Goal: Task Accomplishment & Management: Use online tool/utility

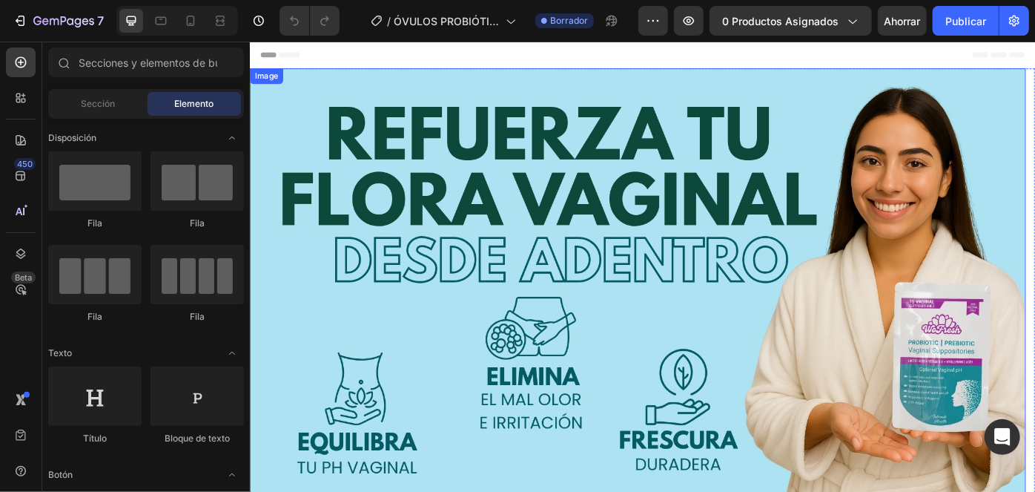
click at [602, 186] on img at bounding box center [688, 330] width 879 height 518
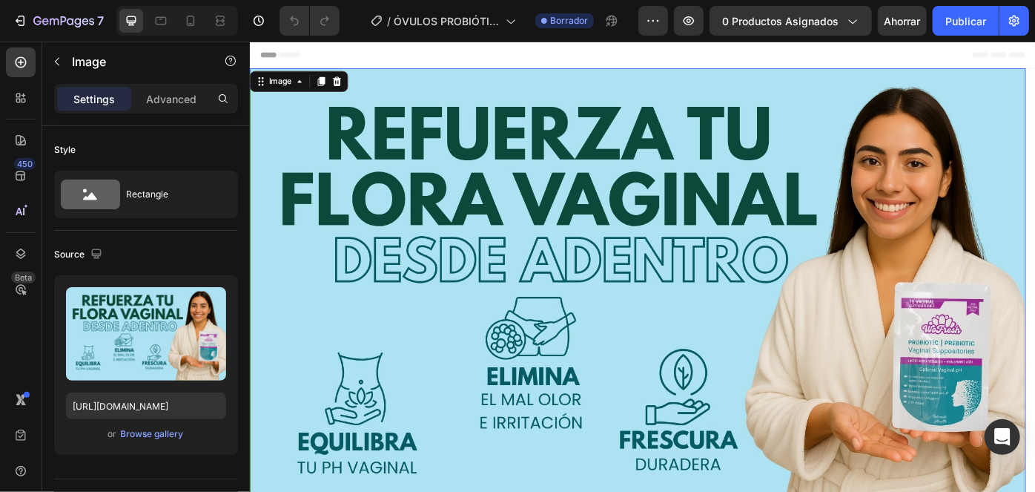
click at [595, 173] on img at bounding box center [688, 330] width 879 height 518
click at [592, 171] on img at bounding box center [688, 330] width 879 height 518
click at [556, 213] on img at bounding box center [688, 330] width 879 height 518
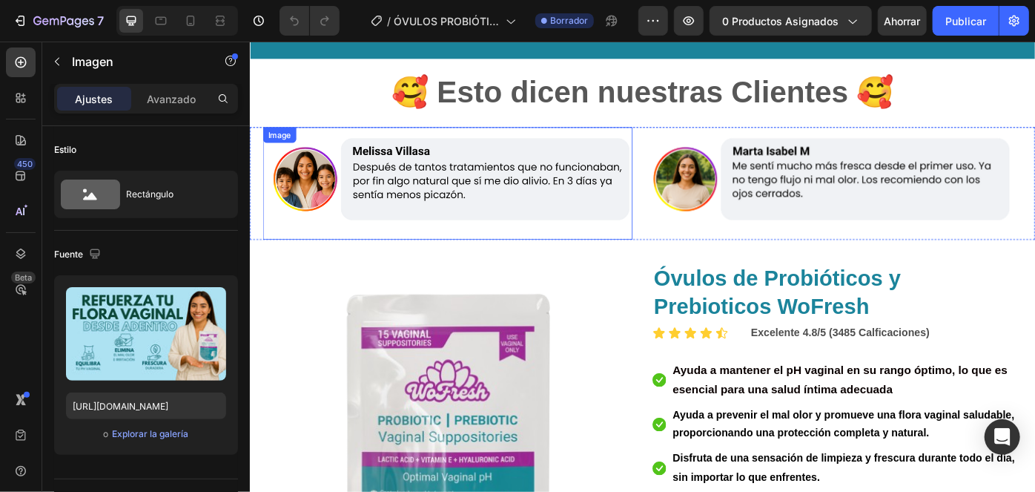
scroll to position [808, 0]
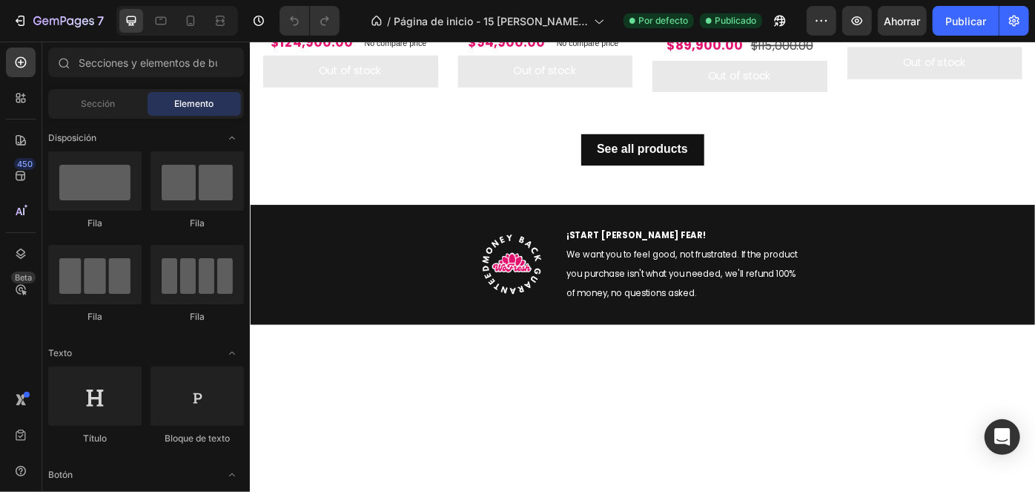
scroll to position [674, 0]
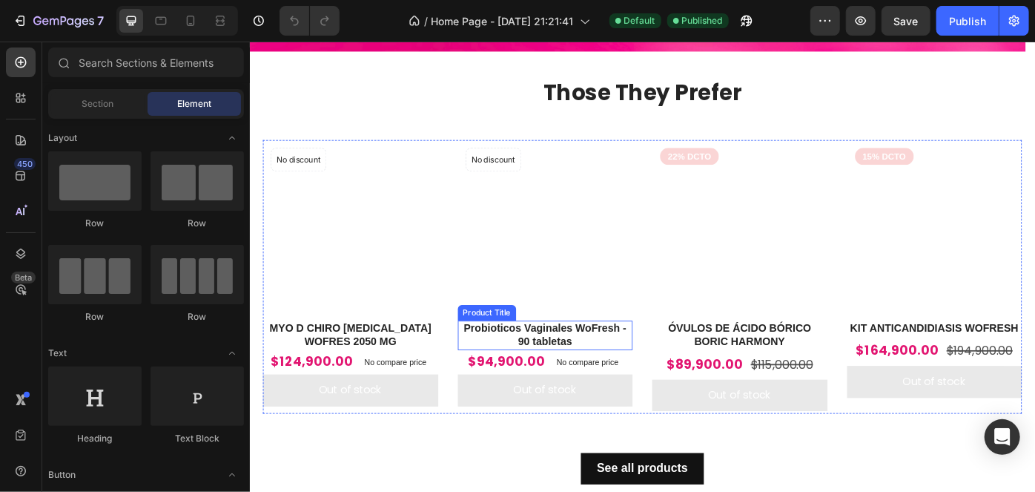
scroll to position [503, 0]
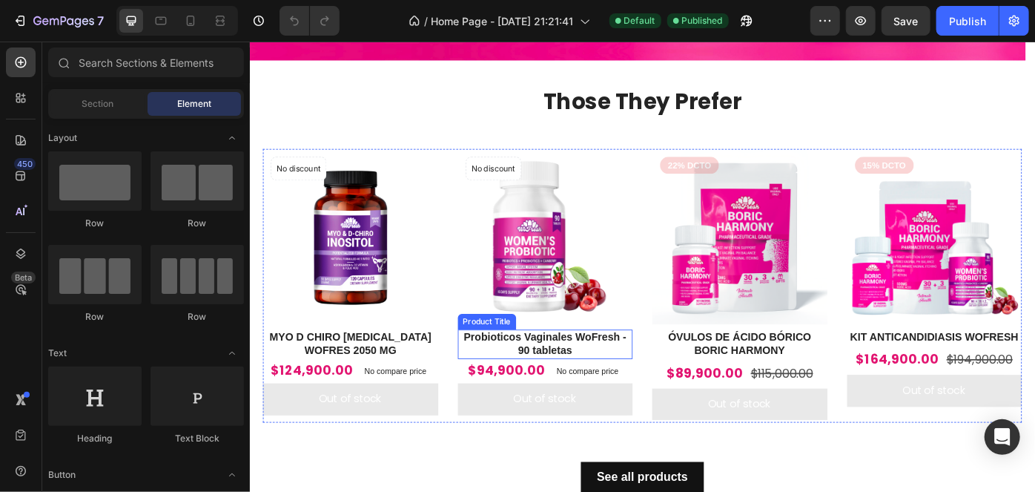
click at [572, 378] on h2 "Probioticos Vaginales WoFresh - 90 tabletas" at bounding box center [584, 384] width 199 height 34
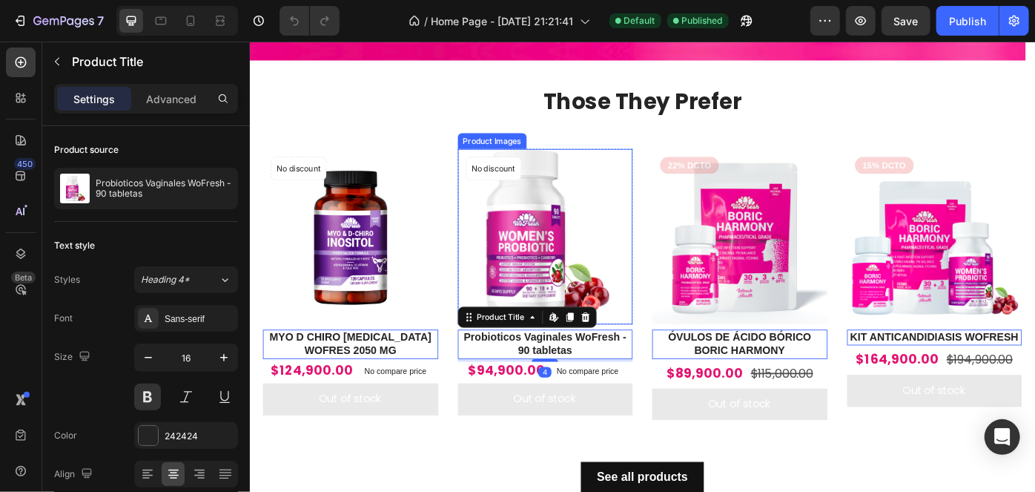
click at [584, 308] on img at bounding box center [584, 261] width 199 height 199
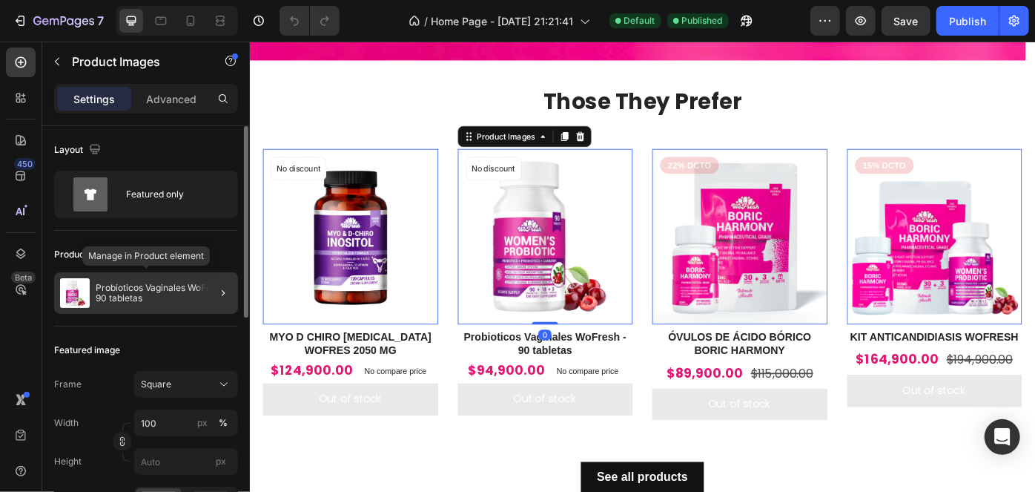
click at [160, 299] on p "Probioticos Vaginales WoFresh - 90 tabletas" at bounding box center [164, 293] width 136 height 21
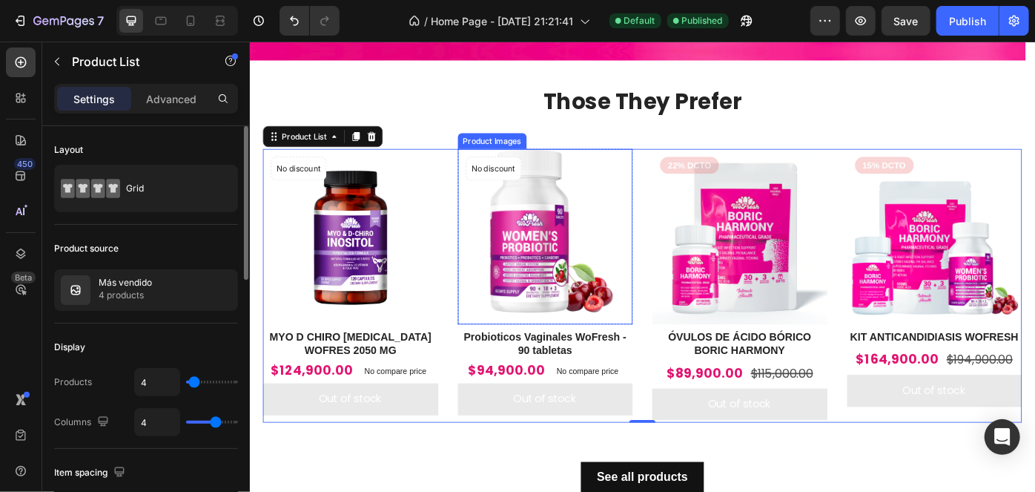
click at [549, 308] on img at bounding box center [584, 261] width 199 height 199
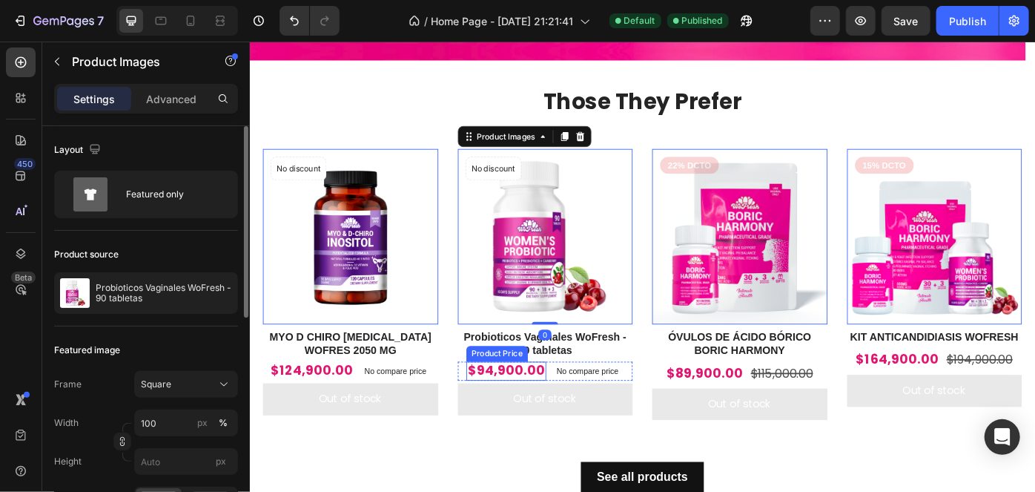
click at [368, 410] on div "$94,900.00" at bounding box center [319, 414] width 96 height 22
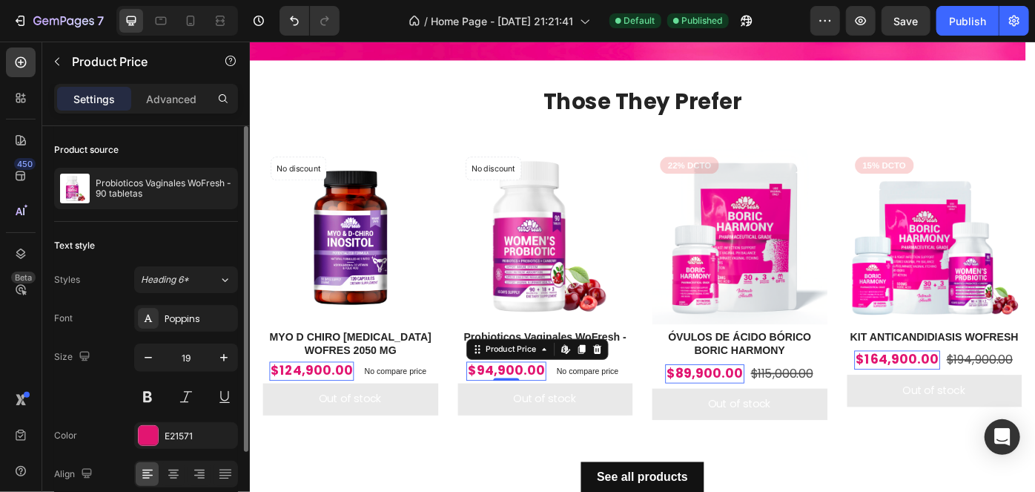
click at [368, 408] on div "$94,900.00" at bounding box center [319, 414] width 96 height 22
click at [368, 414] on div "$94,900.00" at bounding box center [319, 414] width 96 height 22
click at [368, 403] on div "$94,900.00" at bounding box center [319, 414] width 96 height 22
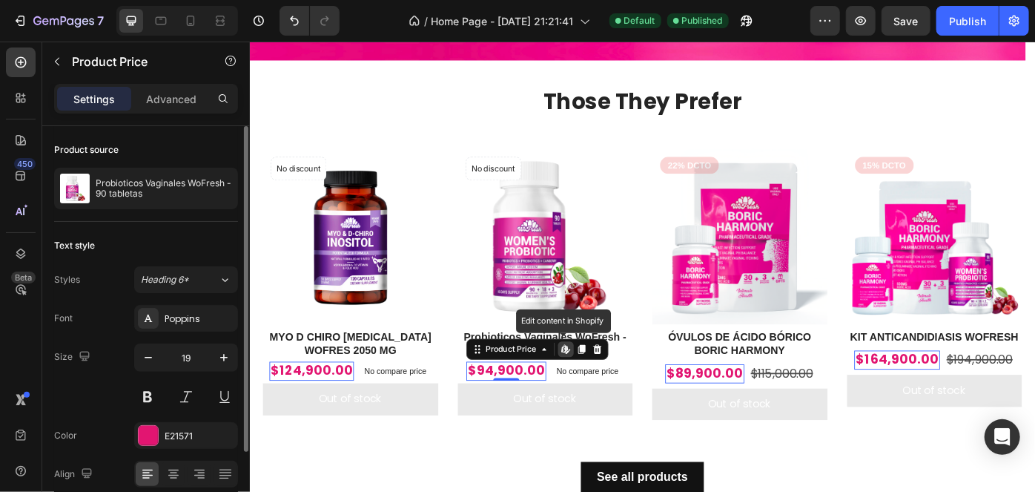
click at [606, 383] on icon at bounding box center [607, 389] width 12 height 12
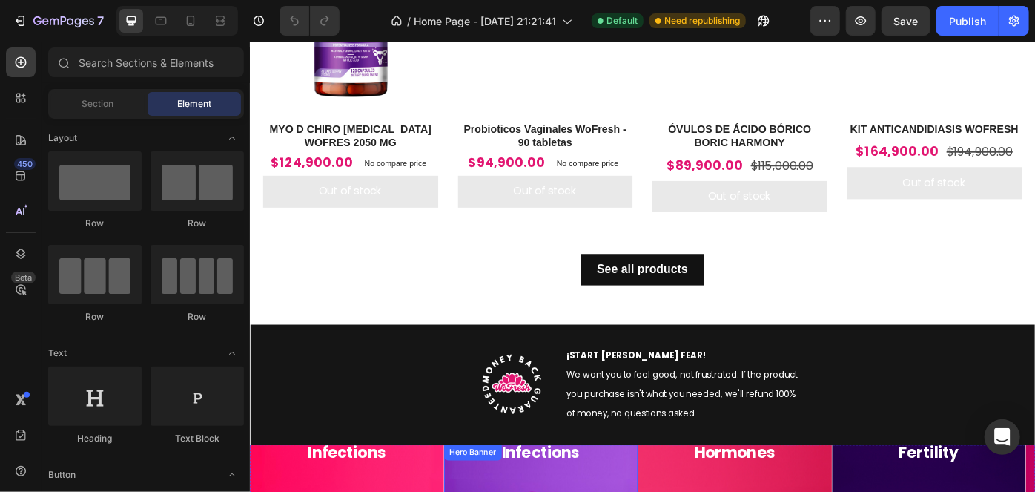
scroll to position [532, 0]
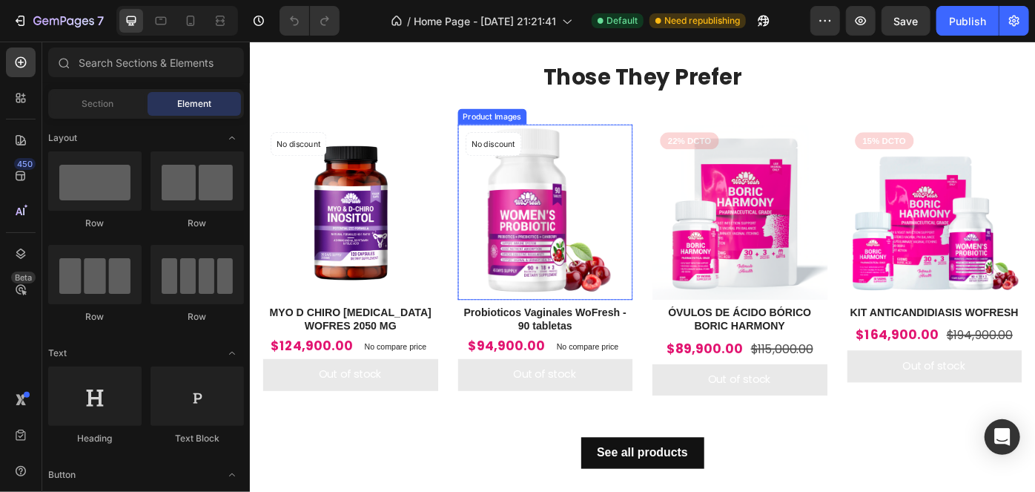
click at [576, 239] on img at bounding box center [584, 233] width 199 height 199
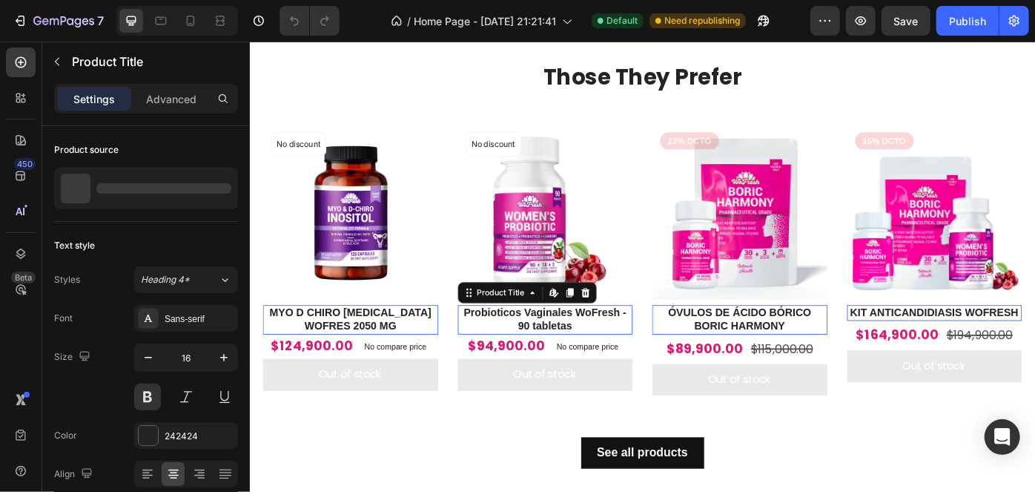
click at [570, 358] on h2 "Probioticos Vaginales WoFresh - 90 tabletas" at bounding box center [584, 356] width 199 height 34
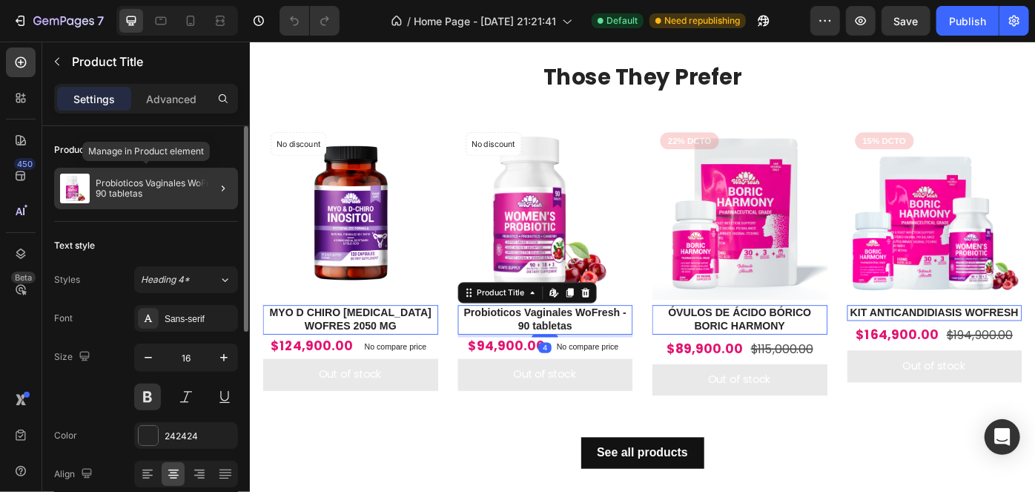
click at [156, 190] on p "Probioticos Vaginales WoFresh - 90 tabletas" at bounding box center [164, 188] width 136 height 21
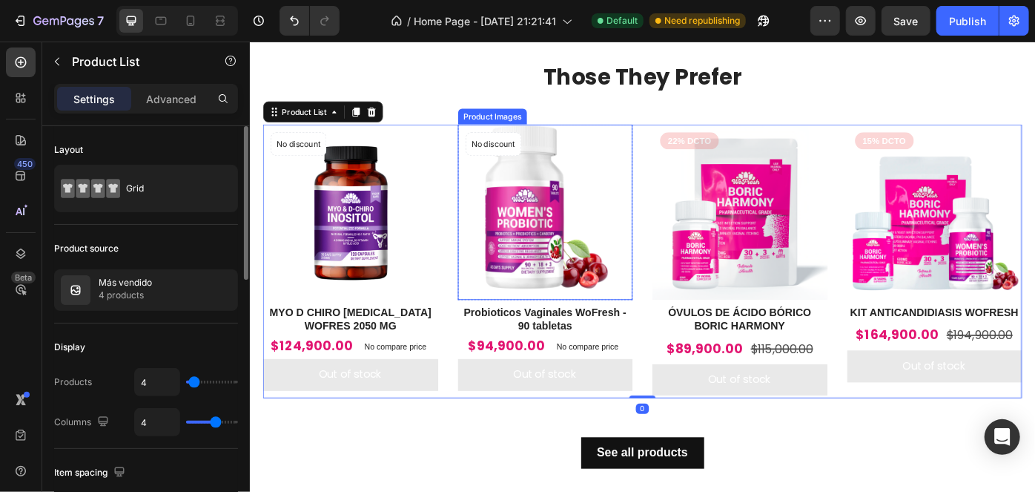
click at [600, 271] on img at bounding box center [584, 233] width 199 height 199
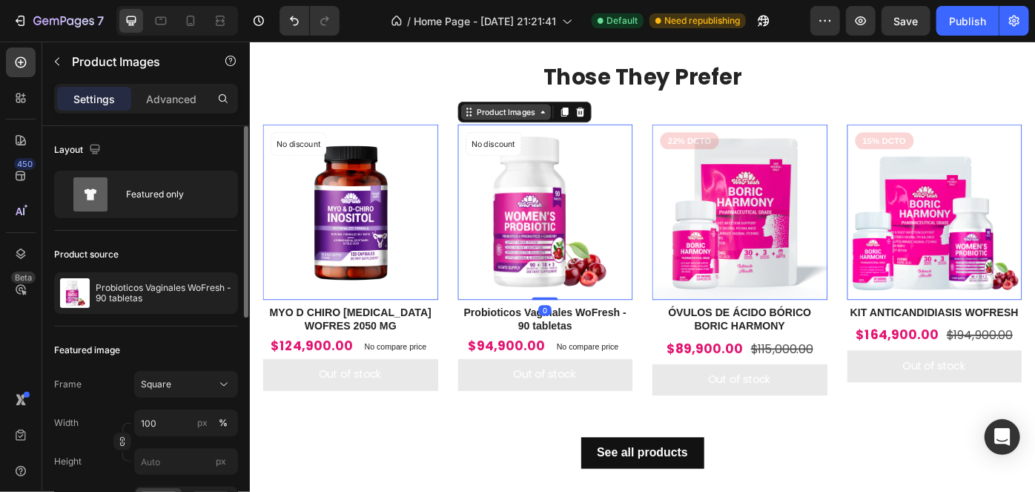
click at [340, 119] on div "Product Images" at bounding box center [304, 125] width 72 height 13
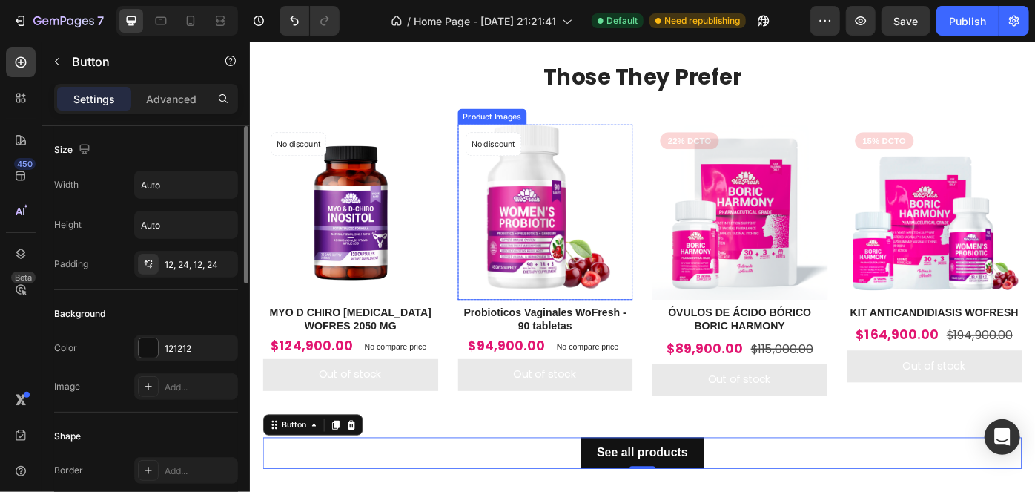
click at [585, 277] on img at bounding box center [584, 233] width 199 height 199
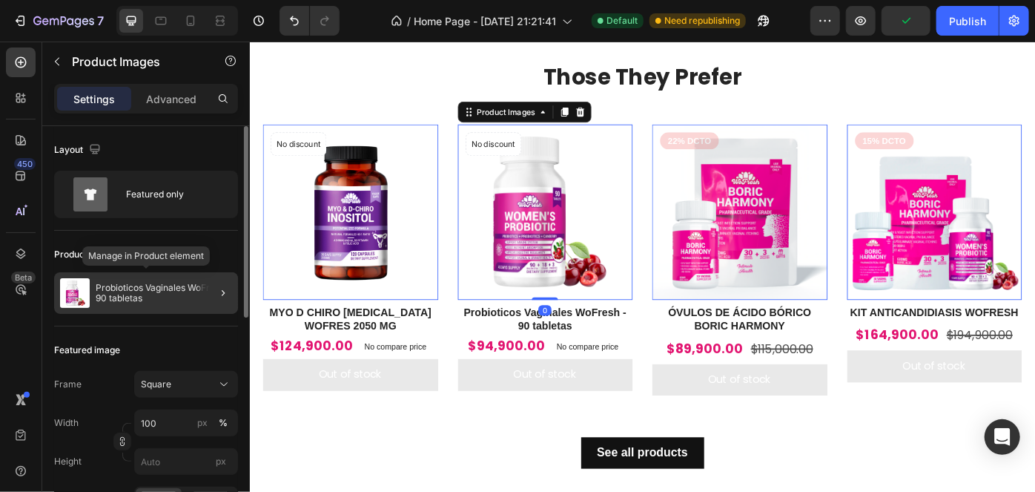
click at [67, 295] on img at bounding box center [75, 293] width 30 height 30
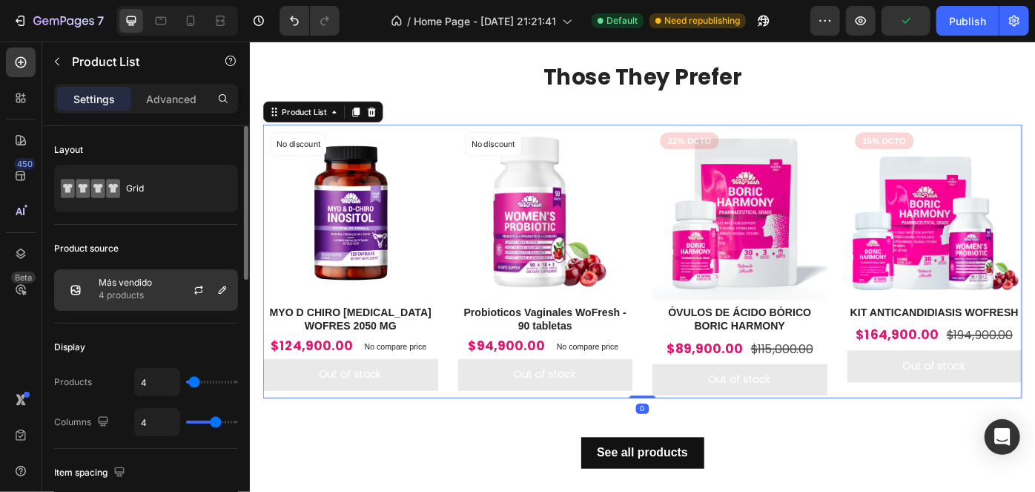
click at [142, 295] on p "4 products" at bounding box center [125, 295] width 53 height 15
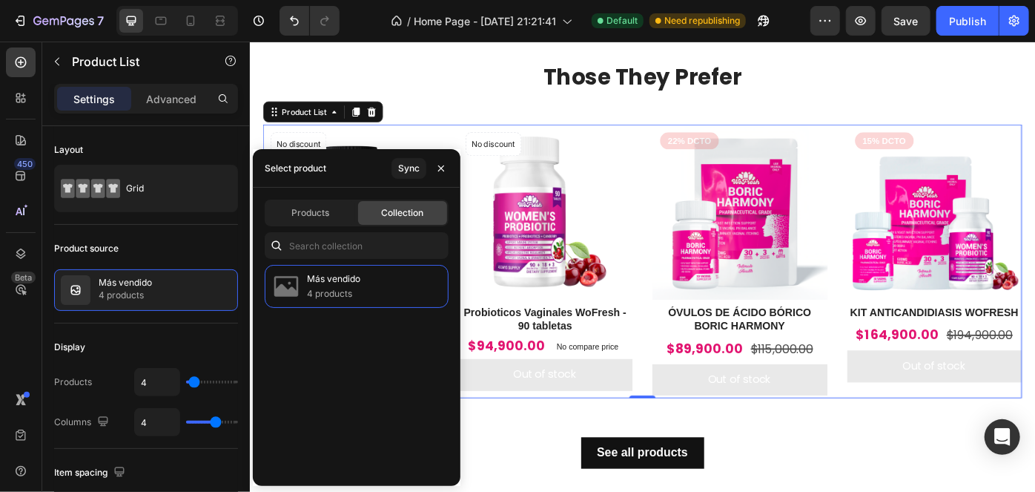
click at [415, 205] on div "Collection" at bounding box center [402, 213] width 89 height 24
click at [412, 210] on span "Collection" at bounding box center [403, 212] width 42 height 13
click at [332, 204] on div "Products" at bounding box center [310, 213] width 89 height 24
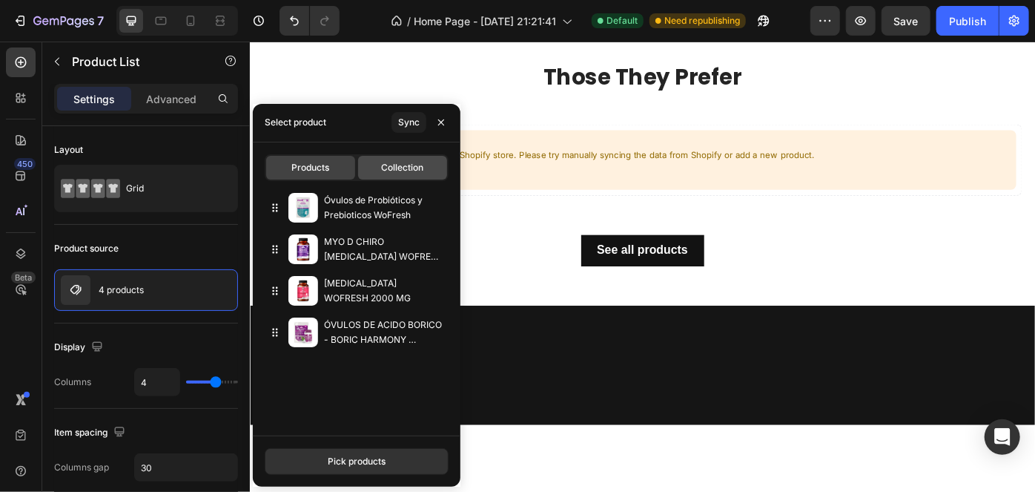
click at [401, 168] on span "Collection" at bounding box center [403, 167] width 42 height 13
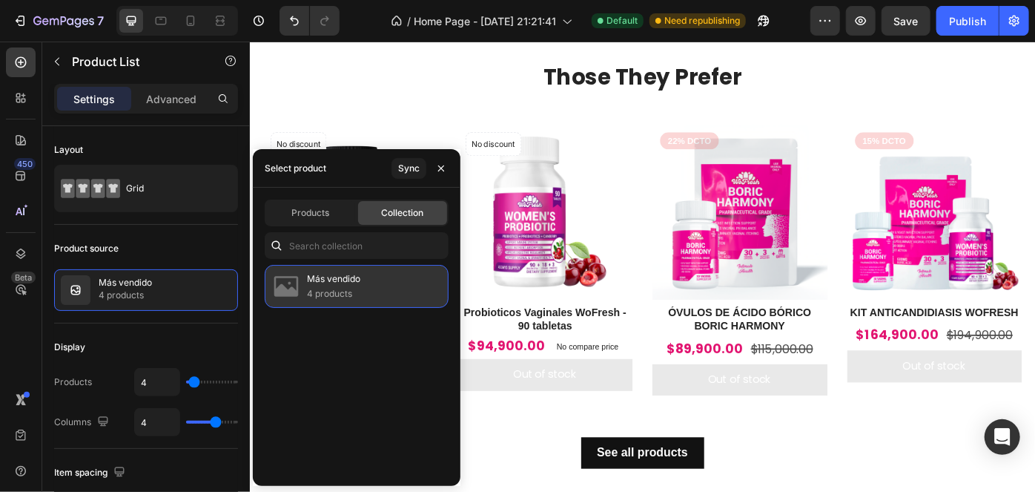
click at [360, 288] on div "Más vendido 4 products" at bounding box center [357, 286] width 184 height 43
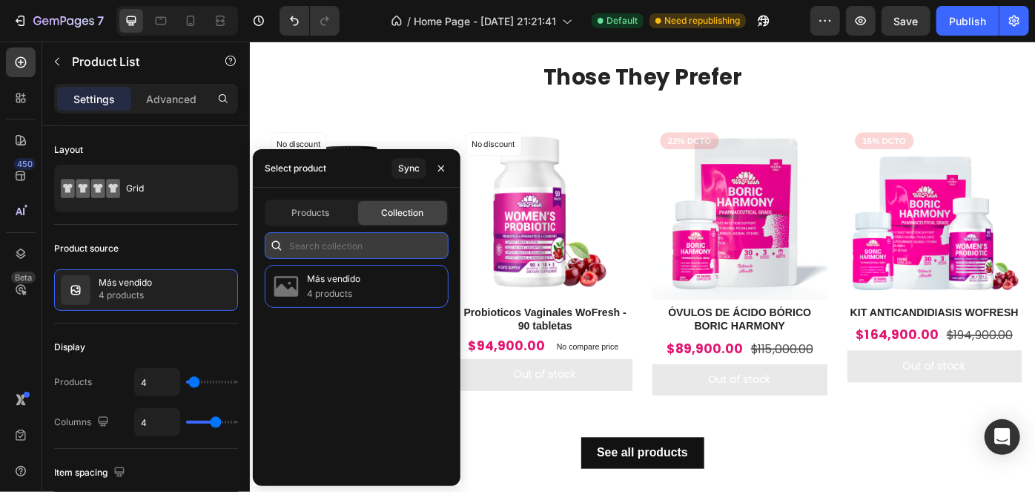
click at [356, 249] on input "text" at bounding box center [357, 245] width 184 height 27
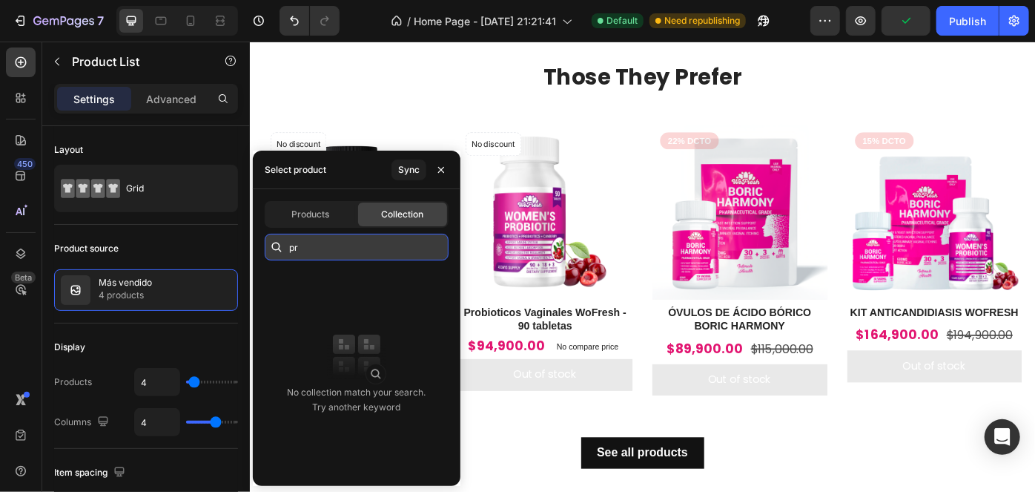
type input "p"
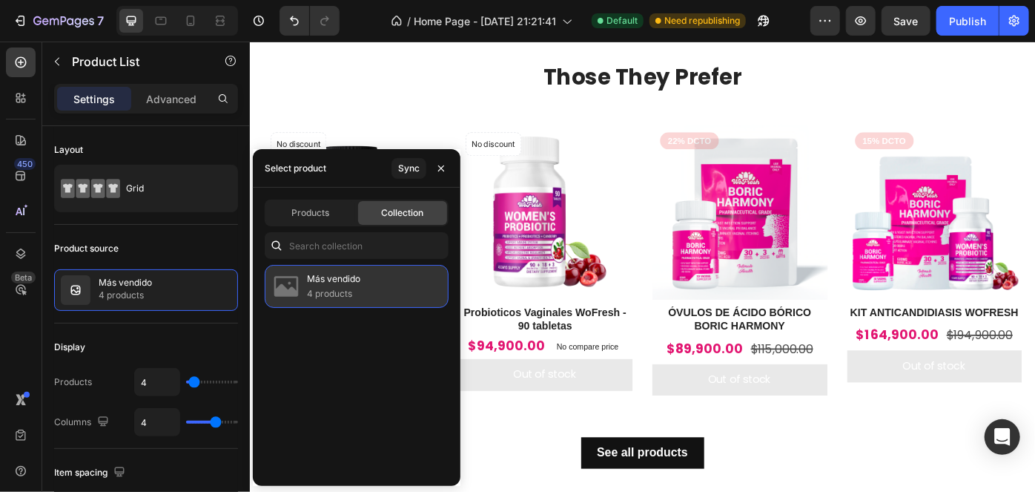
click at [334, 291] on p "4 products" at bounding box center [333, 293] width 53 height 15
click at [365, 285] on div "Más vendido 4 products" at bounding box center [357, 286] width 184 height 43
click at [370, 288] on div "Más vendido 4 products" at bounding box center [357, 286] width 184 height 43
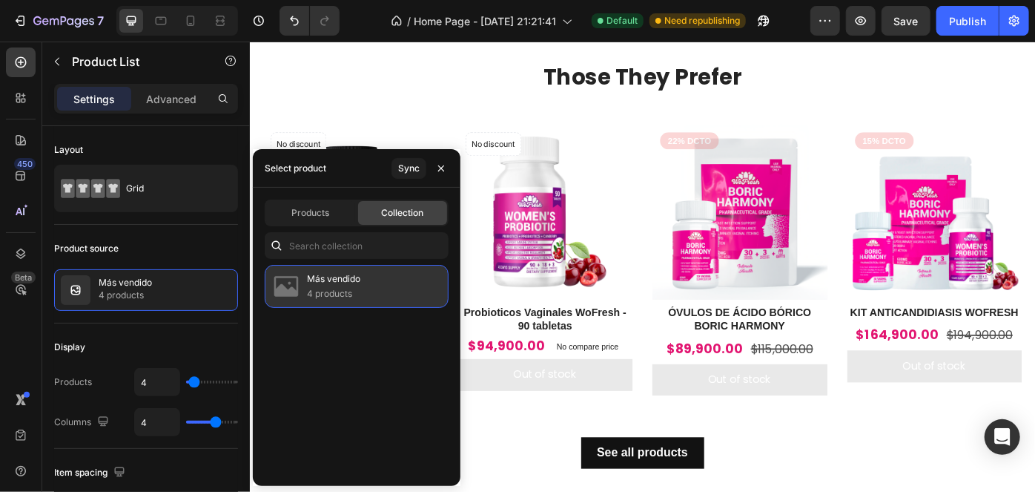
click at [370, 288] on div "Más vendido 4 products" at bounding box center [357, 286] width 184 height 43
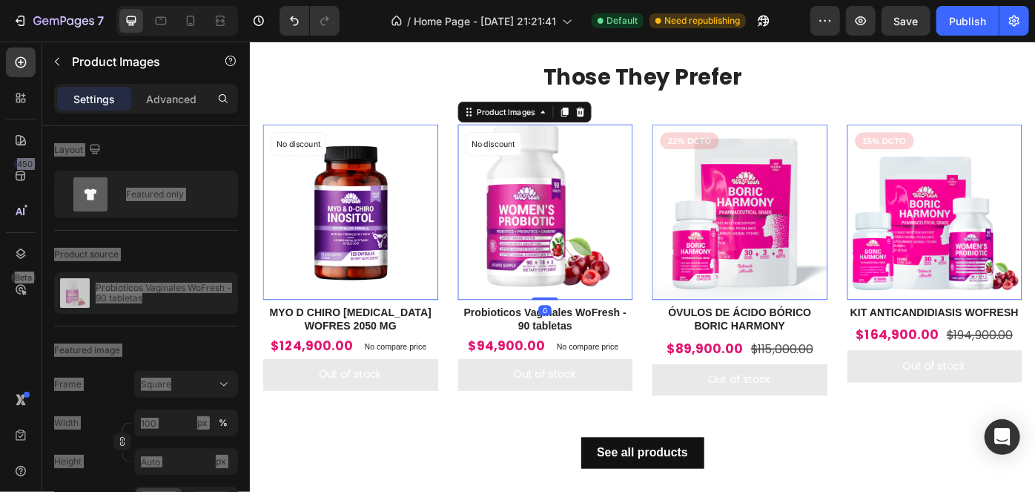
click at [587, 299] on img at bounding box center [584, 233] width 199 height 199
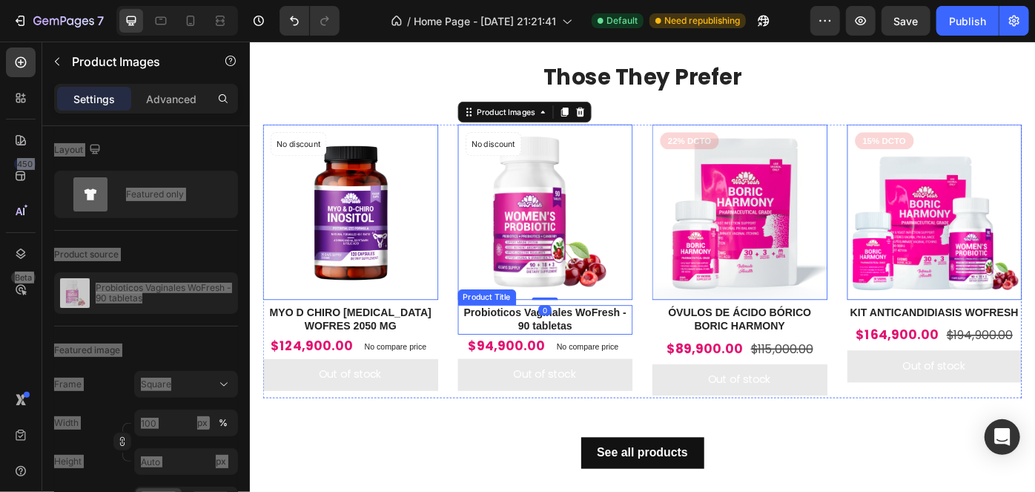
click at [549, 360] on h2 "Probioticos Vaginales WoFresh - 90 tabletas" at bounding box center [584, 356] width 199 height 34
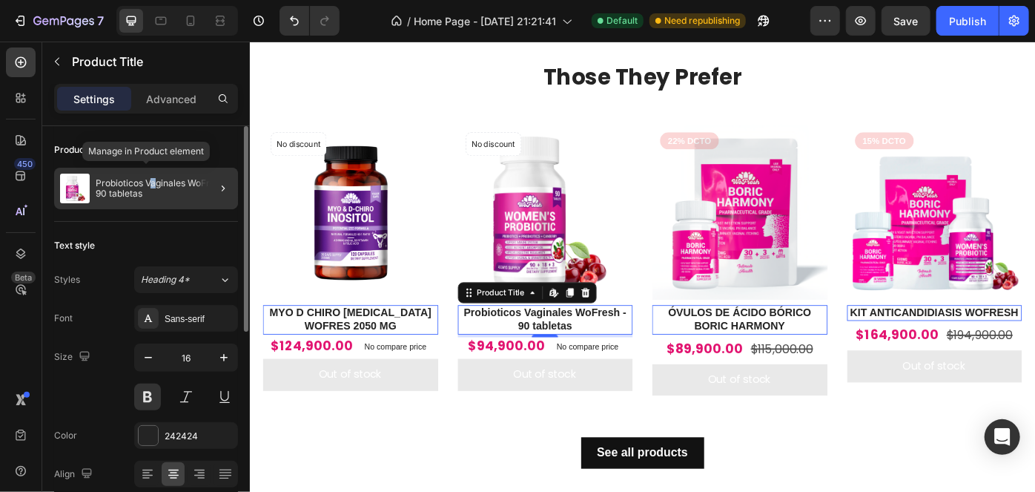
click at [154, 186] on p "Probioticos Vaginales WoFresh - 90 tabletas" at bounding box center [164, 188] width 136 height 21
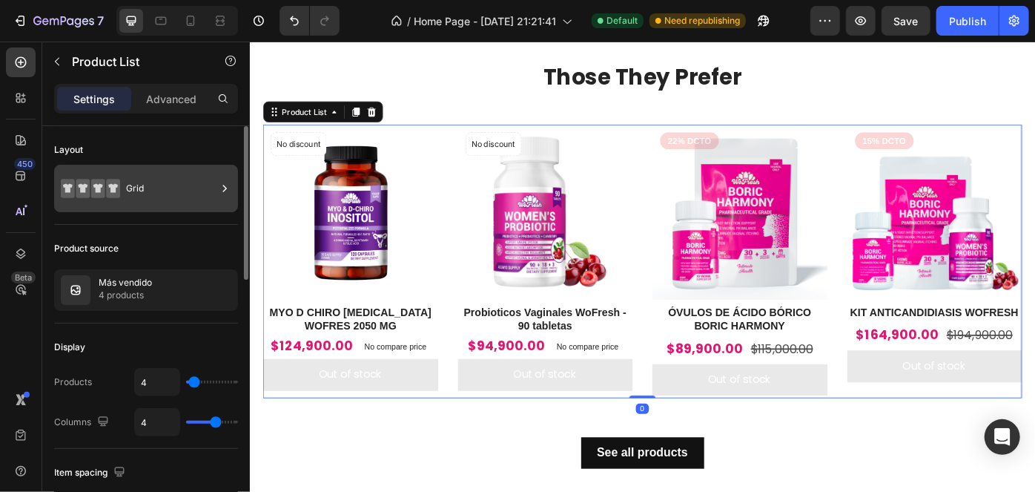
click at [116, 192] on icon at bounding box center [113, 188] width 14 height 19
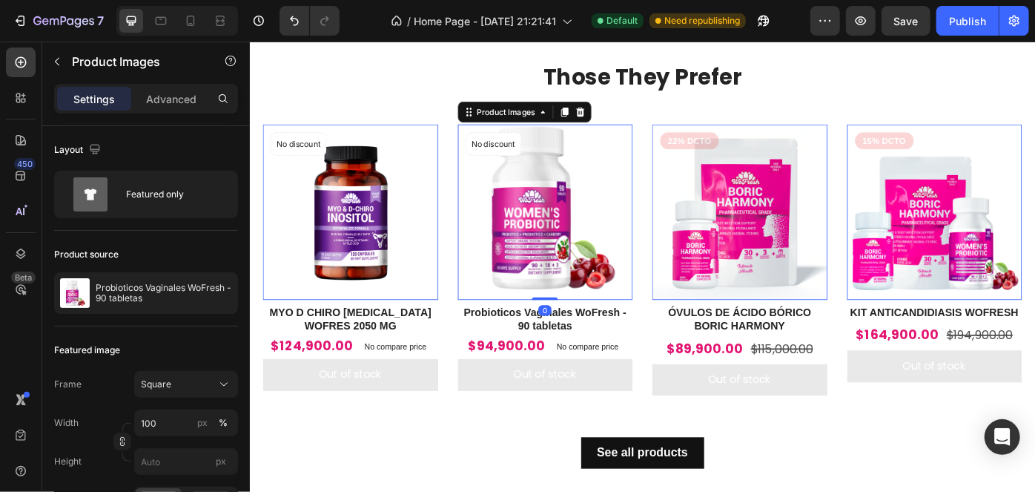
click at [527, 265] on img at bounding box center [584, 233] width 199 height 199
click at [534, 265] on img at bounding box center [584, 233] width 199 height 199
click at [533, 263] on img at bounding box center [584, 233] width 199 height 199
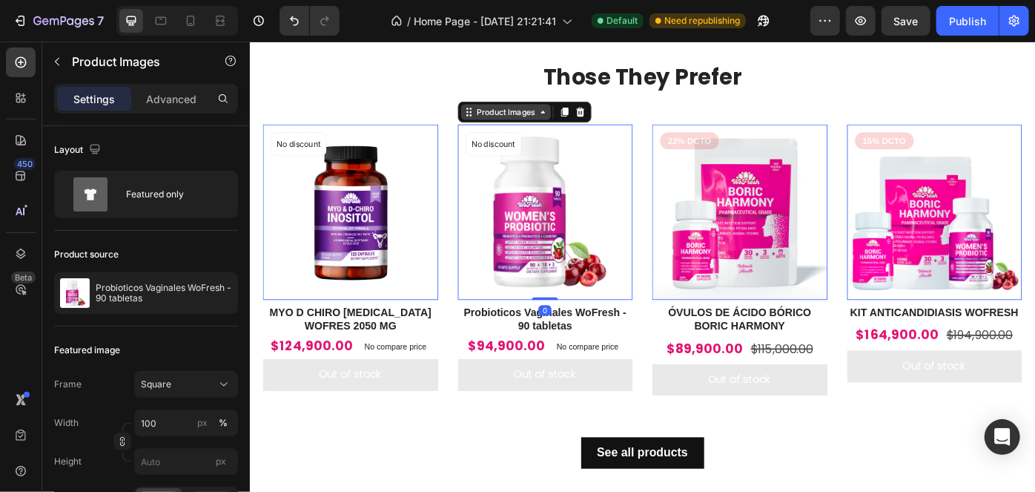
click at [340, 119] on div "Product Images" at bounding box center [304, 125] width 72 height 13
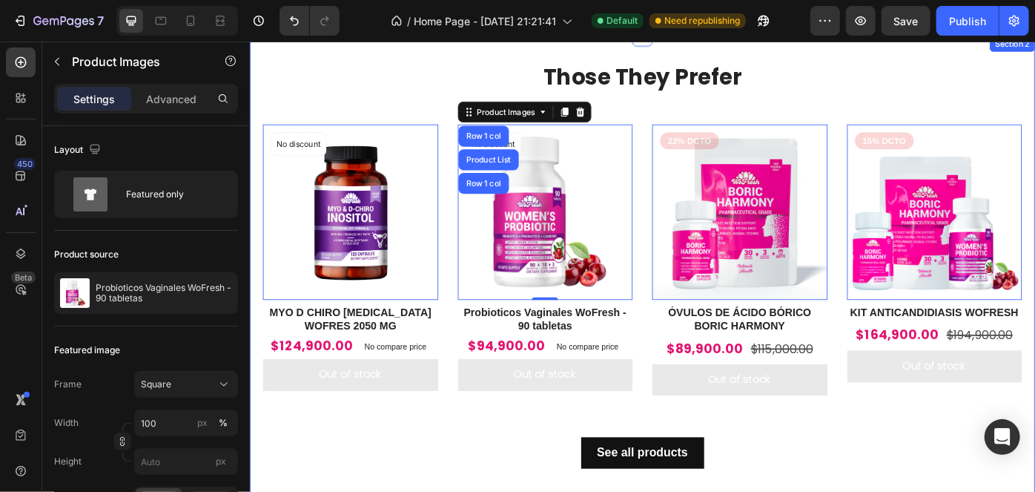
drag, startPoint x: 573, startPoint y: 481, endPoint x: 524, endPoint y: 430, distance: 70.8
click at [573, 480] on div "See all products Button" at bounding box center [694, 483] width 860 height 79
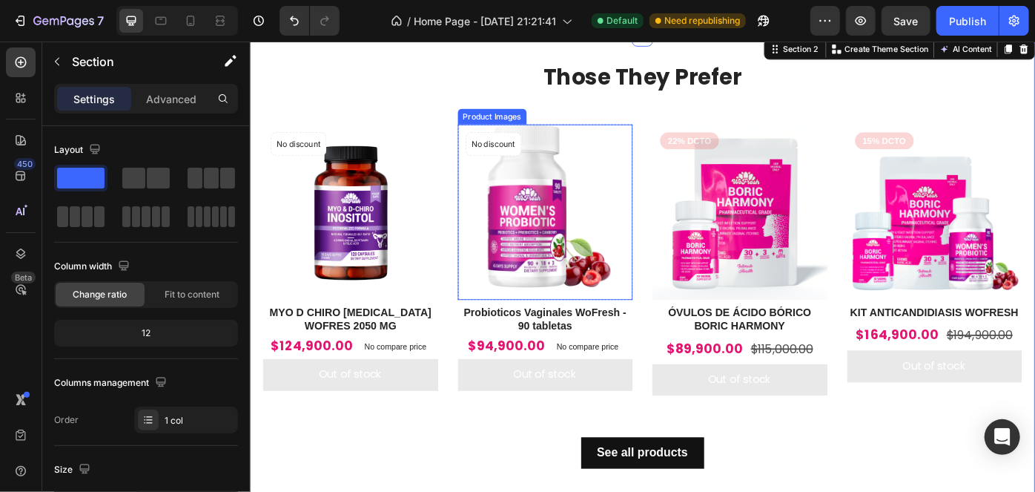
click at [524, 247] on img at bounding box center [584, 233] width 199 height 199
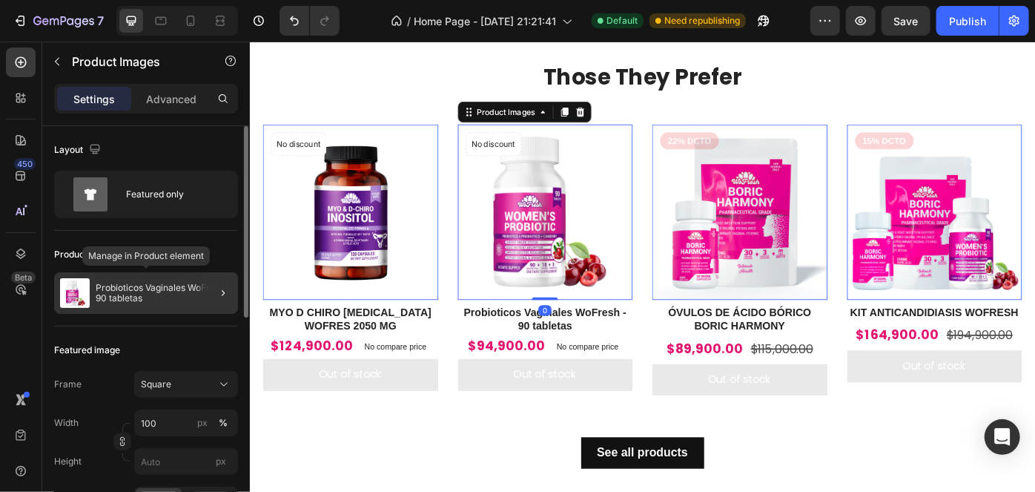
click at [152, 298] on p "Probioticos Vaginales WoFresh - 90 tabletas" at bounding box center [164, 293] width 136 height 21
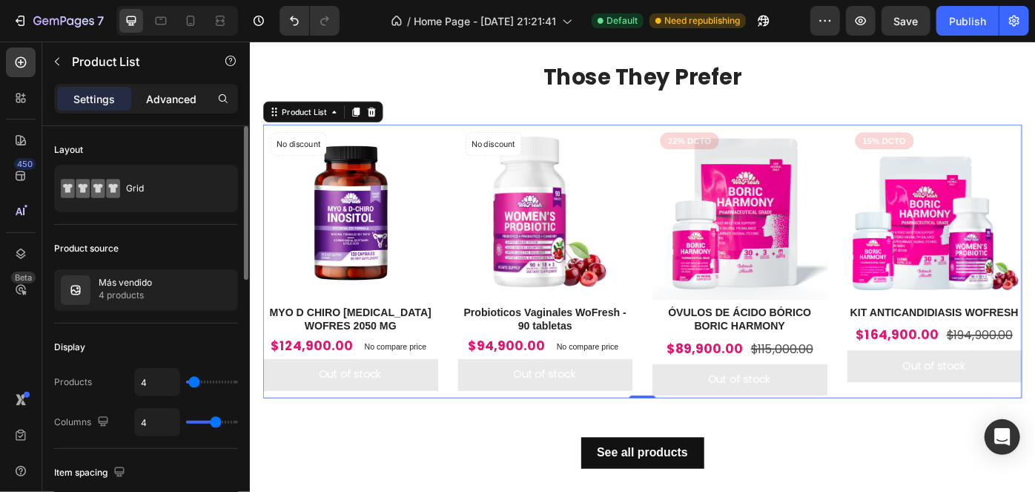
click at [176, 98] on p "Advanced" at bounding box center [171, 99] width 50 height 16
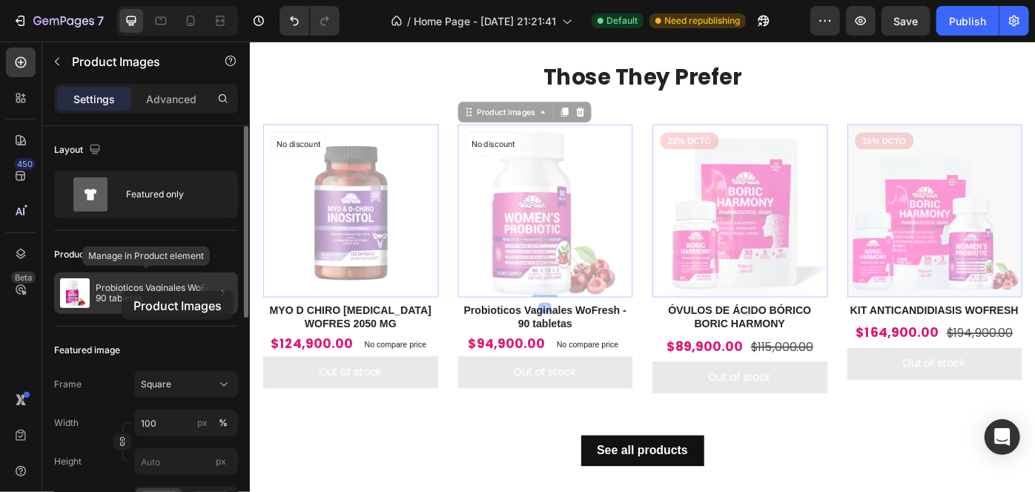
click at [122, 291] on p "Probioticos Vaginales WoFresh - 90 tabletas" at bounding box center [164, 293] width 136 height 21
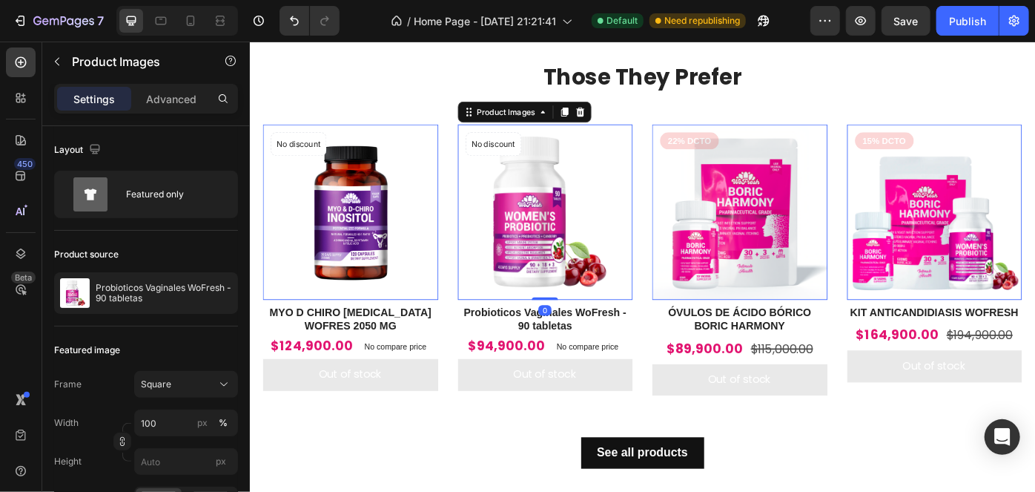
click at [587, 242] on img at bounding box center [584, 233] width 199 height 199
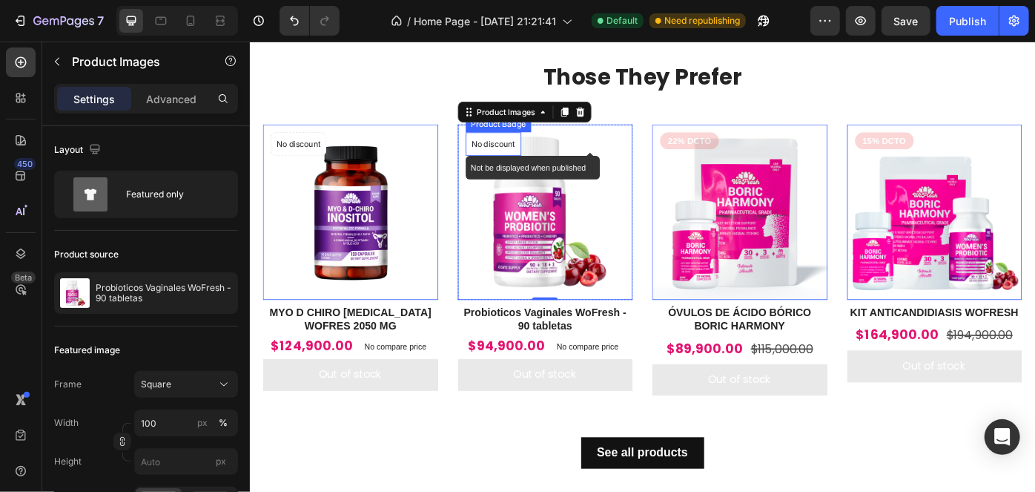
click at [329, 156] on p "No discount" at bounding box center [305, 156] width 50 height 13
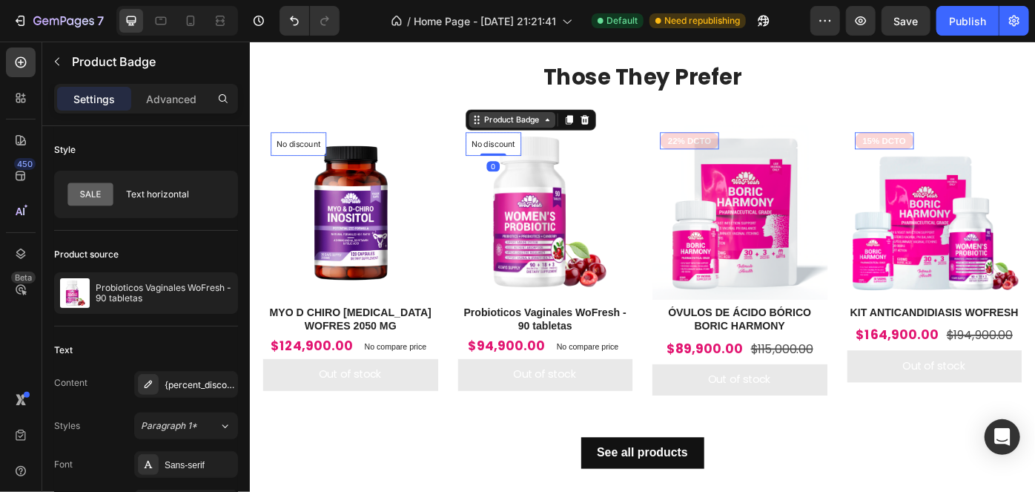
click at [345, 128] on div "Product Badge" at bounding box center [311, 134] width 68 height 13
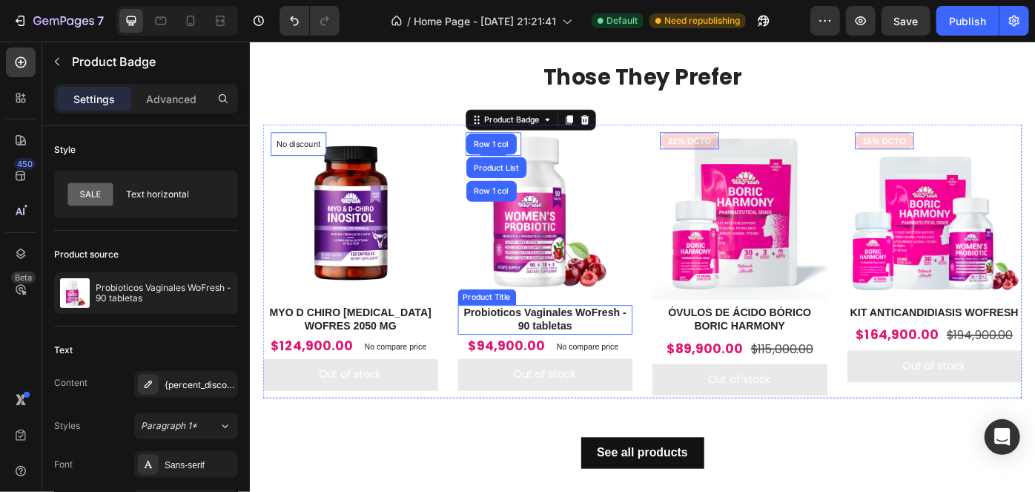
click at [598, 343] on h2 "Probioticos Vaginales WoFresh - 90 tabletas" at bounding box center [584, 356] width 199 height 34
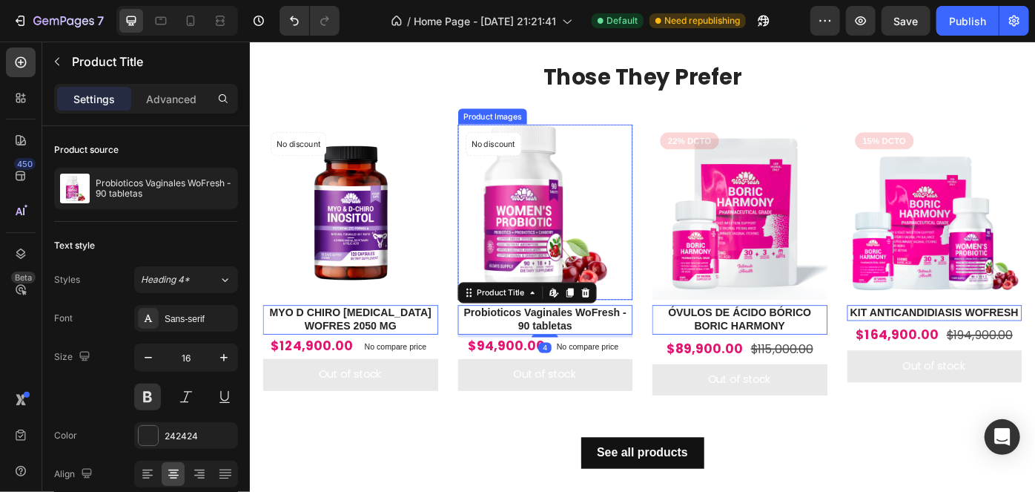
click at [616, 282] on img at bounding box center [584, 233] width 199 height 199
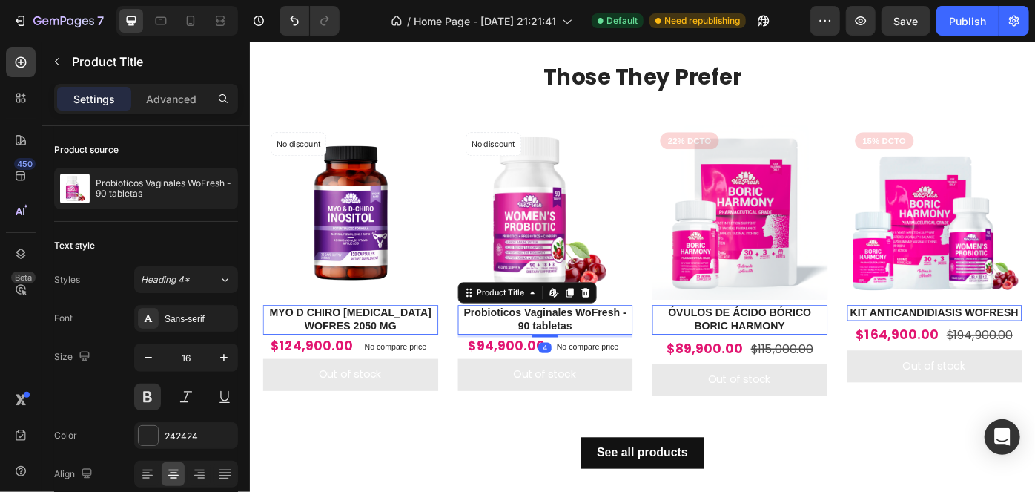
click at [565, 342] on h2 "Probioticos Vaginales WoFresh - 90 tabletas" at bounding box center [584, 356] width 199 height 34
click at [588, 322] on icon at bounding box center [594, 325] width 12 height 12
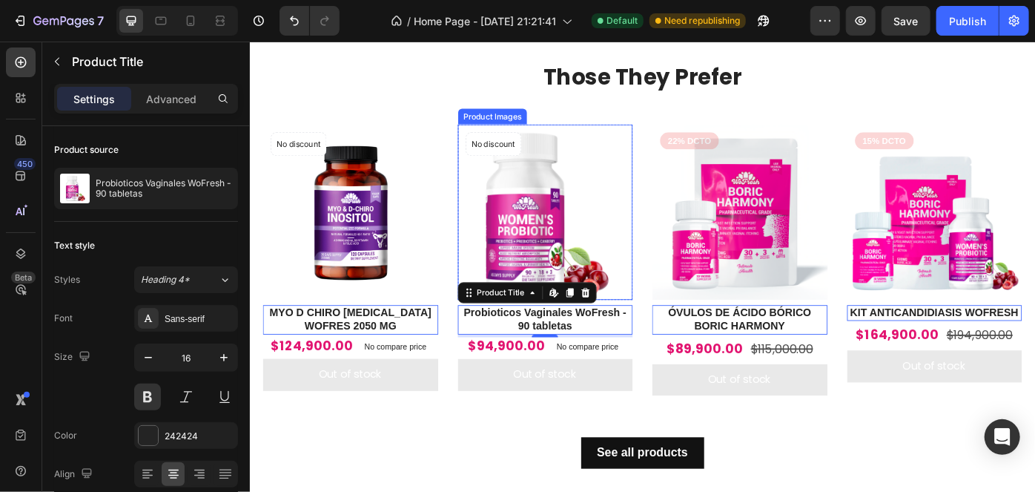
click at [605, 188] on img at bounding box center [584, 233] width 199 height 199
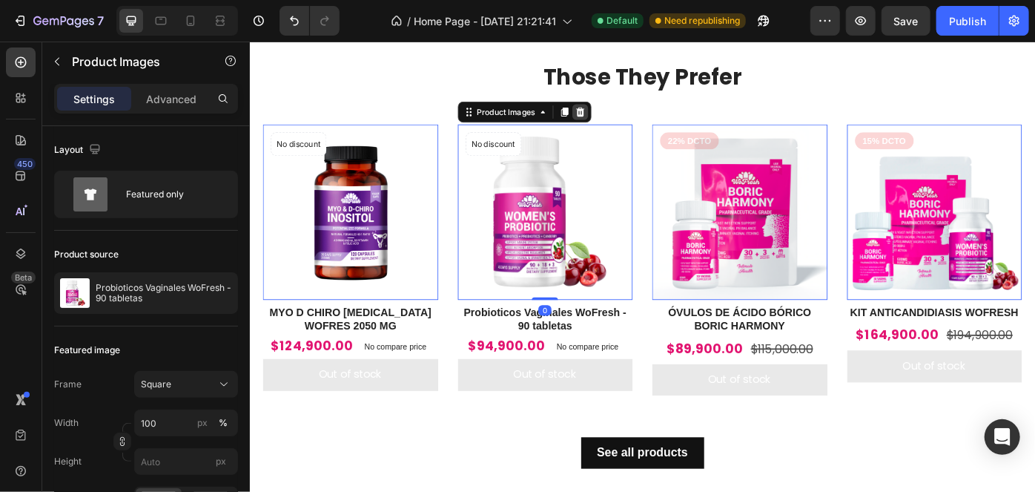
click at [249, 41] on icon at bounding box center [249, 41] width 0 height 0
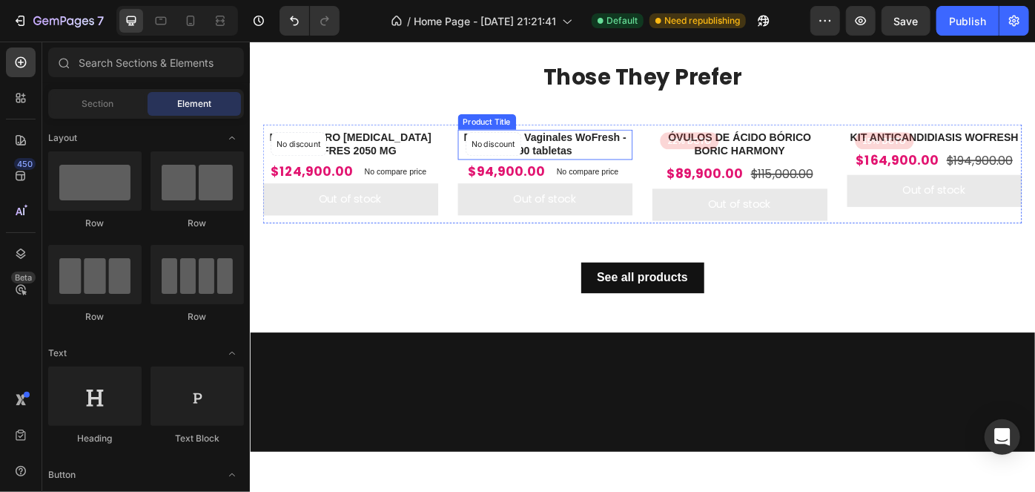
click at [584, 149] on h2 "Probioticos Vaginales WoFresh - 90 tabletas" at bounding box center [584, 157] width 199 height 34
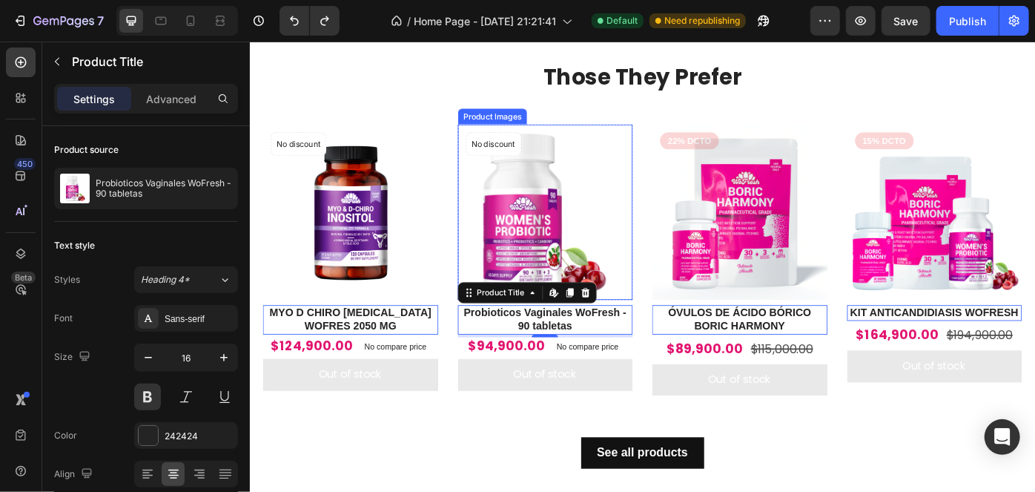
click at [618, 206] on img at bounding box center [584, 233] width 199 height 199
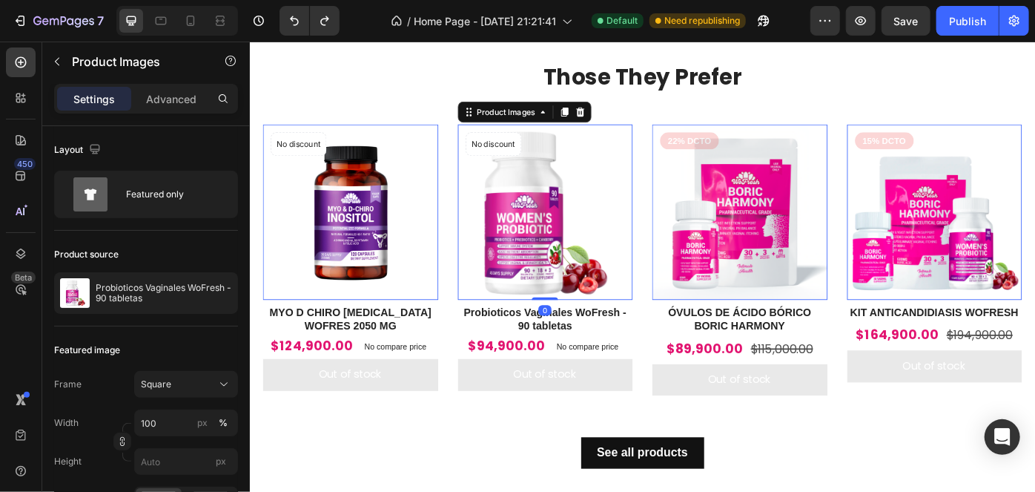
click at [611, 205] on img at bounding box center [584, 233] width 199 height 199
click at [610, 205] on img at bounding box center [584, 233] width 199 height 199
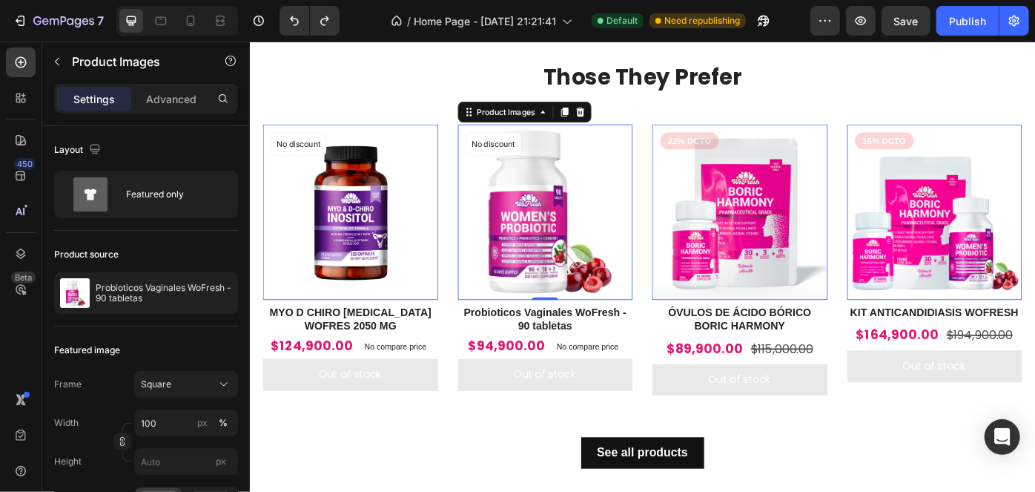
click at [564, 219] on img at bounding box center [584, 233] width 199 height 199
click at [564, 222] on img at bounding box center [584, 233] width 199 height 199
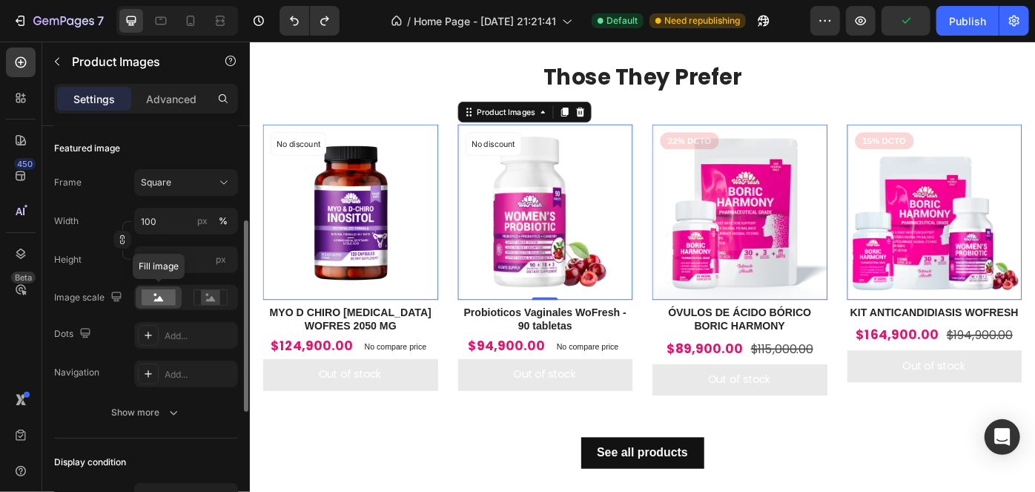
scroll to position [269, 0]
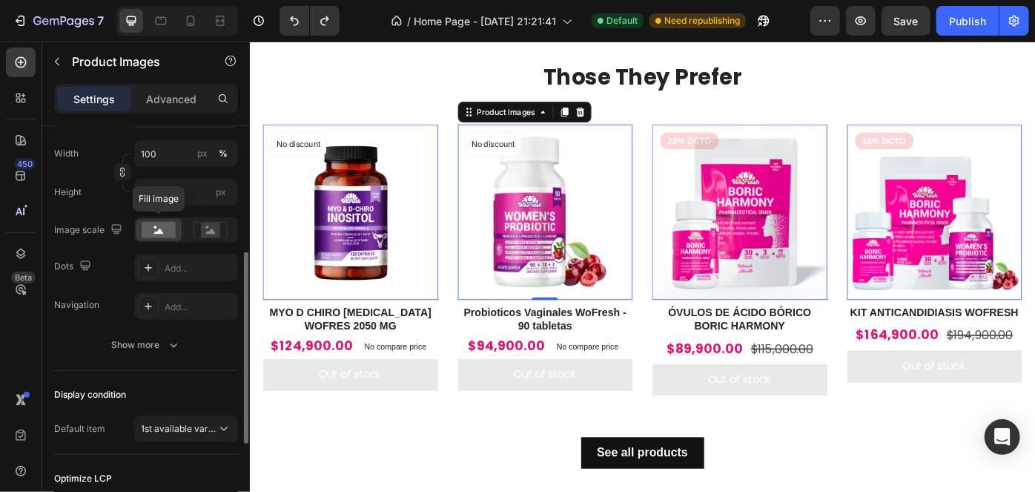
click at [160, 231] on icon at bounding box center [159, 230] width 10 height 5
click at [222, 225] on icon at bounding box center [211, 230] width 34 height 16
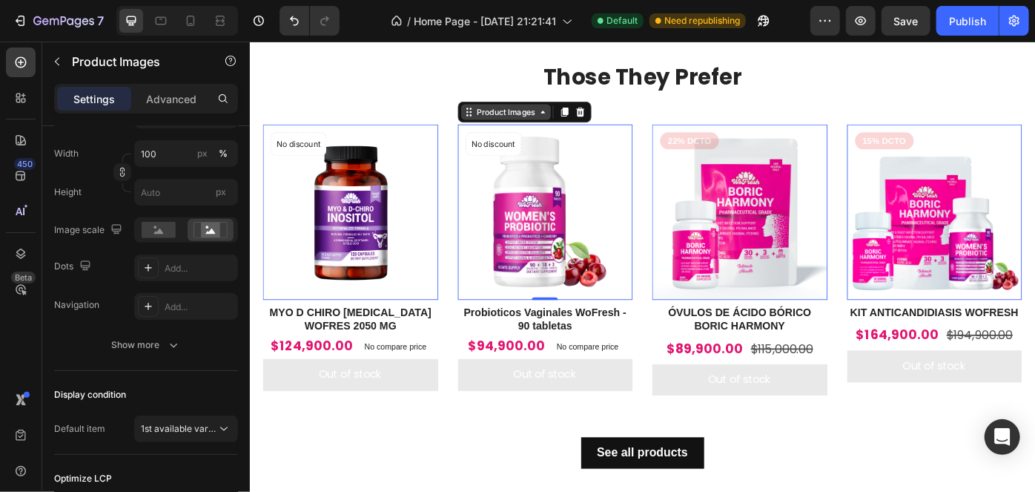
click at [340, 122] on div "Product Images" at bounding box center [304, 125] width 72 height 13
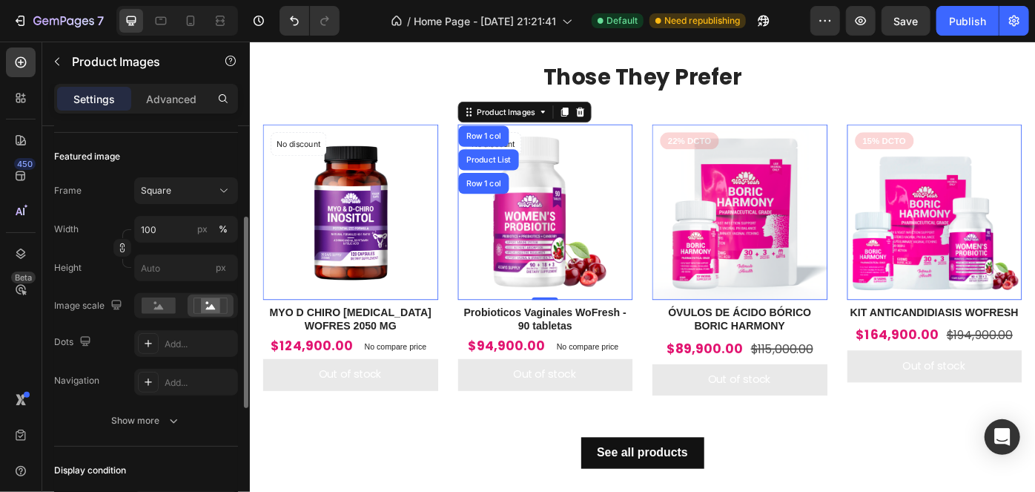
scroll to position [0, 0]
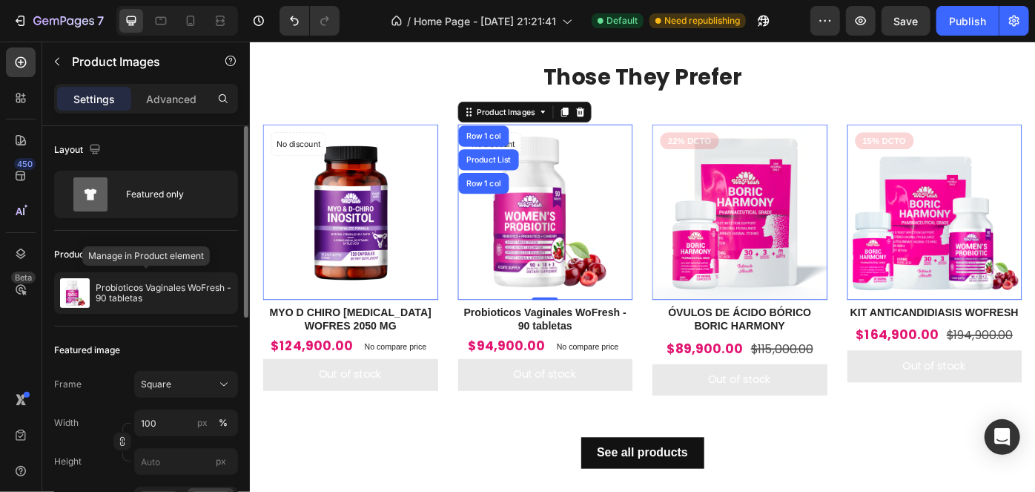
click at [122, 290] on p "Probioticos Vaginales WoFresh - 90 tabletas" at bounding box center [164, 293] width 136 height 21
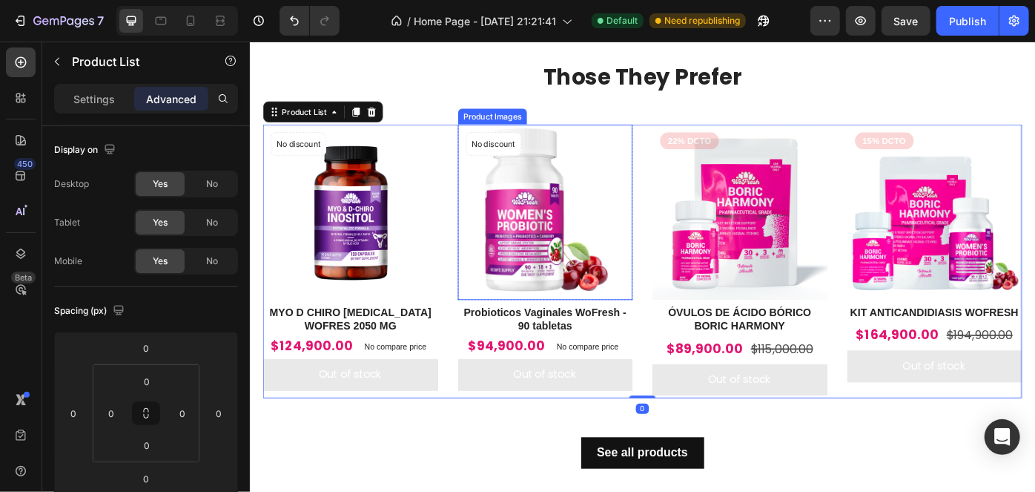
click at [608, 244] on img at bounding box center [584, 233] width 199 height 199
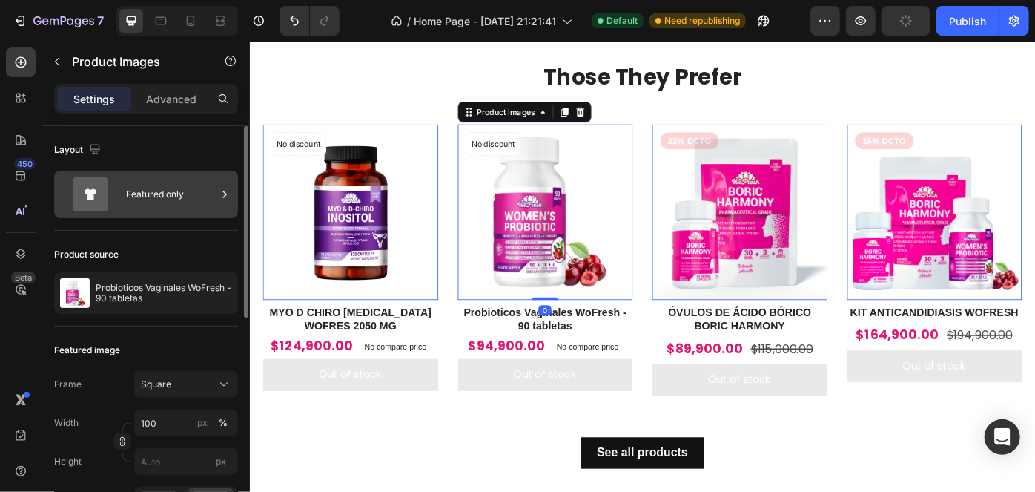
click at [159, 178] on div "Featured only" at bounding box center [171, 194] width 90 height 34
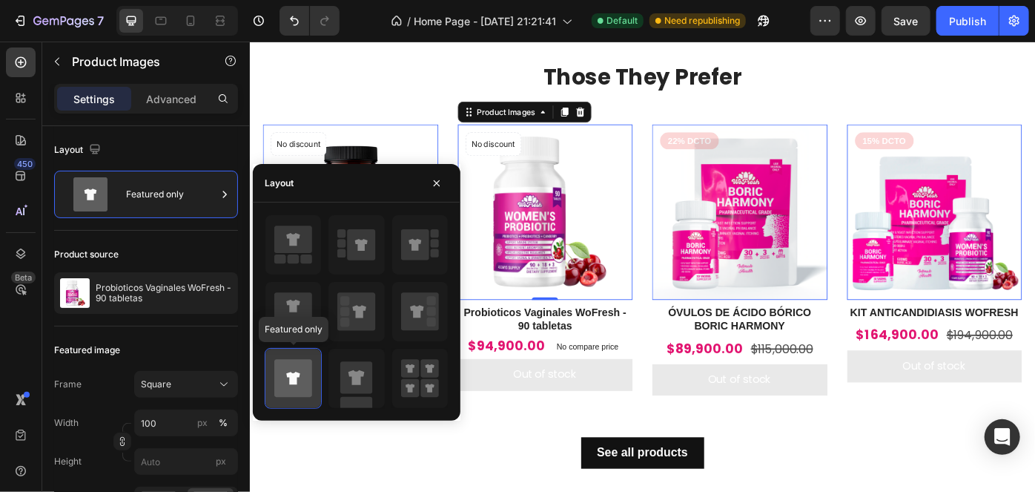
click at [300, 381] on icon at bounding box center [293, 379] width 38 height 38
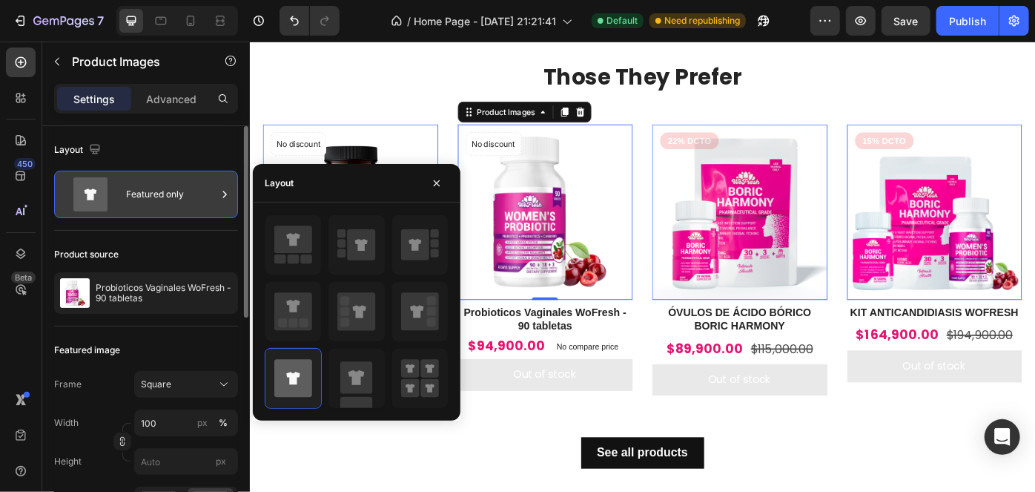
click at [148, 200] on div "Featured only" at bounding box center [171, 194] width 90 height 34
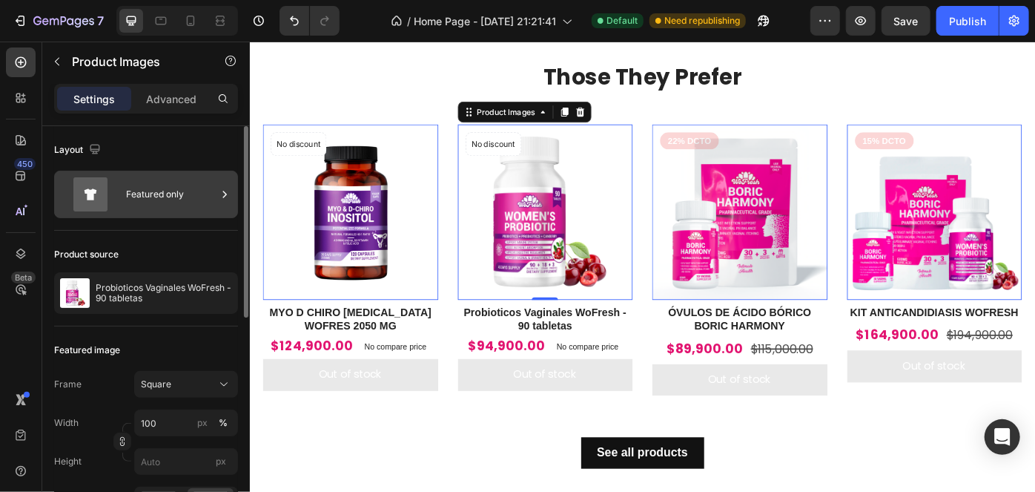
click at [149, 201] on div "Featured only" at bounding box center [171, 194] width 90 height 34
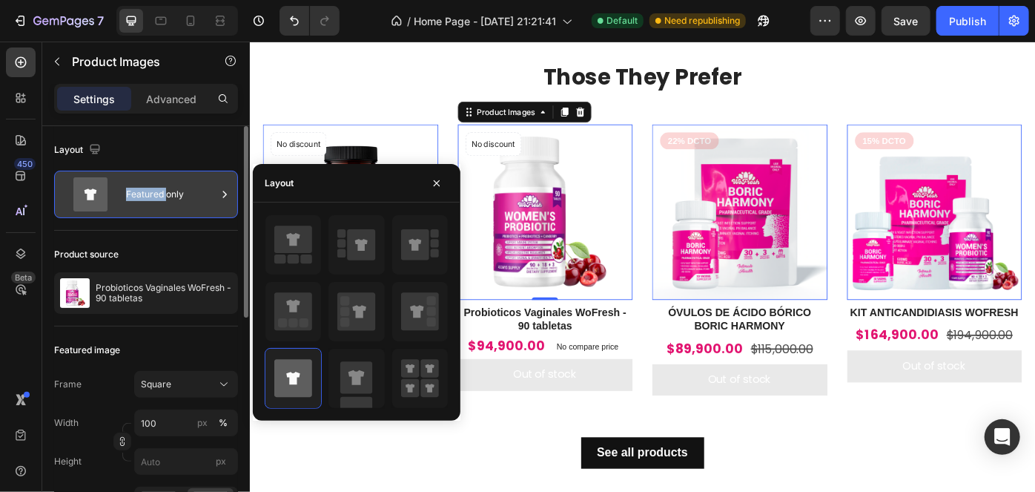
click at [150, 200] on div "Featured only" at bounding box center [171, 194] width 90 height 34
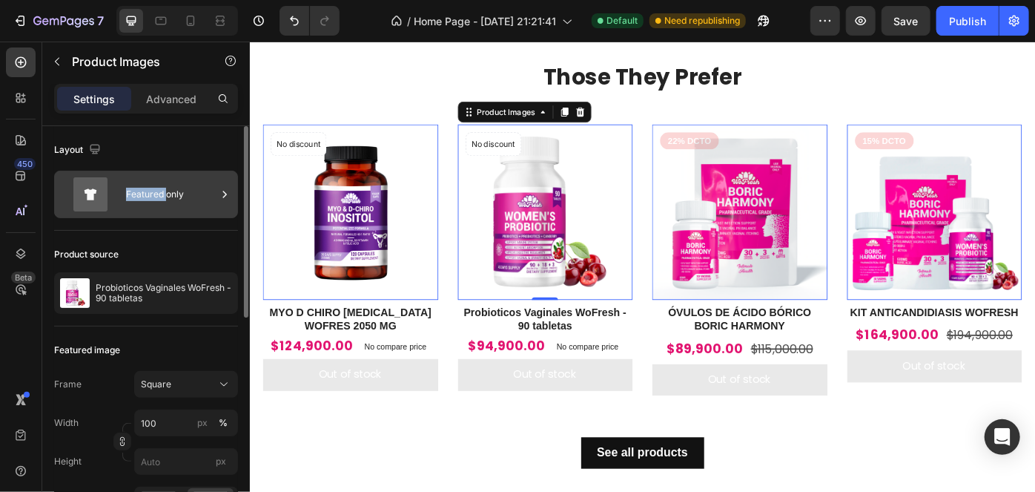
click at [151, 200] on div "Featured only" at bounding box center [171, 194] width 90 height 34
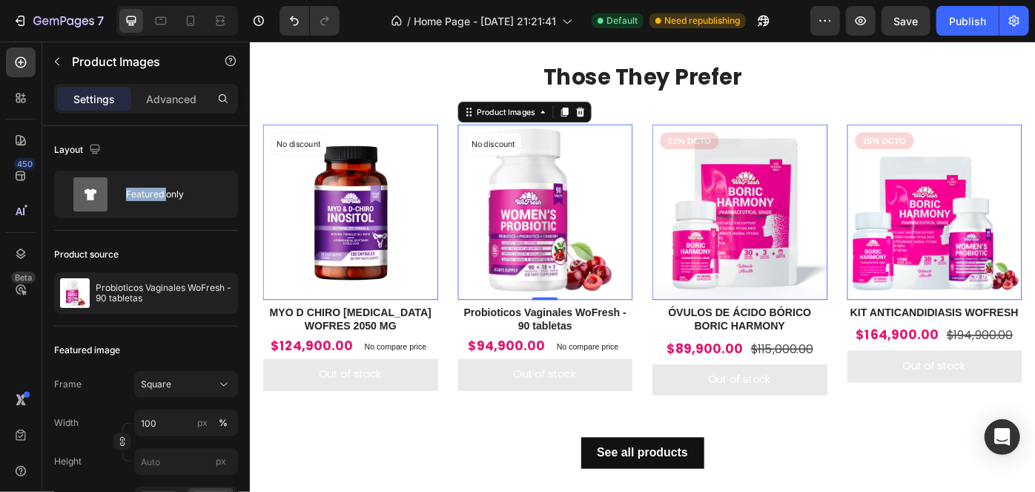
click at [568, 240] on img at bounding box center [584, 233] width 199 height 199
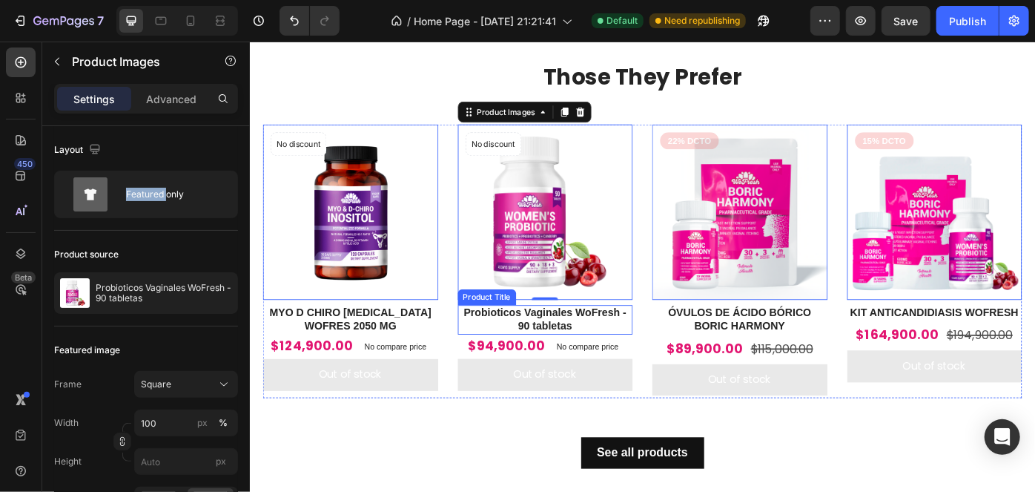
click at [607, 360] on h2 "Probioticos Vaginales WoFresh - 90 tabletas" at bounding box center [584, 356] width 199 height 34
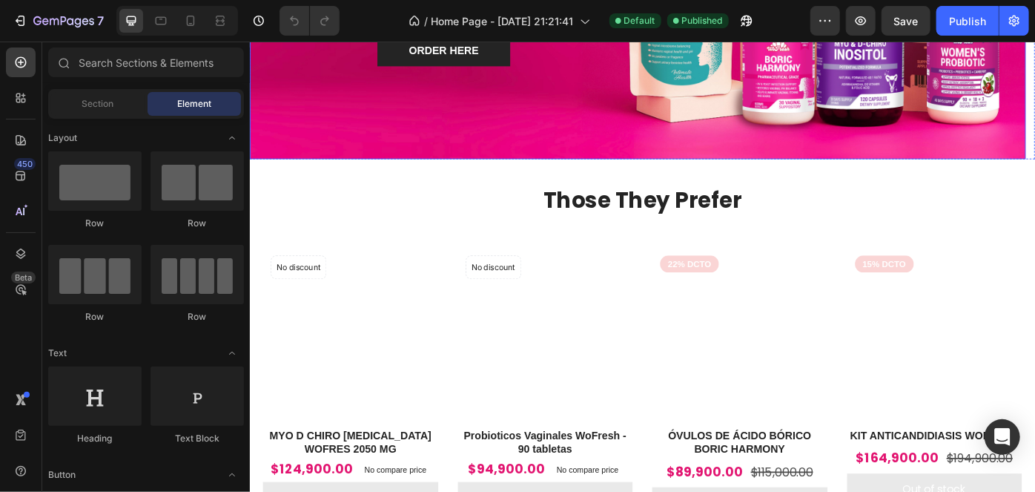
scroll to position [539, 0]
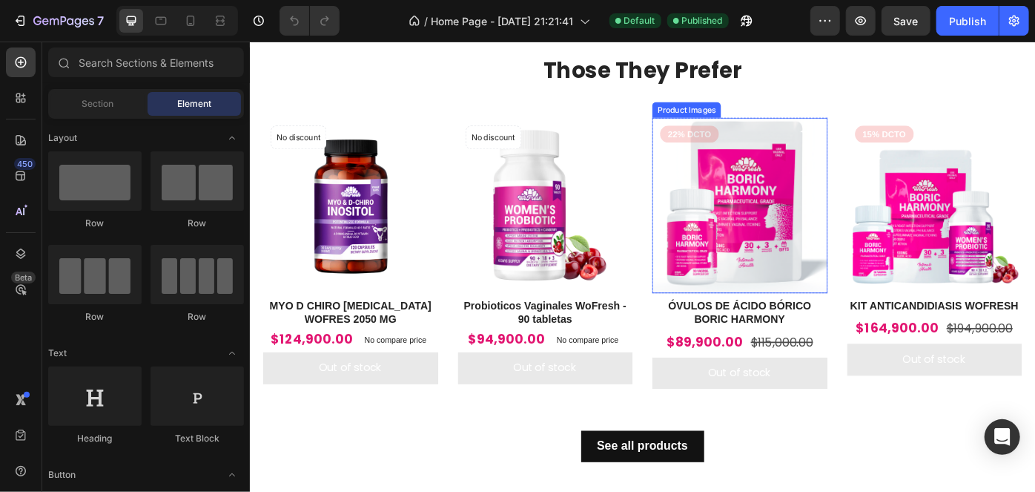
click at [783, 258] on img at bounding box center [804, 226] width 199 height 199
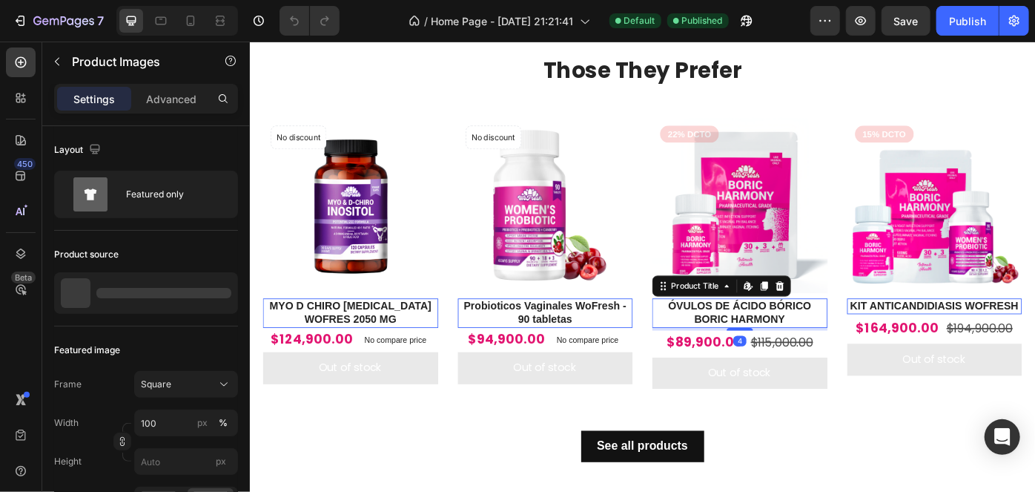
click at [810, 341] on h2 "ÓVULOS DE ÁCIDO BÓRICO BORIC HARMONY" at bounding box center [804, 348] width 199 height 34
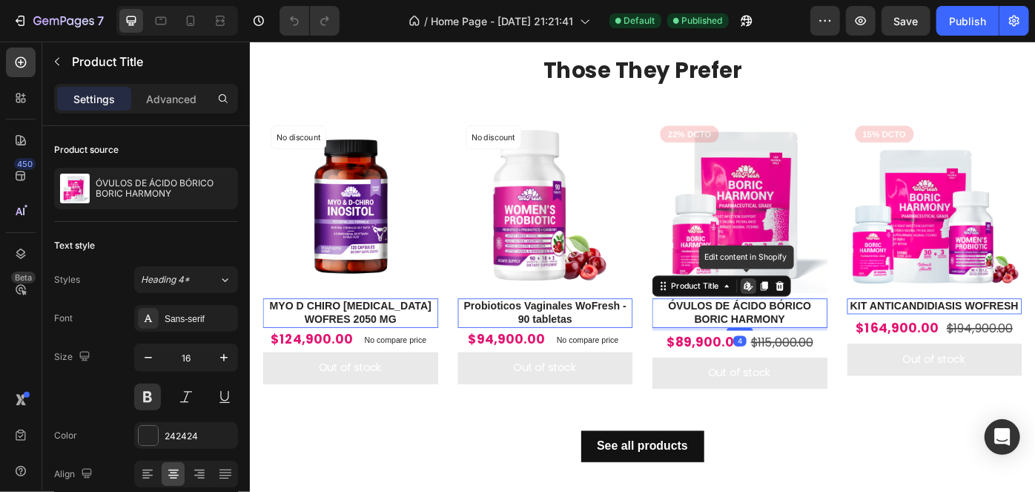
click at [815, 313] on icon at bounding box center [816, 316] width 2 height 7
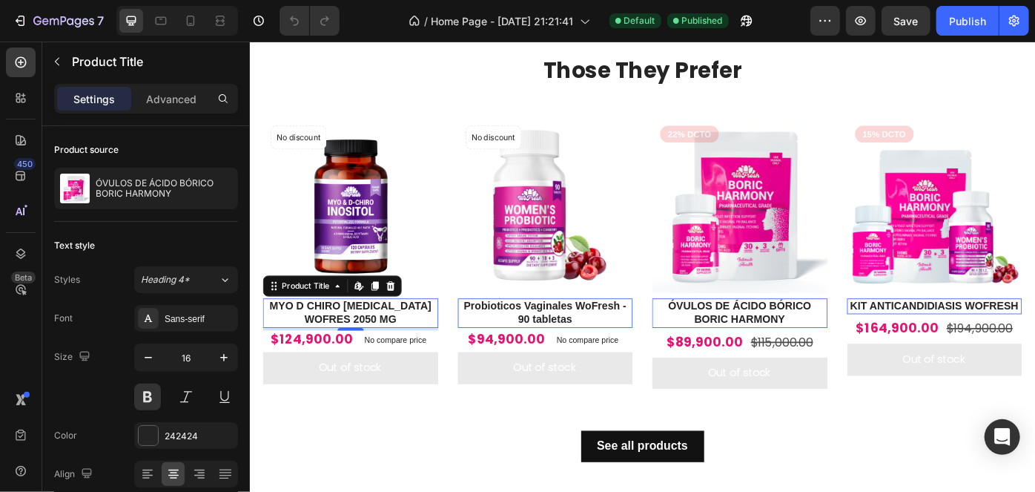
click at [443, 353] on h2 "MYO D CHIRO [MEDICAL_DATA] WOFRES 2050 MG" at bounding box center [363, 348] width 199 height 34
click at [369, 313] on icon at bounding box center [371, 316] width 6 height 9
click at [420, 374] on p "No compare price" at bounding box center [414, 378] width 70 height 9
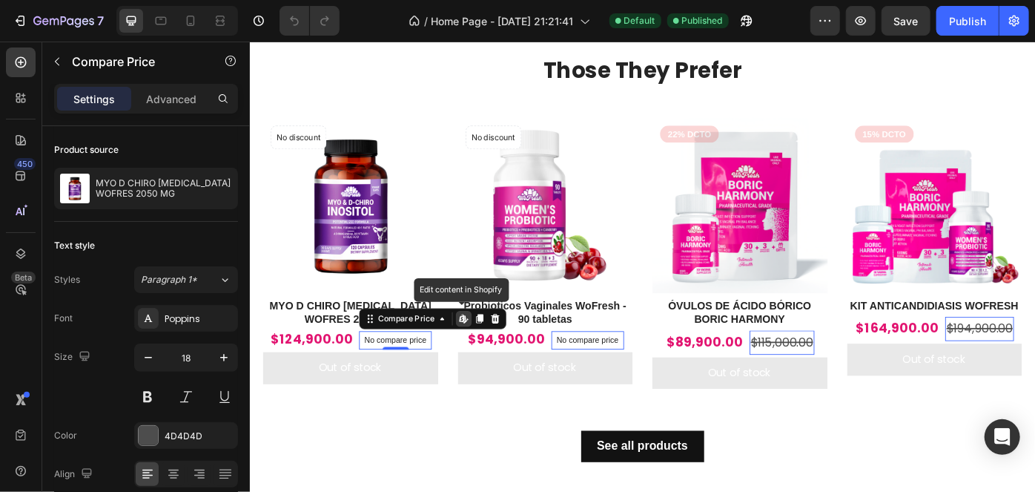
click at [492, 355] on icon at bounding box center [494, 357] width 4 height 4
click at [428, 380] on p "No compare price" at bounding box center [414, 378] width 70 height 9
click at [438, 349] on div "Compare Price" at bounding box center [427, 354] width 70 height 13
click at [483, 354] on div "Edit content in Shopify" at bounding box center [492, 355] width 18 height 18
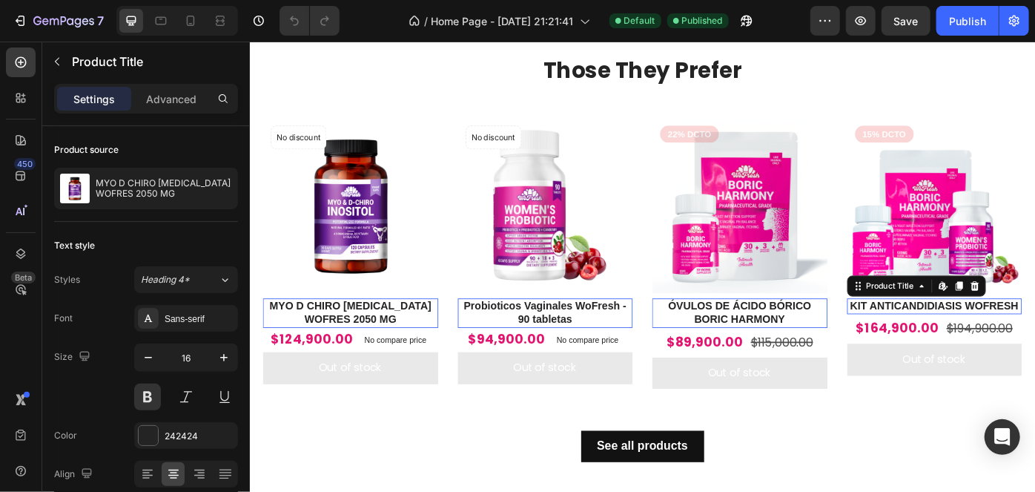
click at [1020, 335] on h2 "KIT ANTICANDIDIASIS WOFRESH" at bounding box center [1025, 340] width 199 height 19
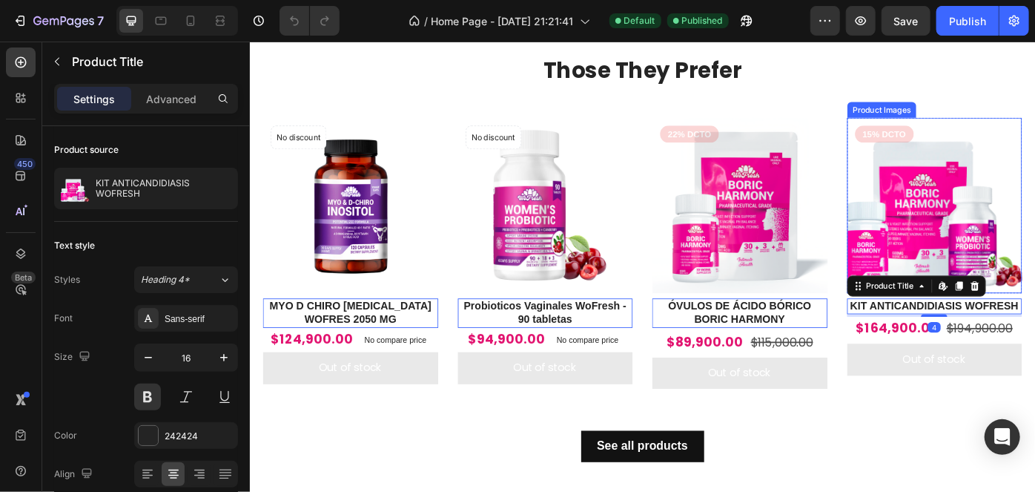
click at [1022, 248] on img at bounding box center [1025, 226] width 199 height 199
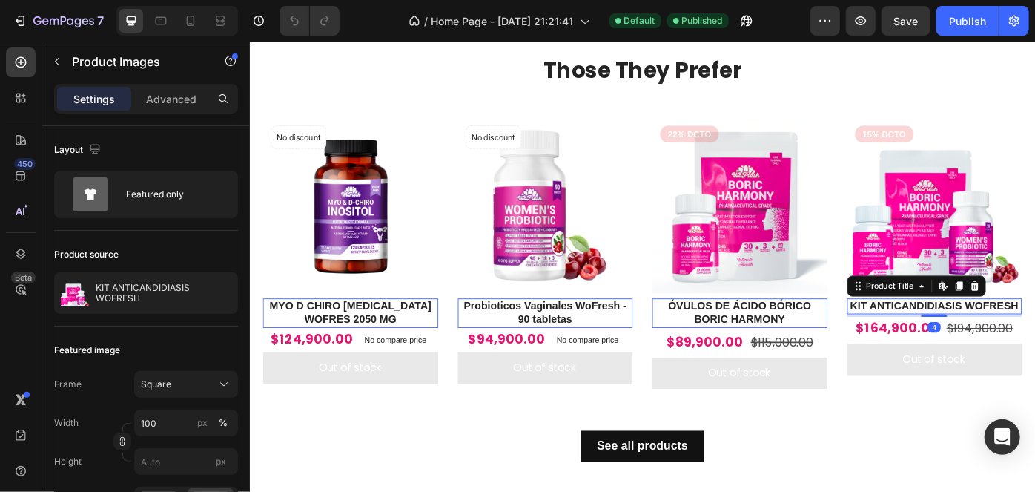
click at [1034, 336] on h2 "KIT ANTICANDIDIASIS WOFRESH" at bounding box center [1025, 340] width 199 height 19
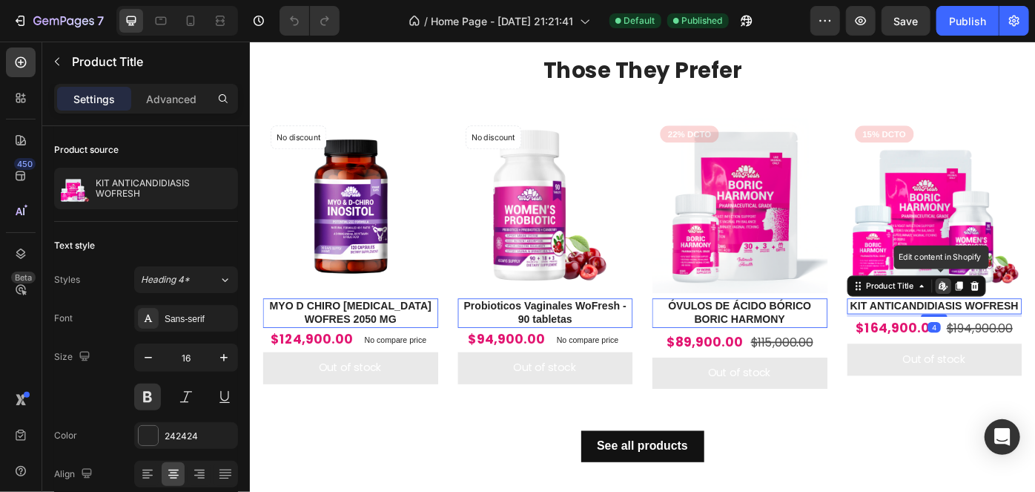
click at [1030, 311] on icon at bounding box center [1035, 317] width 12 height 12
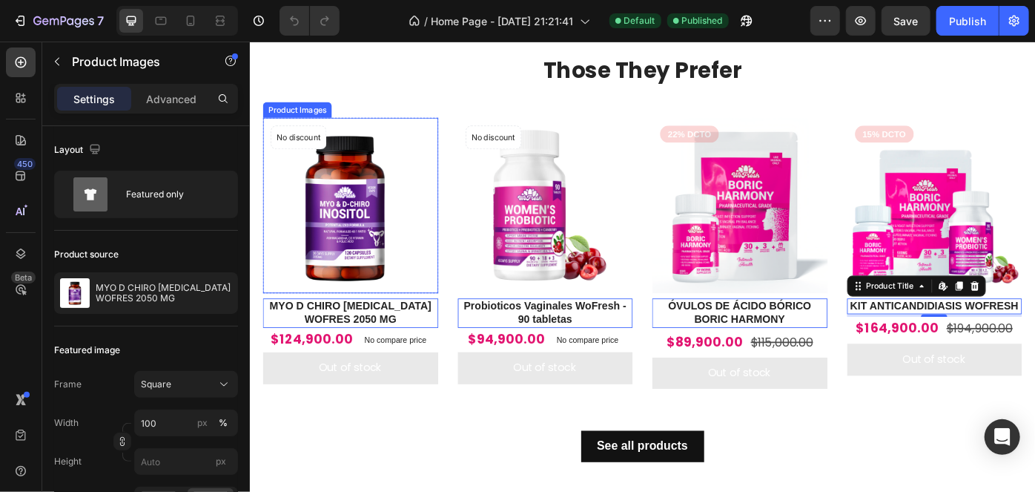
drag, startPoint x: 415, startPoint y: 191, endPoint x: 448, endPoint y: 198, distance: 34.0
click at [417, 191] on img at bounding box center [363, 226] width 199 height 199
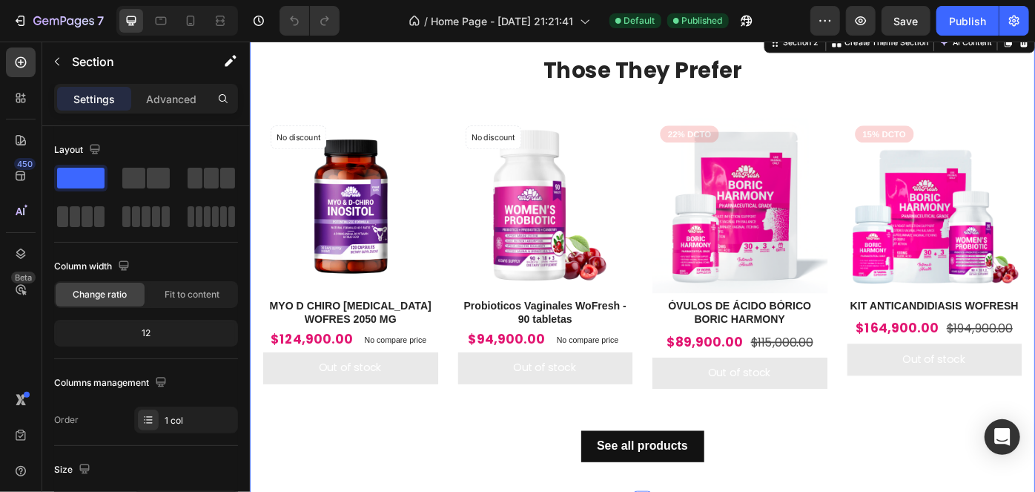
click at [455, 472] on div "See all products Button" at bounding box center [694, 476] width 860 height 79
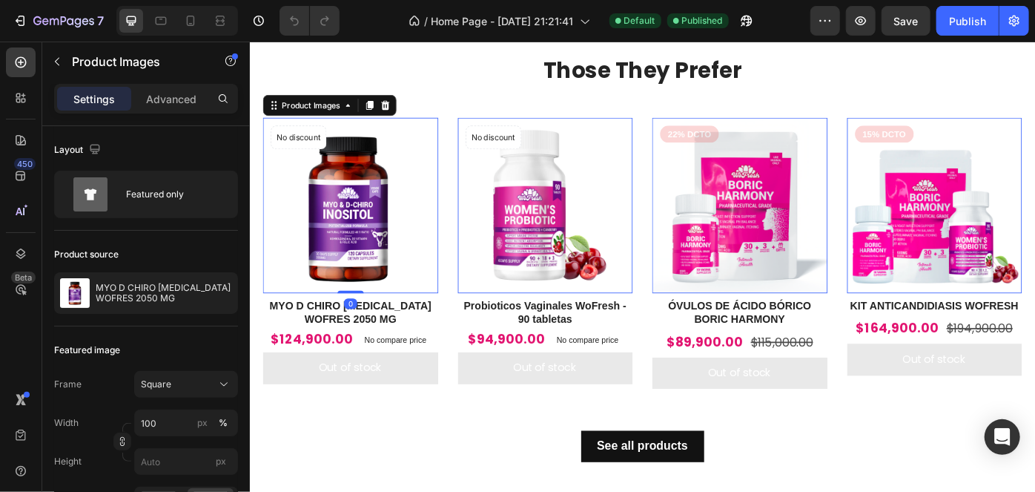
click at [377, 182] on img at bounding box center [363, 226] width 199 height 199
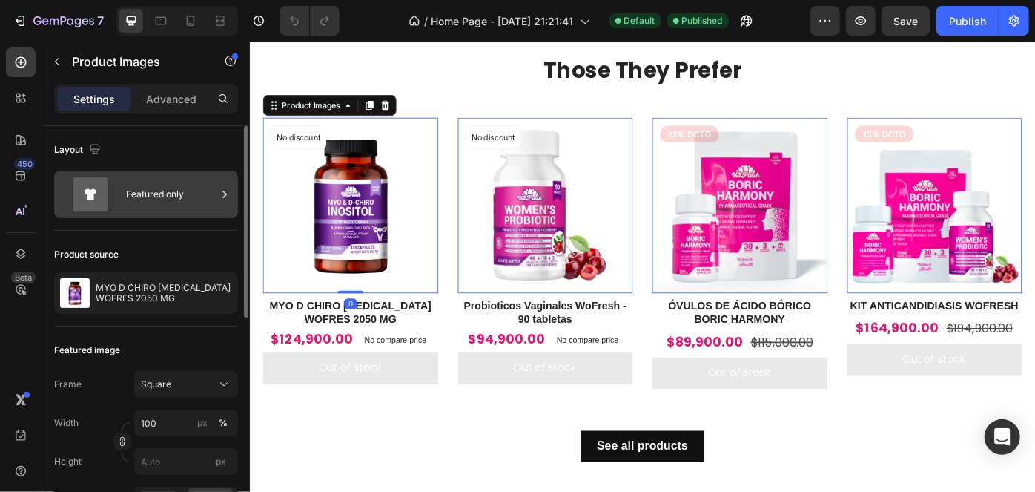
click at [159, 180] on div "Featured only" at bounding box center [171, 194] width 90 height 34
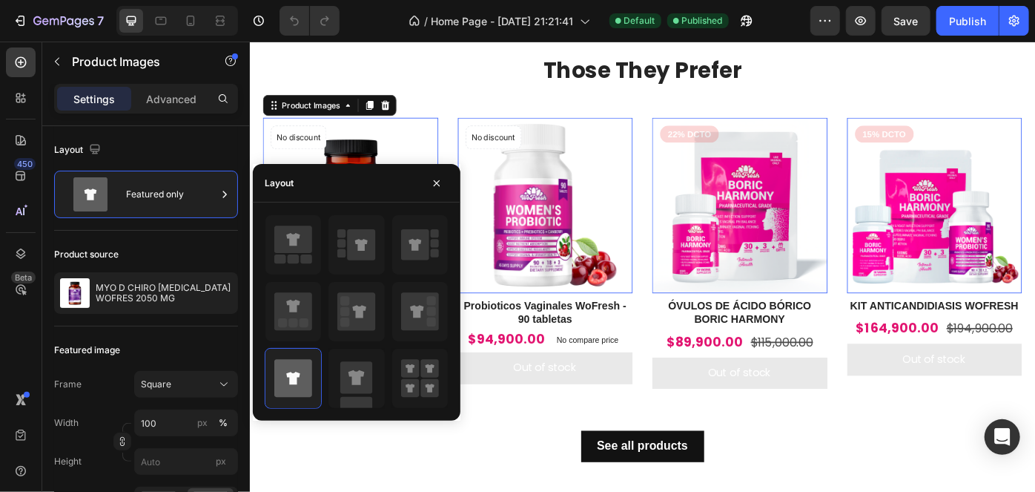
click at [526, 211] on img at bounding box center [584, 226] width 199 height 199
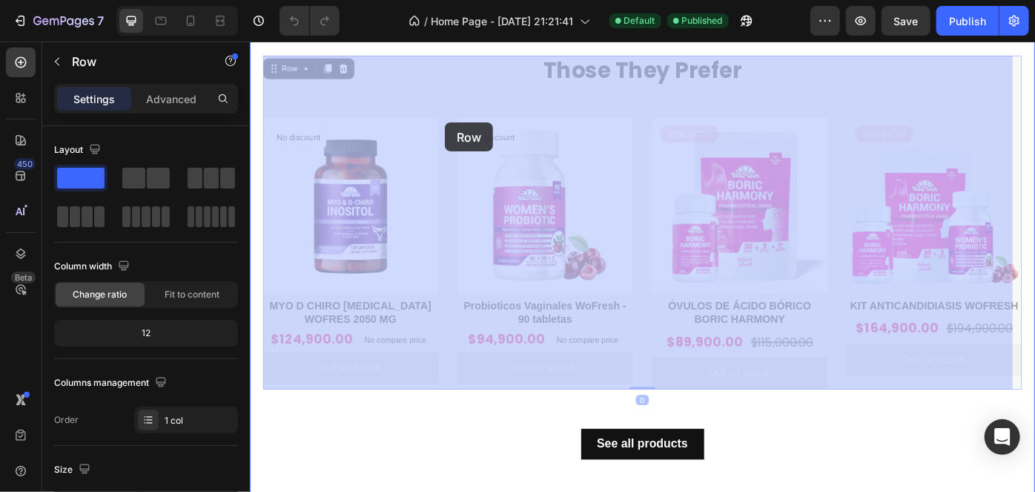
drag, startPoint x: 351, startPoint y: 111, endPoint x: 470, endPoint y: 133, distance: 121.3
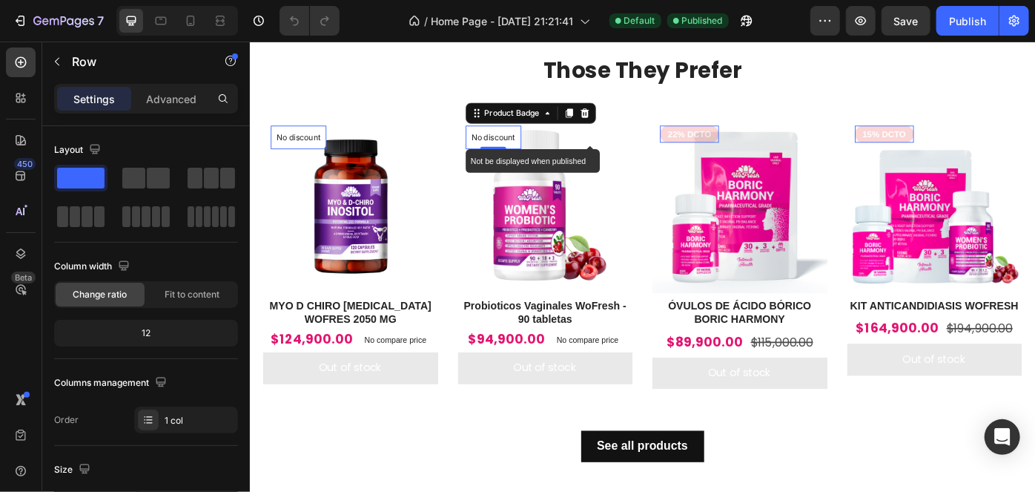
click at [335, 156] on div "No discount" at bounding box center [305, 148] width 62 height 25
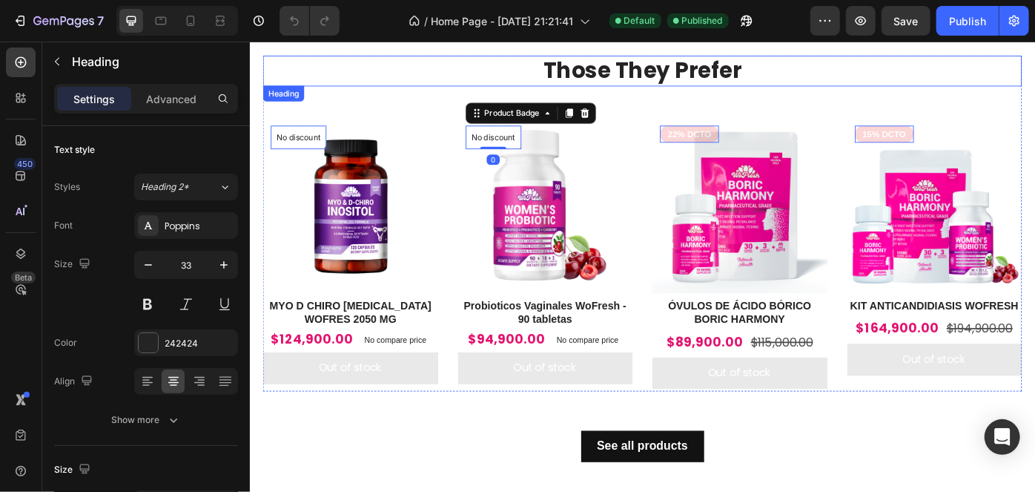
click at [462, 80] on h2 "Those They Prefer" at bounding box center [694, 73] width 860 height 35
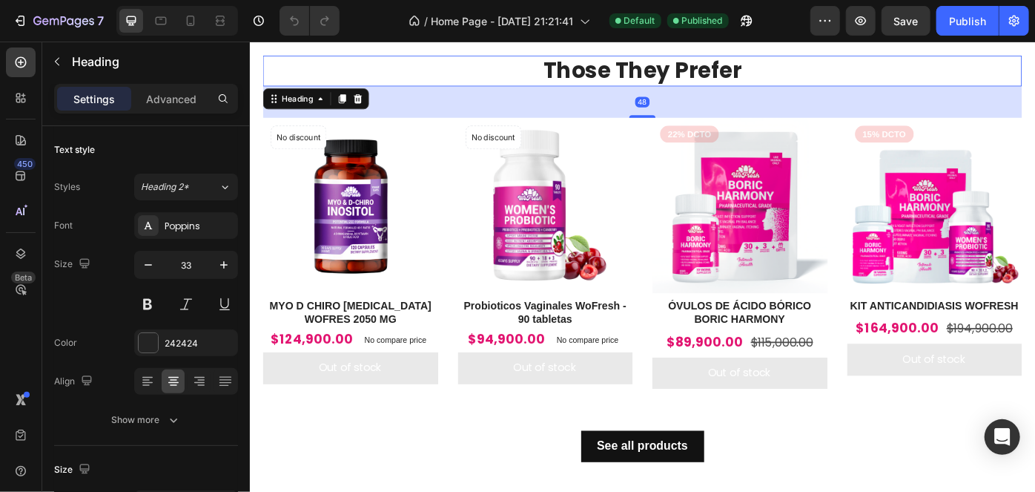
drag, startPoint x: 452, startPoint y: 106, endPoint x: 441, endPoint y: 127, distance: 23.2
click at [452, 108] on div "48" at bounding box center [694, 109] width 860 height 36
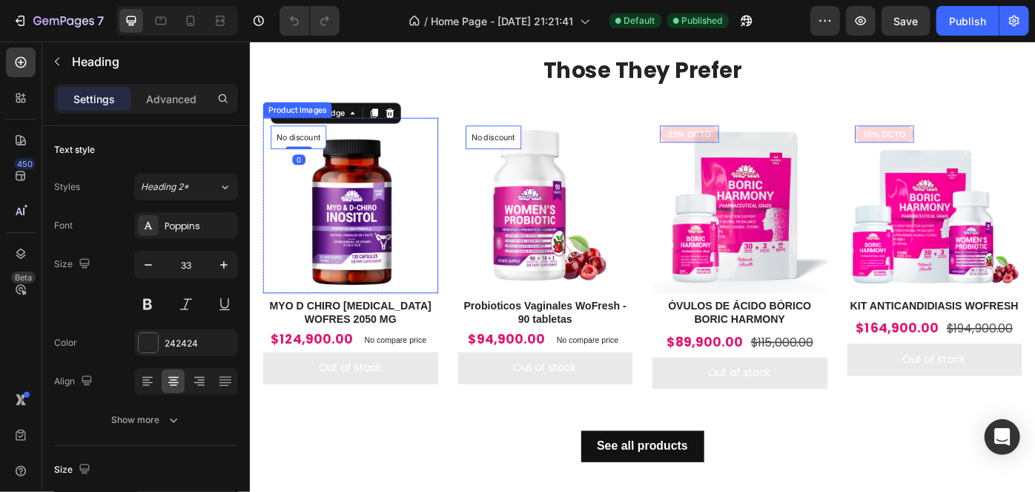
drag, startPoint x: 337, startPoint y: 148, endPoint x: 320, endPoint y: 173, distance: 30.0
click at [337, 148] on div "Product Images No discount Not be displayed when published Product Badge 0" at bounding box center [363, 226] width 199 height 199
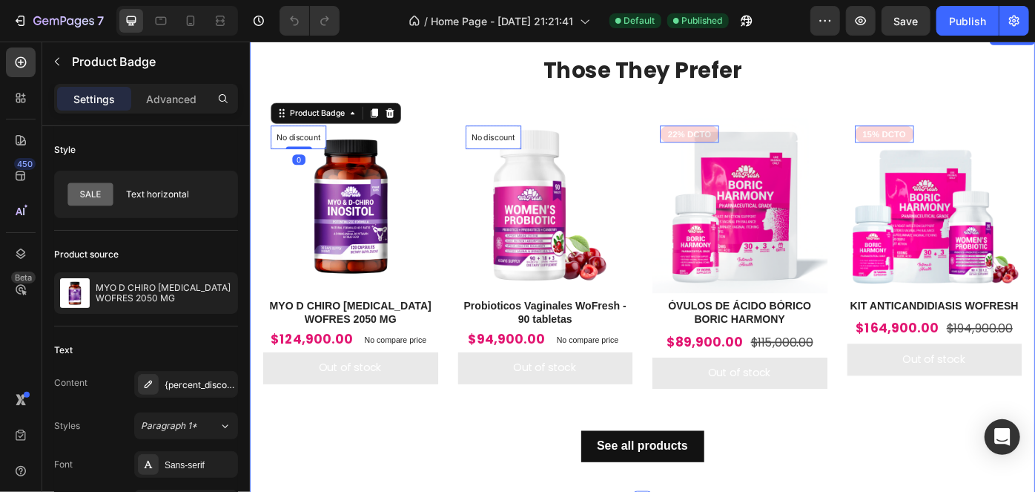
click at [877, 481] on div "See all products Button" at bounding box center [694, 476] width 860 height 79
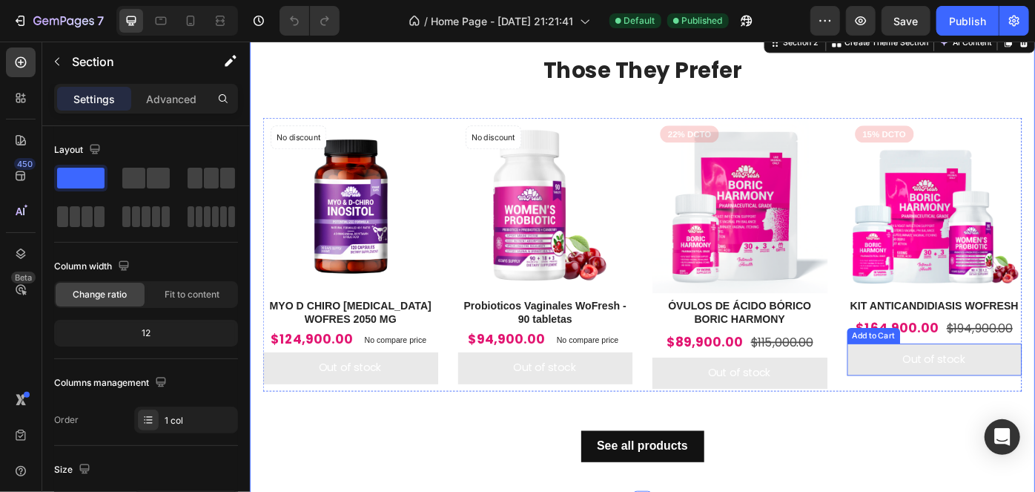
click at [1032, 302] on img at bounding box center [1025, 226] width 199 height 199
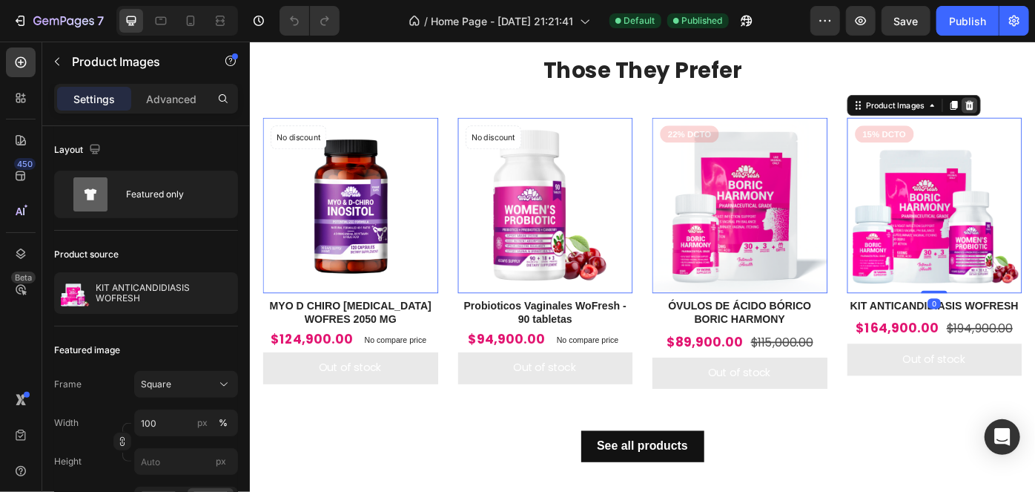
click at [249, 41] on icon at bounding box center [249, 41] width 0 height 0
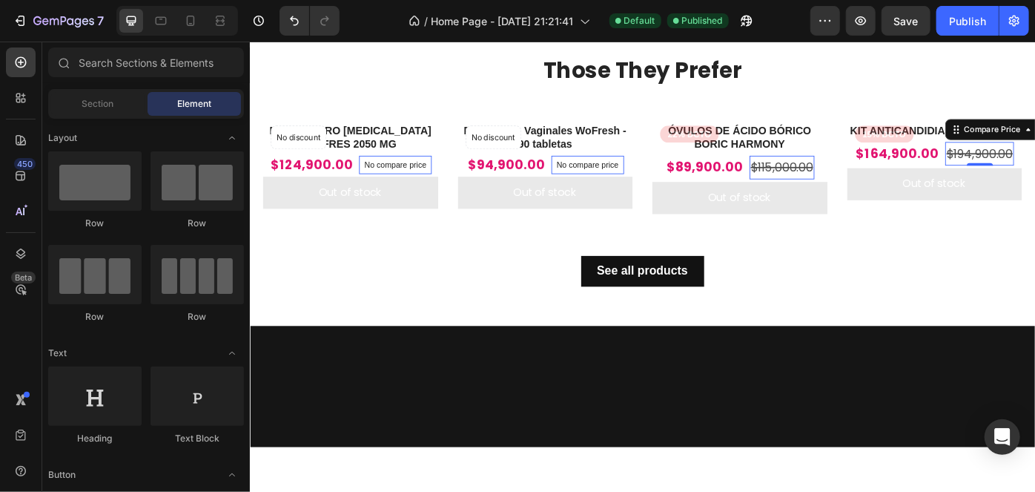
click at [889, 171] on div "$194,900.00" at bounding box center [852, 183] width 73 height 27
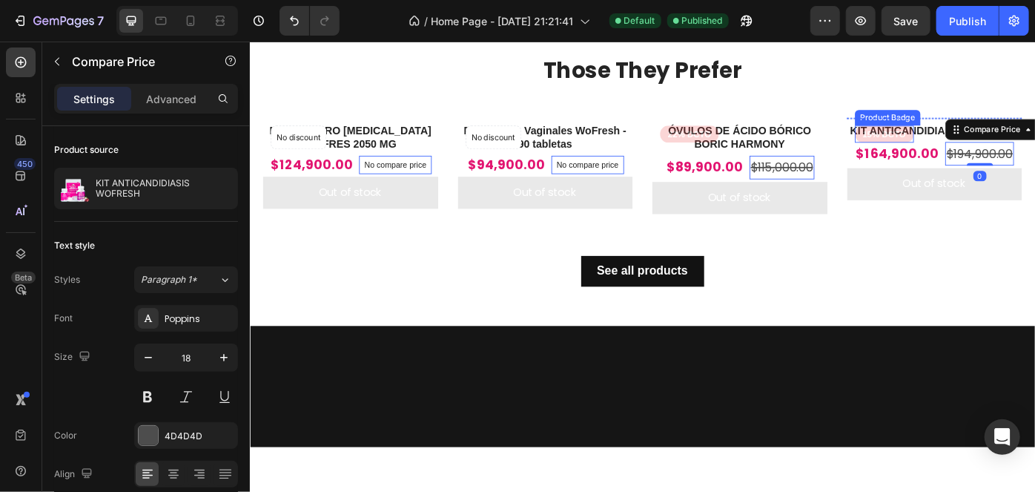
click at [781, 149] on pre "15% DCTO" at bounding box center [747, 145] width 67 height 19
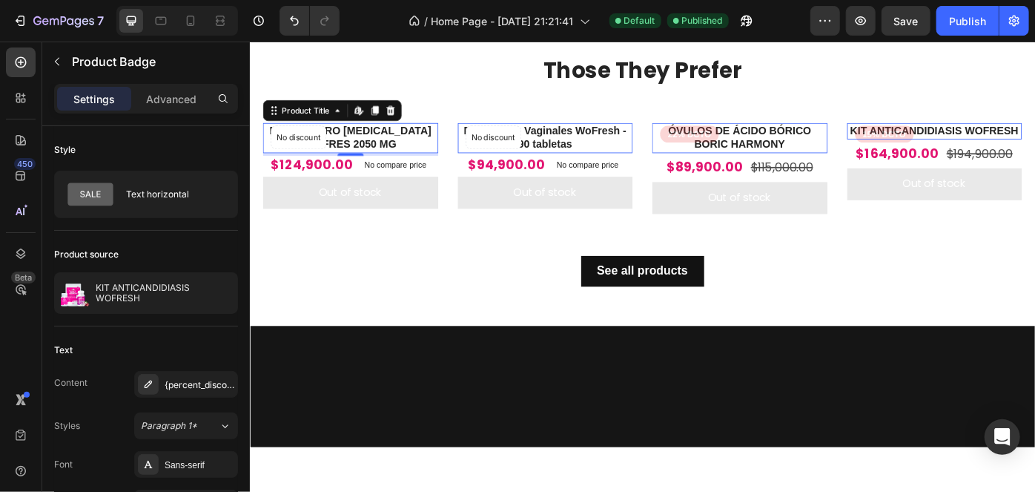
click at [394, 140] on h2 "MYO D CHIRO INOSITOL WOFRES 2050 MG" at bounding box center [363, 150] width 199 height 34
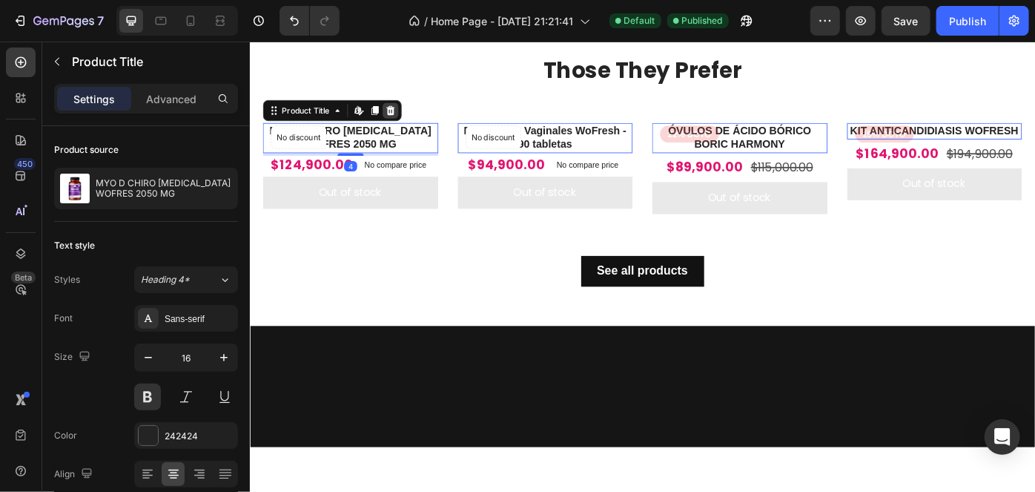
click at [406, 113] on icon at bounding box center [409, 119] width 12 height 12
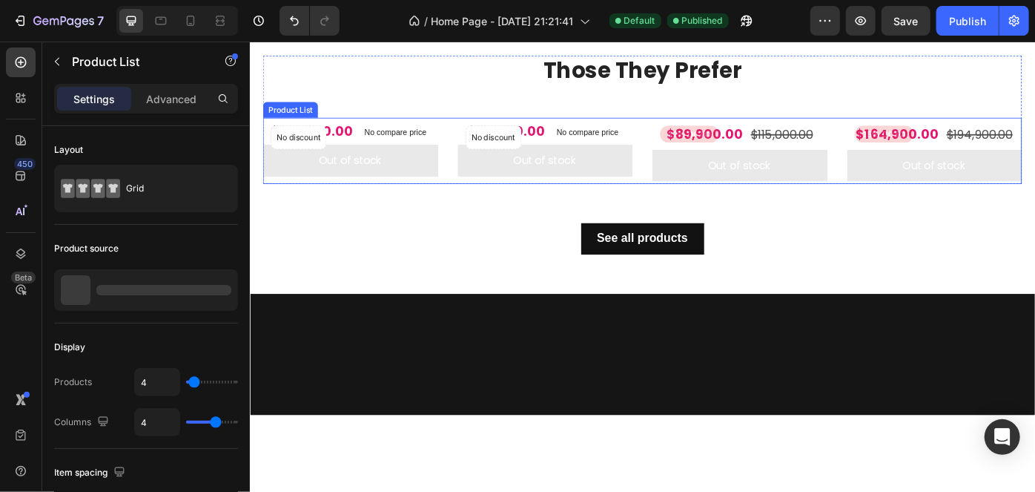
click at [396, 128] on div "No discount Not be displayed when published Product Badge Row $124,900.00 Produ…" at bounding box center [363, 164] width 199 height 75
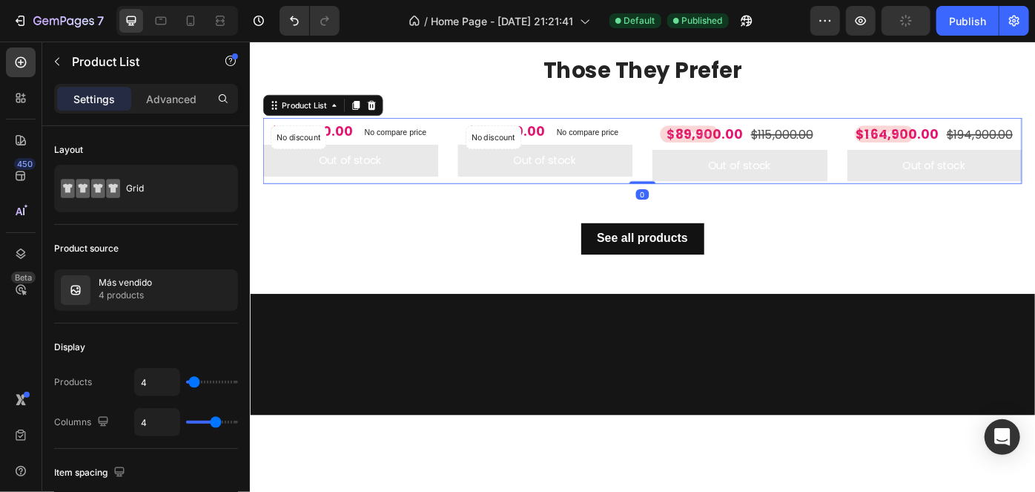
click at [385, 117] on icon at bounding box center [387, 113] width 12 height 12
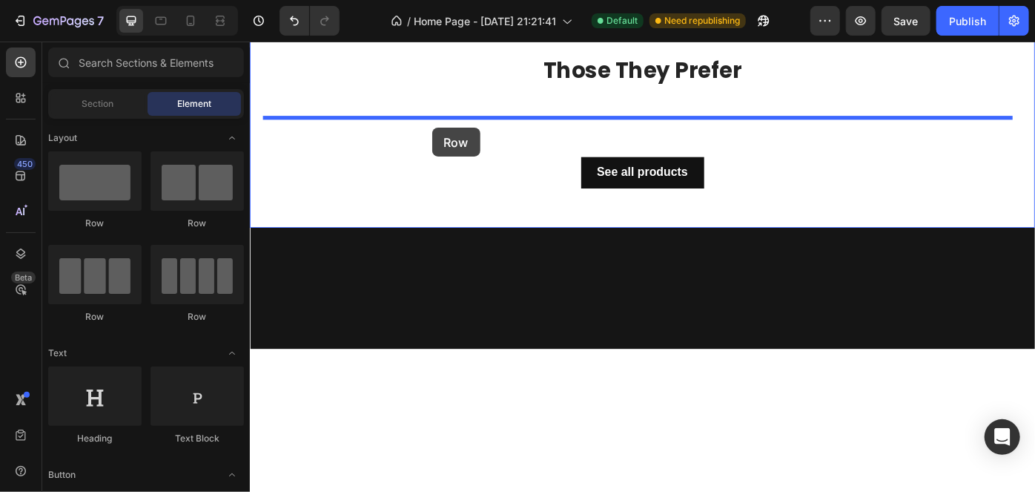
drag, startPoint x: 457, startPoint y: 314, endPoint x: 455, endPoint y: 139, distance: 175.0
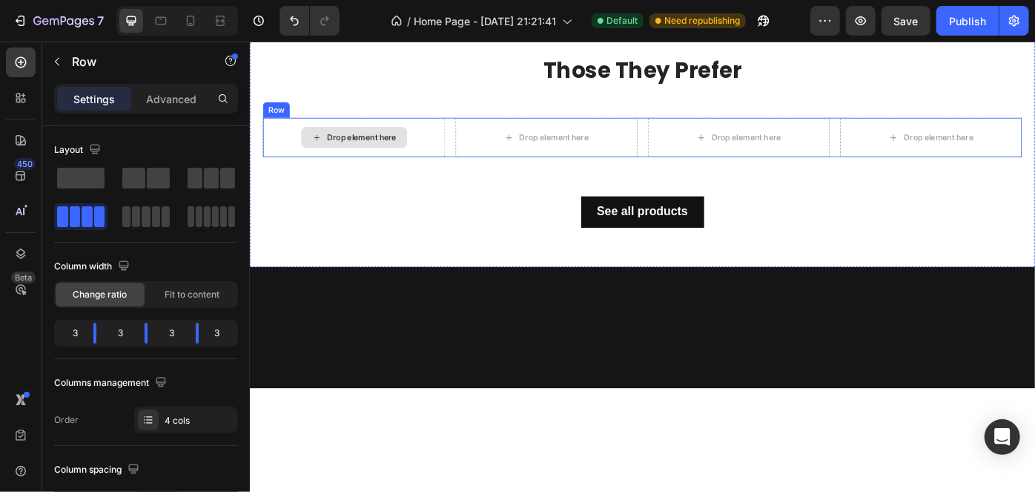
click at [385, 151] on div "Drop element here" at bounding box center [376, 149] width 79 height 12
click at [446, 148] on div "Drop element here" at bounding box center [367, 149] width 206 height 44
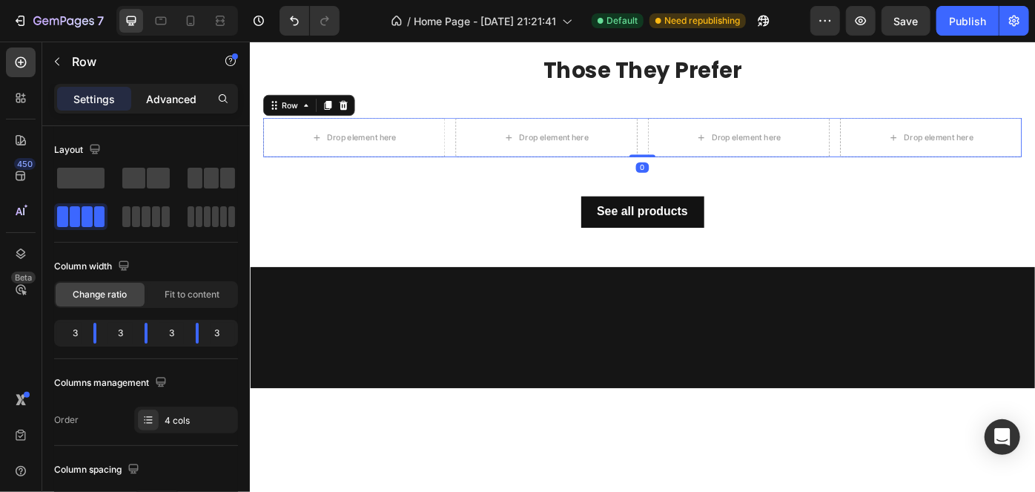
click at [180, 97] on p "Advanced" at bounding box center [171, 99] width 50 height 16
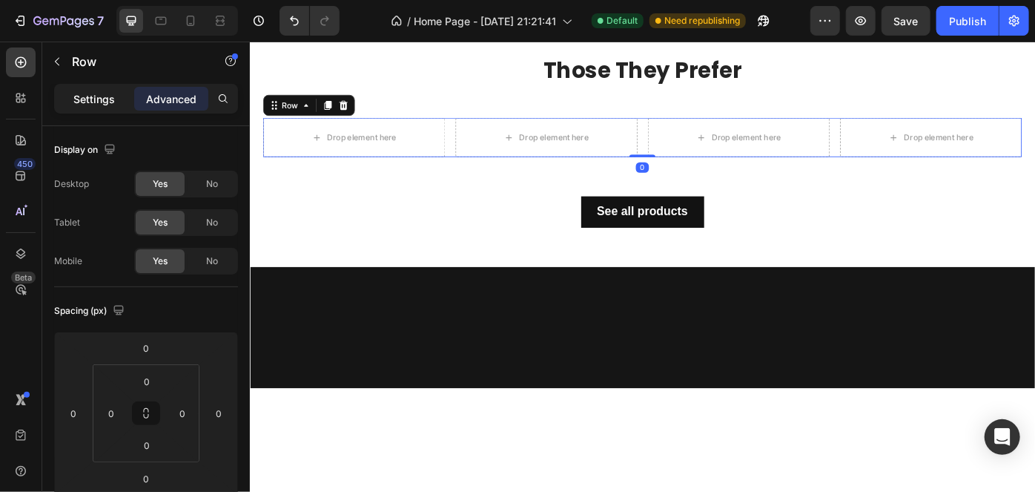
click at [115, 95] on div "Settings" at bounding box center [94, 99] width 74 height 24
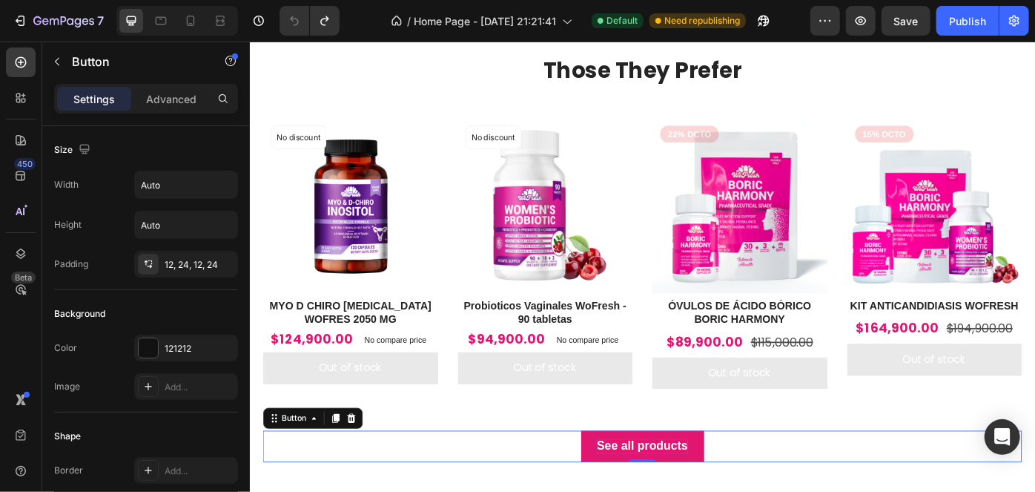
click at [691, 491] on p "See all products" at bounding box center [693, 498] width 103 height 17
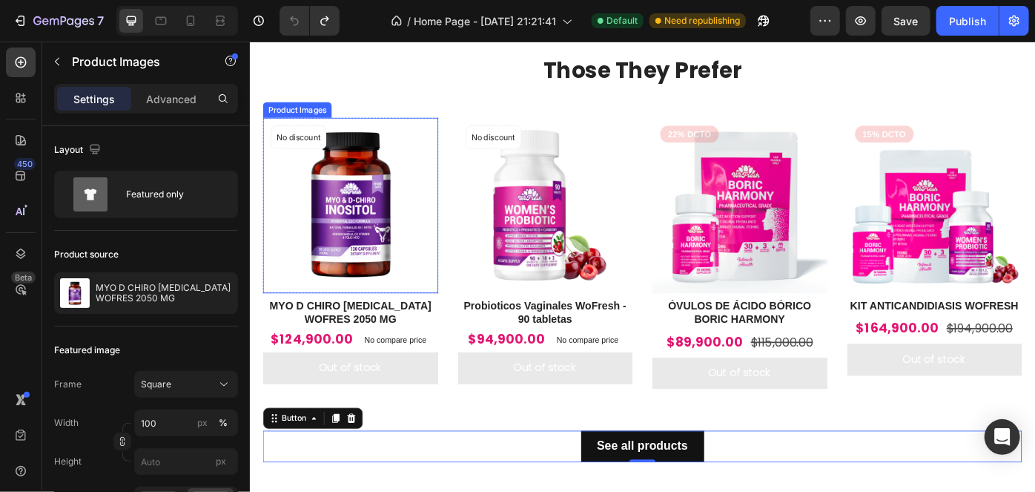
click at [347, 232] on img at bounding box center [363, 226] width 199 height 199
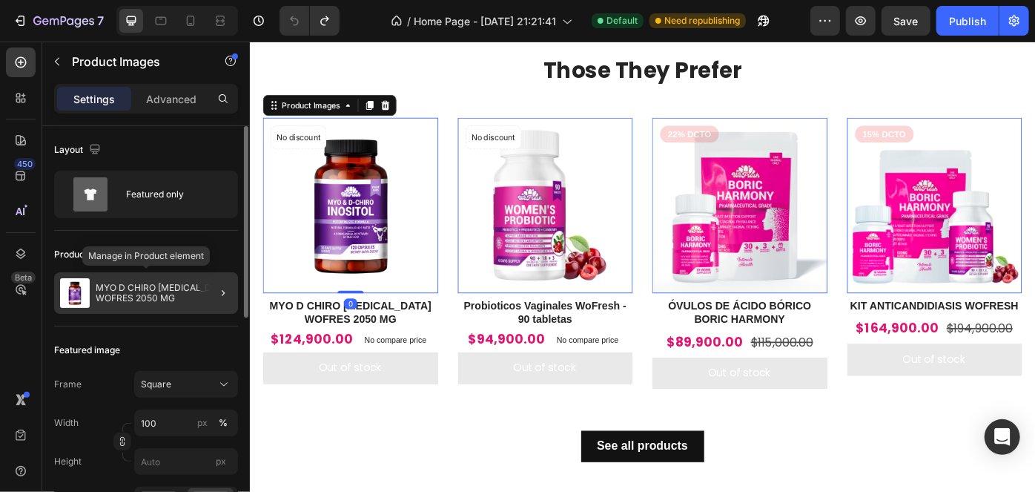
click at [138, 289] on p "MYO D CHIRO INOSITOL WOFRES 2050 MG" at bounding box center [164, 293] width 136 height 21
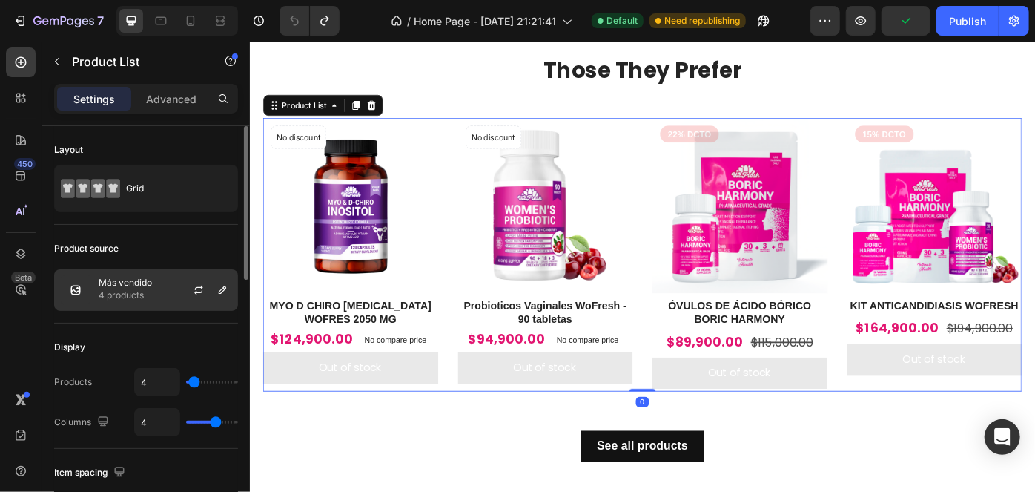
click at [129, 283] on p "Más vendido" at bounding box center [125, 282] width 53 height 10
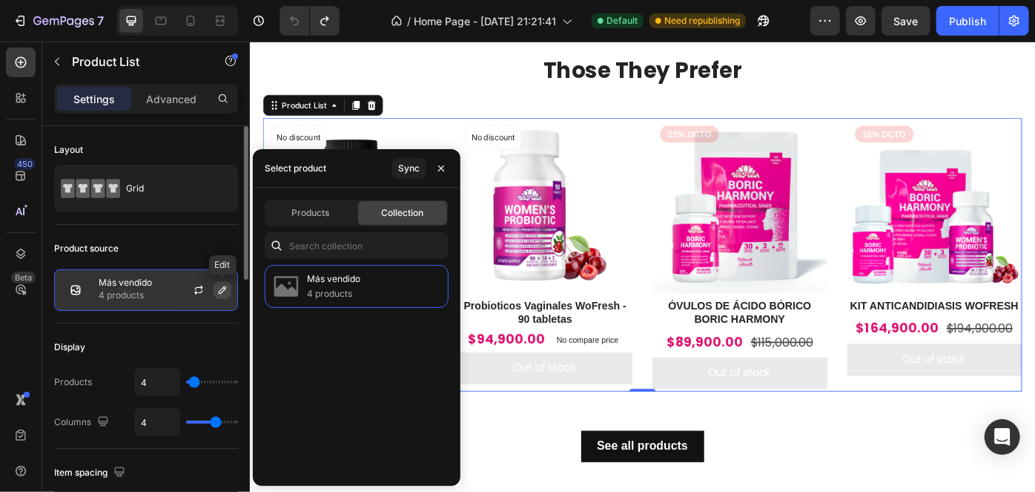
click at [222, 291] on icon "button" at bounding box center [223, 290] width 12 height 12
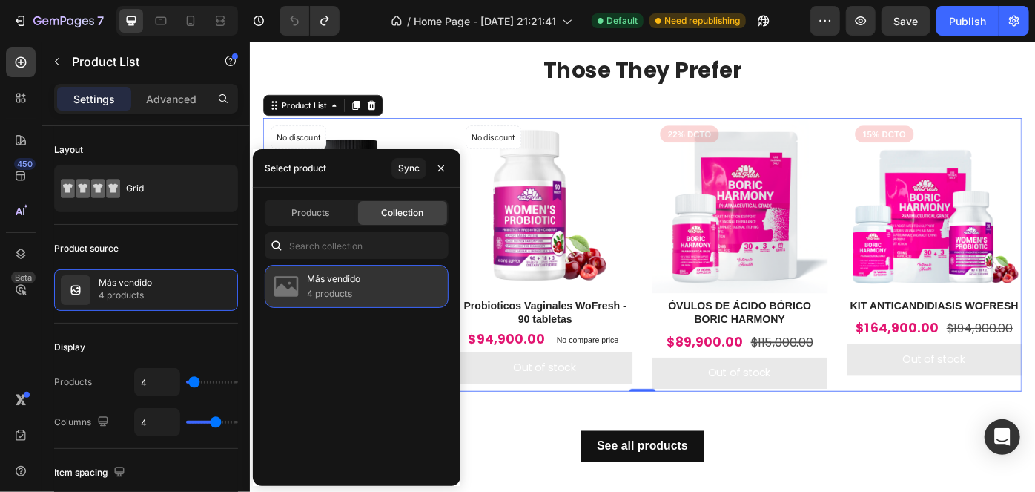
click at [293, 287] on img at bounding box center [286, 286] width 30 height 30
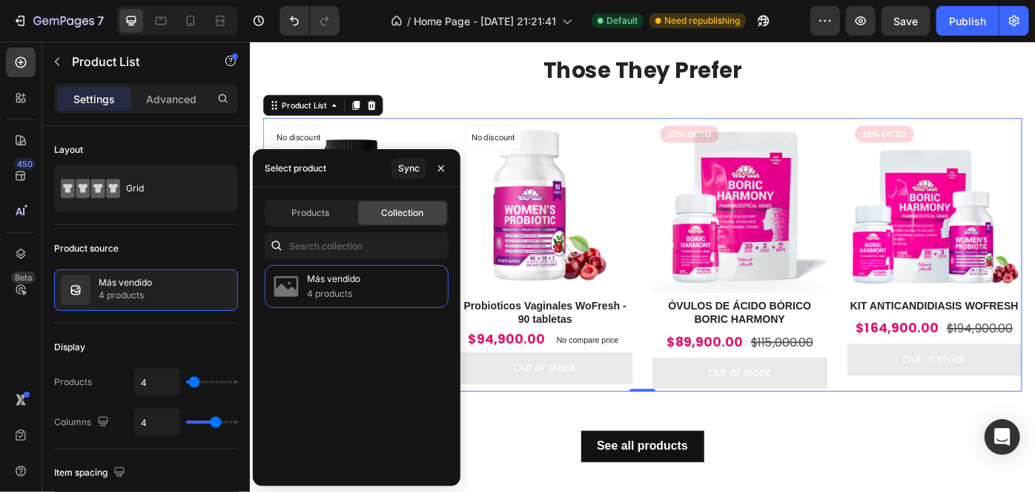
click at [389, 219] on span "Collection" at bounding box center [403, 212] width 42 height 13
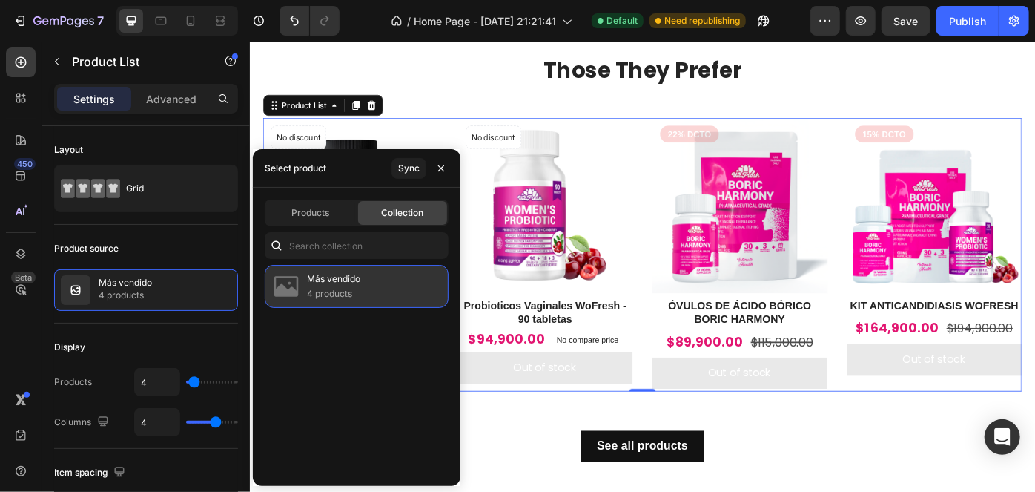
drag, startPoint x: 392, startPoint y: 216, endPoint x: 386, endPoint y: 267, distance: 51.6
click at [392, 216] on span "Collection" at bounding box center [403, 212] width 42 height 13
click at [380, 292] on div "Más vendido 4 products" at bounding box center [357, 286] width 184 height 43
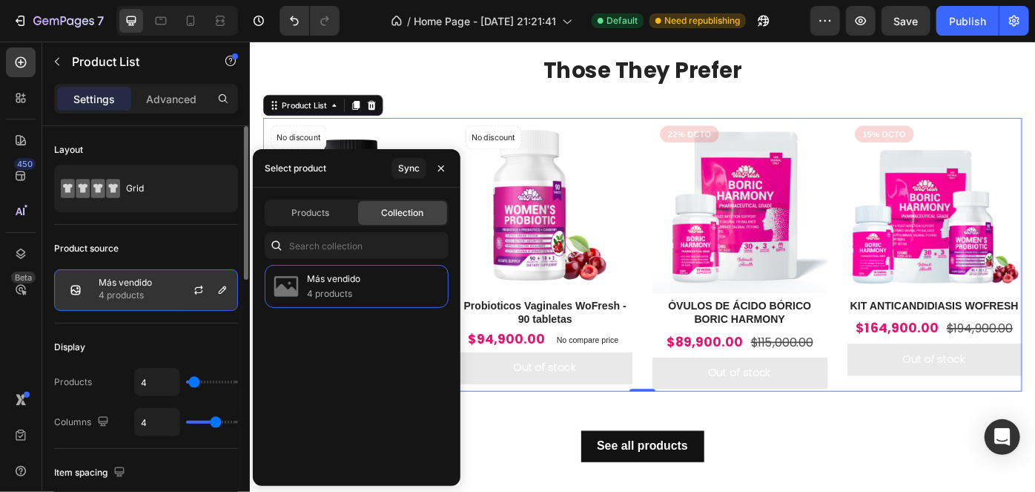
click at [151, 297] on p "4 products" at bounding box center [125, 295] width 53 height 15
click at [203, 285] on icon "button" at bounding box center [199, 290] width 12 height 12
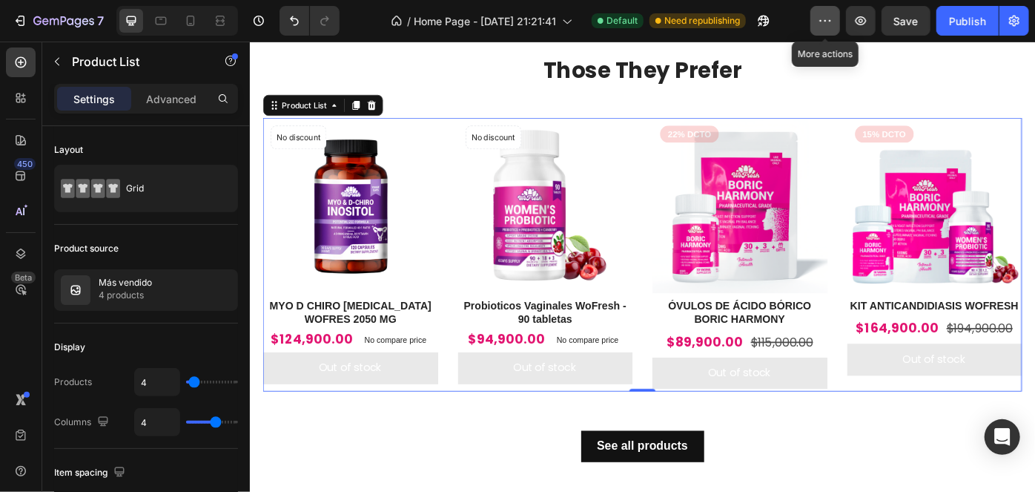
click at [830, 27] on icon "button" at bounding box center [825, 20] width 15 height 15
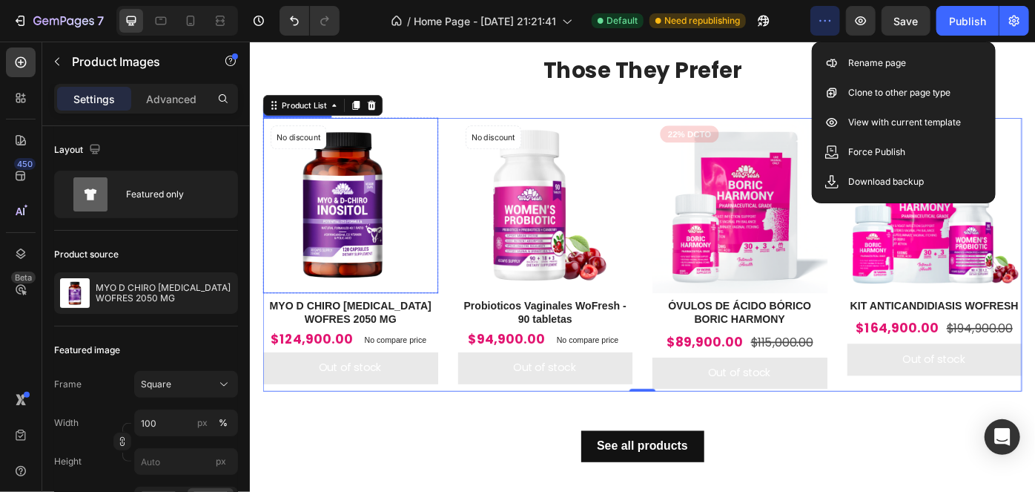
click at [441, 229] on img at bounding box center [363, 226] width 199 height 199
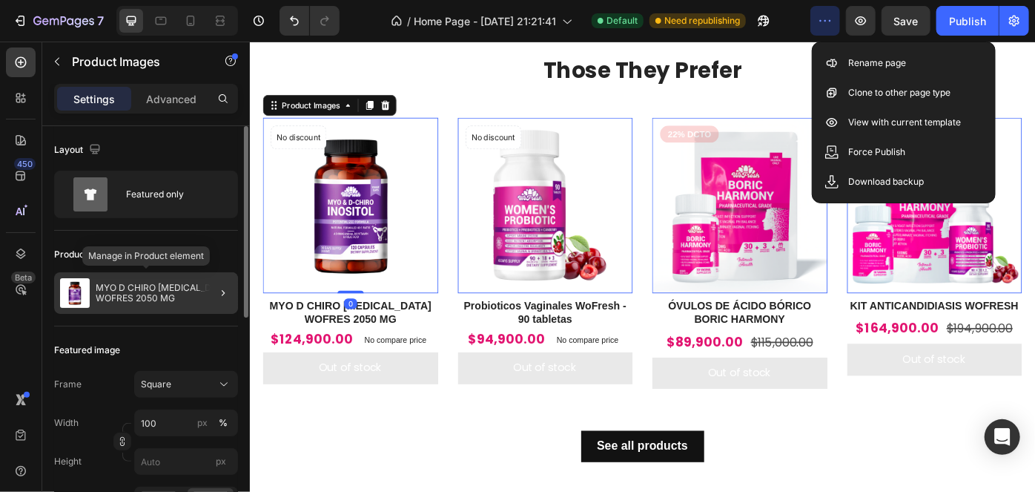
click at [162, 288] on p "MYO D CHIRO INOSITOL WOFRES 2050 MG" at bounding box center [164, 293] width 136 height 21
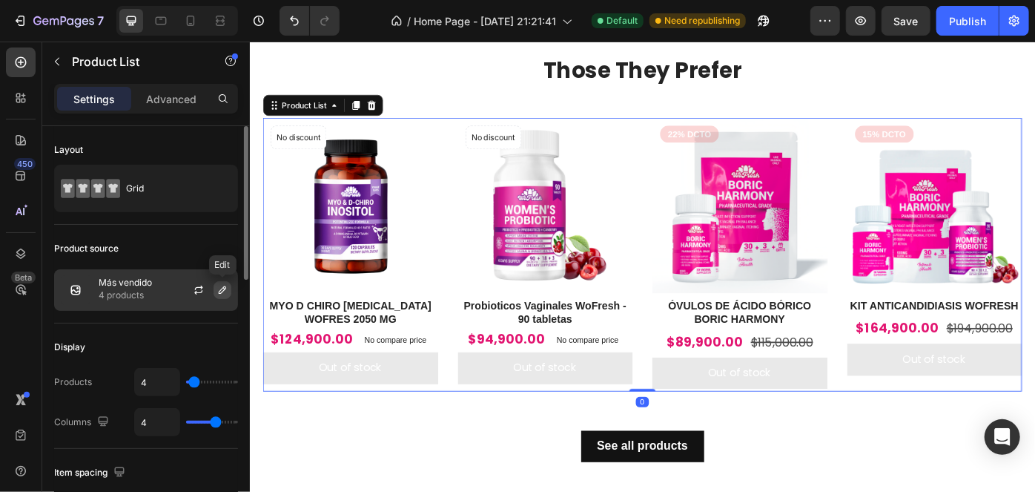
click at [214, 291] on button "button" at bounding box center [223, 290] width 18 height 18
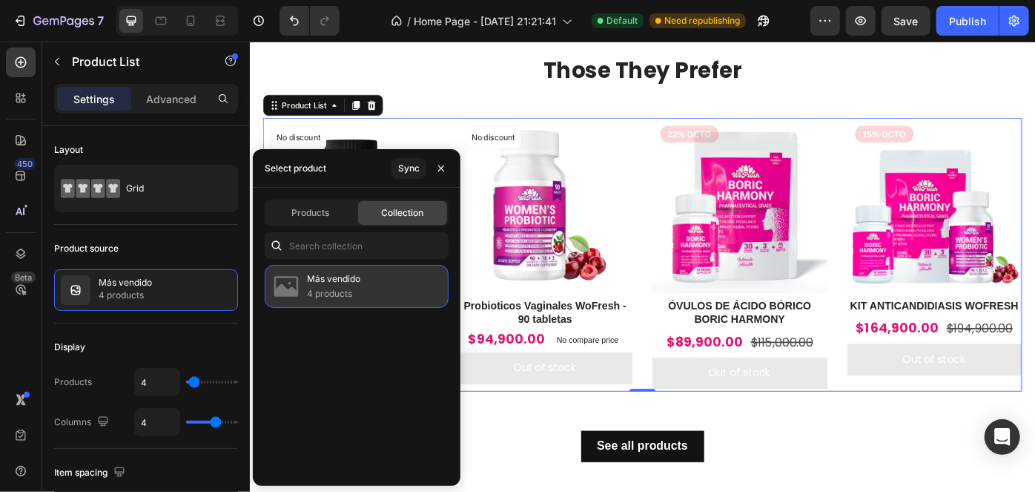
click at [334, 294] on p "4 products" at bounding box center [333, 293] width 53 height 15
drag, startPoint x: 335, startPoint y: 293, endPoint x: 339, endPoint y: 275, distance: 18.2
click at [336, 293] on p "4 products" at bounding box center [333, 293] width 53 height 15
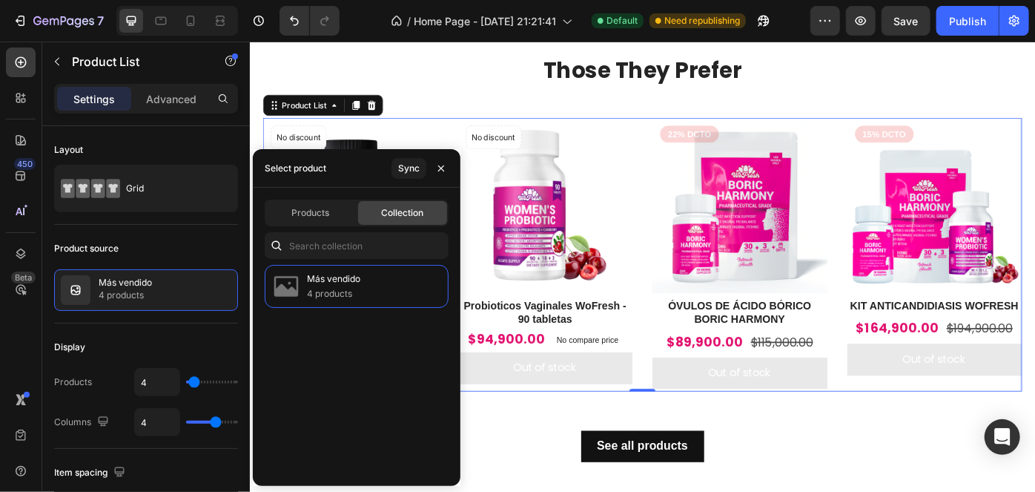
drag, startPoint x: 370, startPoint y: 201, endPoint x: 375, endPoint y: 208, distance: 8.5
click at [374, 205] on div "Collection" at bounding box center [402, 213] width 89 height 24
click at [377, 210] on div "Collection" at bounding box center [402, 213] width 89 height 24
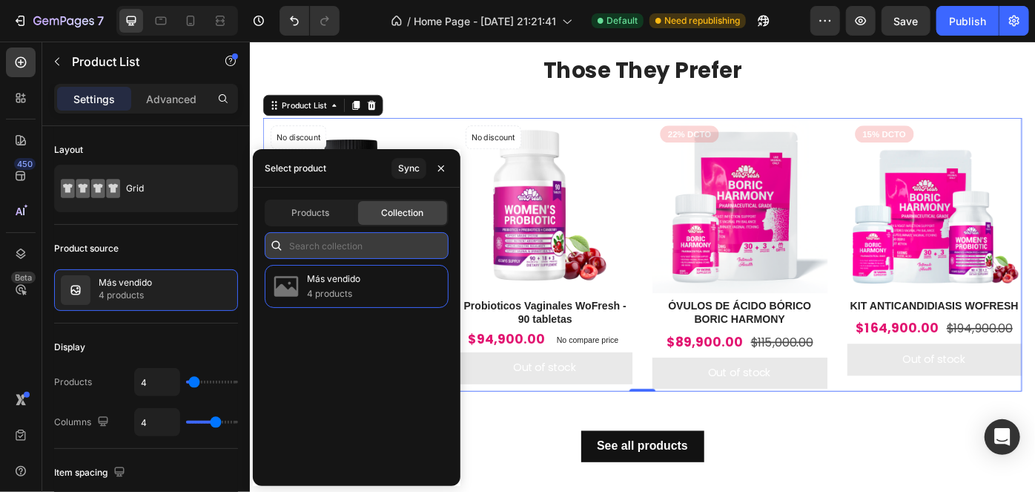
click at [363, 236] on input "text" at bounding box center [357, 245] width 184 height 27
type input "P"
type input "M"
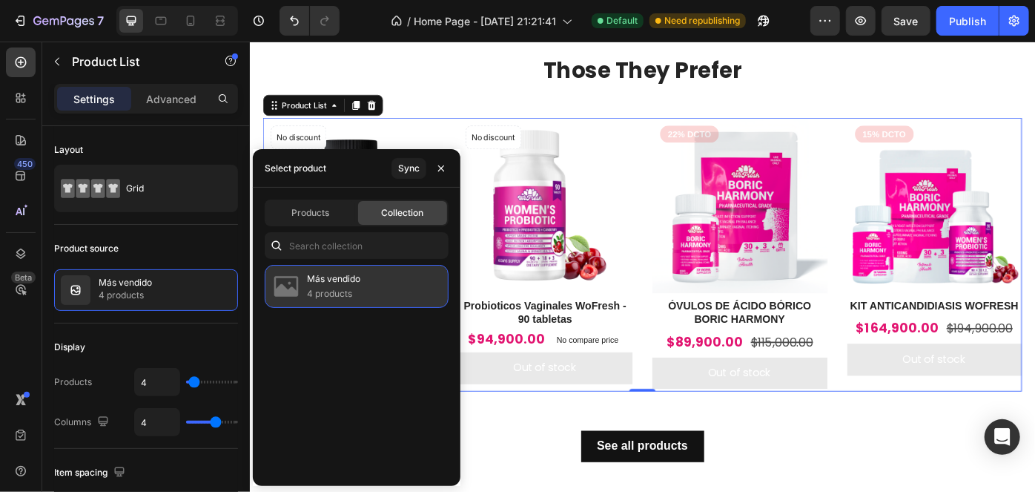
click at [356, 294] on div "Más vendido 4 products" at bounding box center [357, 286] width 184 height 43
click at [356, 294] on p "4 products" at bounding box center [333, 293] width 53 height 15
click at [356, 295] on p "4 products" at bounding box center [333, 293] width 53 height 15
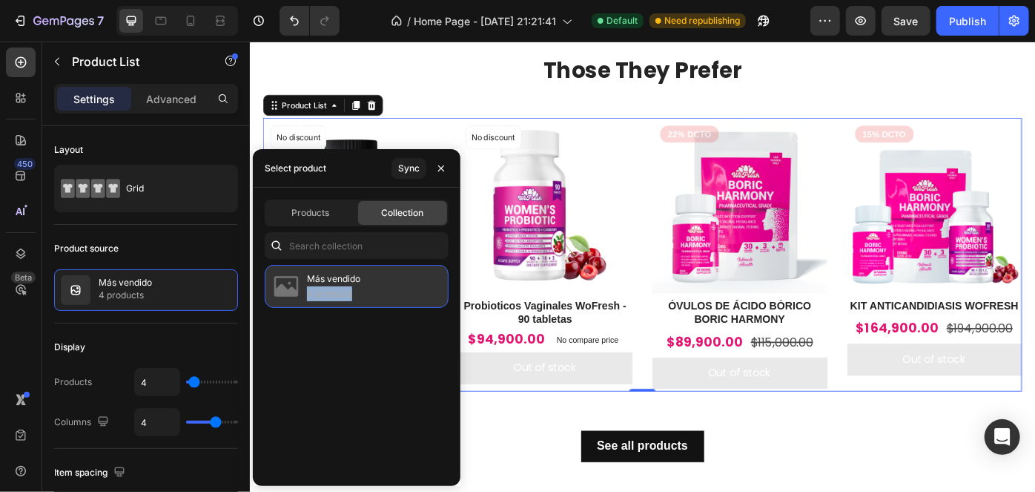
click at [356, 295] on p "4 products" at bounding box center [333, 293] width 53 height 15
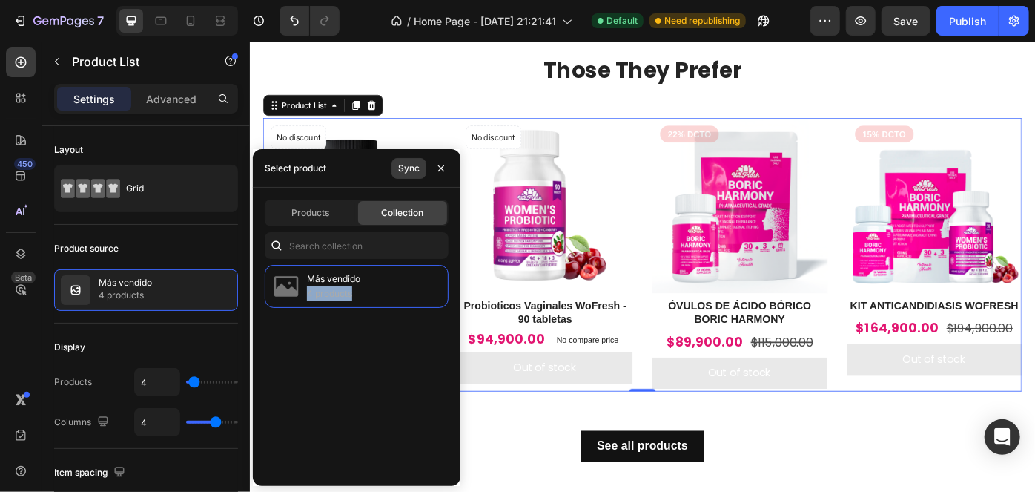
click at [415, 168] on div "Sync" at bounding box center [409, 168] width 22 height 13
click at [639, 343] on h2 "Probioticos Vaginales WoFresh - 90 tabletas" at bounding box center [584, 348] width 199 height 34
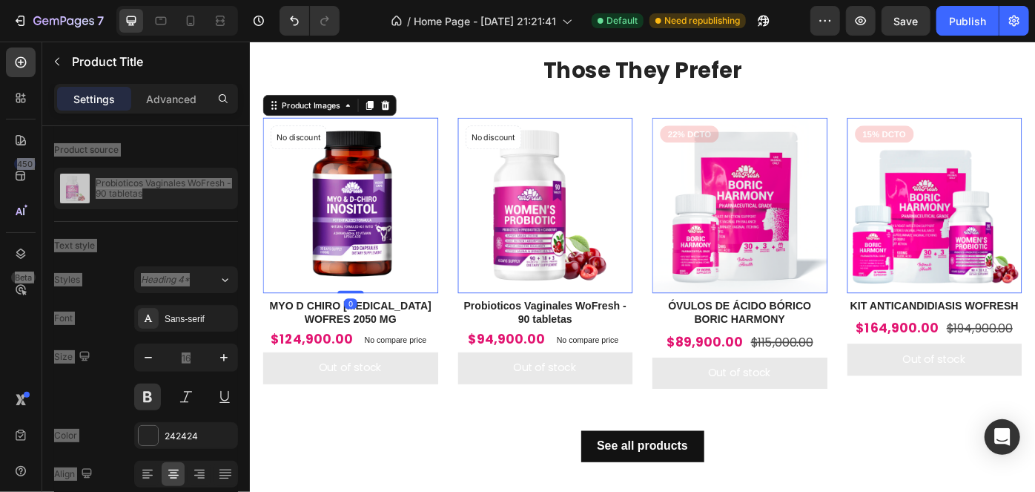
click at [331, 246] on img at bounding box center [363, 226] width 199 height 199
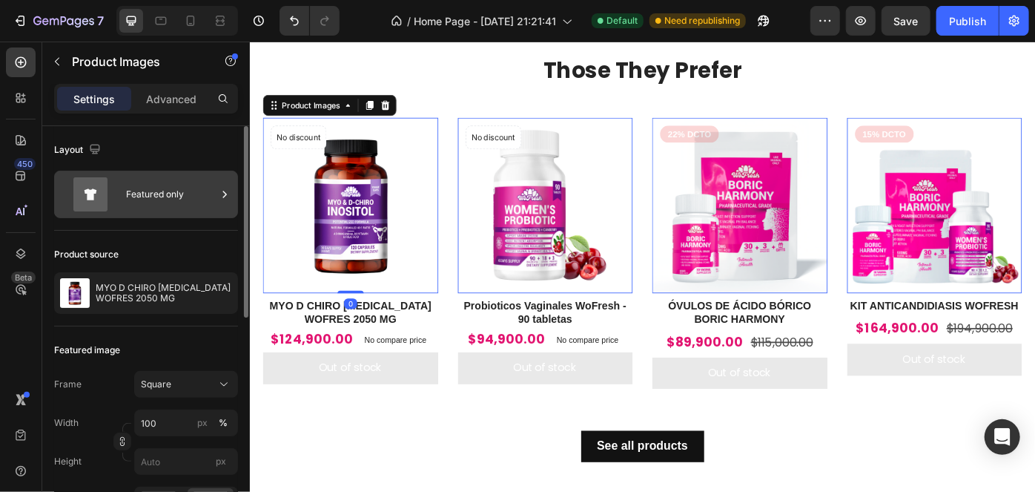
click at [155, 203] on div "Featured only" at bounding box center [171, 194] width 90 height 34
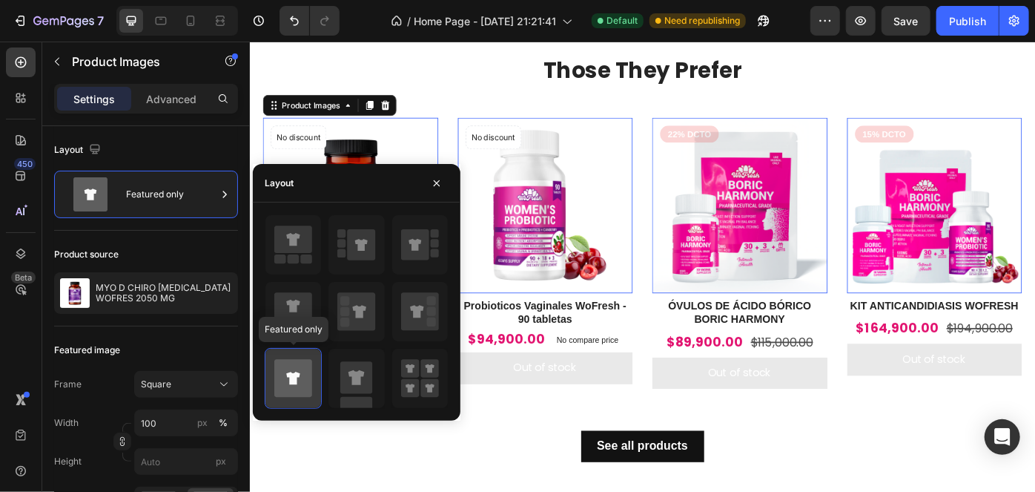
click at [293, 395] on icon at bounding box center [293, 379] width 38 height 38
click at [298, 386] on icon at bounding box center [293, 379] width 38 height 38
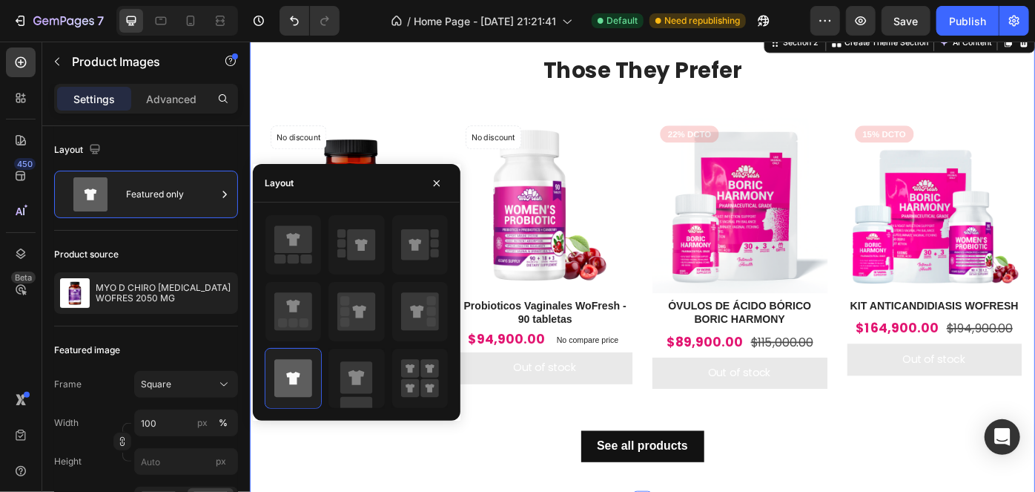
click at [601, 444] on div "See all products Button" at bounding box center [694, 476] width 860 height 79
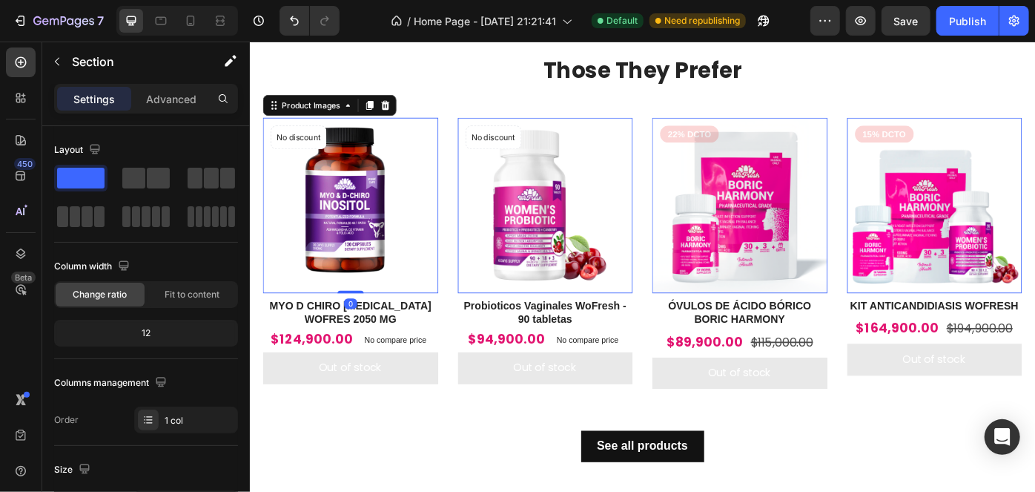
click at [415, 287] on img at bounding box center [363, 226] width 199 height 199
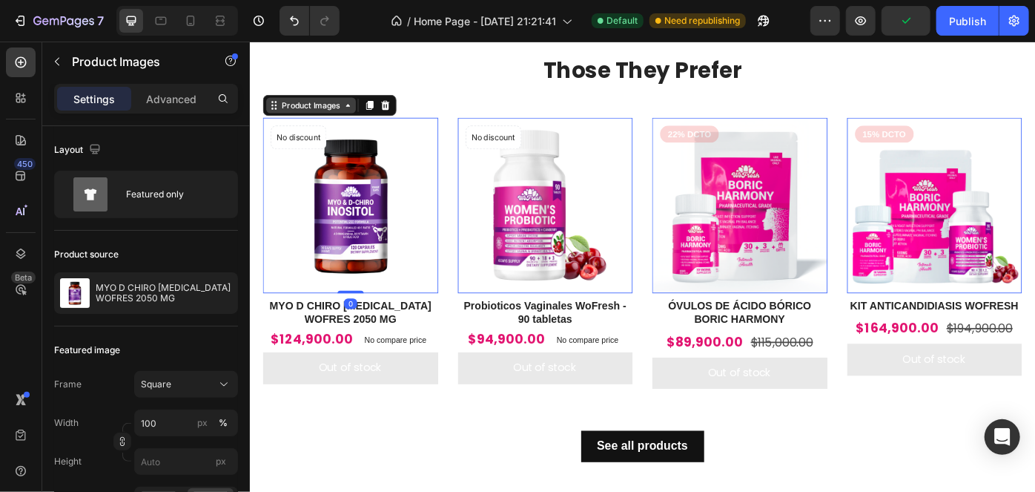
click at [352, 113] on div "Product Images" at bounding box center [319, 112] width 72 height 13
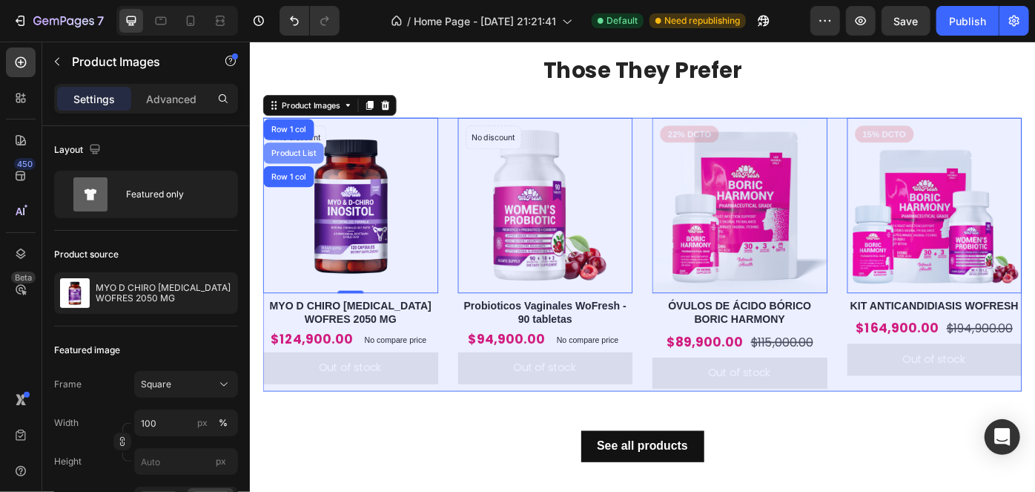
click at [291, 172] on div "Product List" at bounding box center [299, 167] width 68 height 24
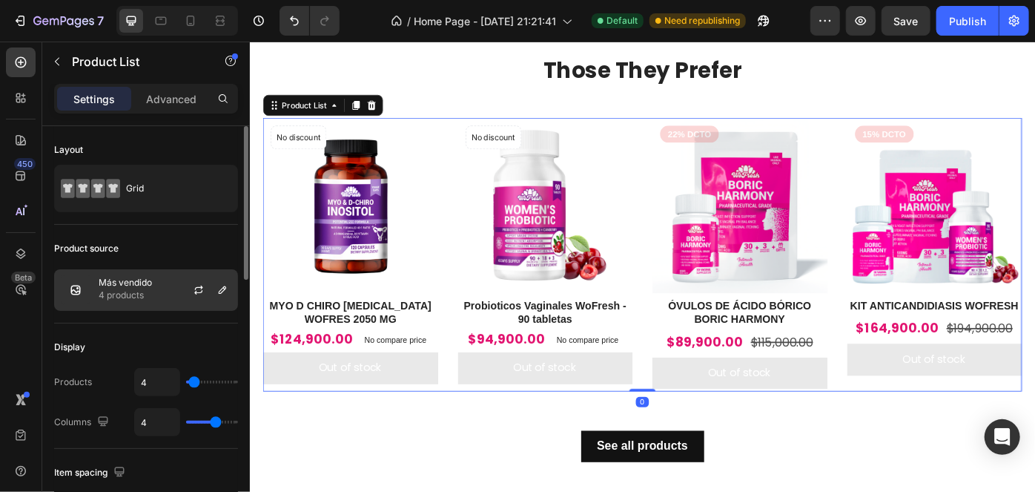
click at [154, 294] on div "Más vendido 4 products" at bounding box center [146, 290] width 184 height 42
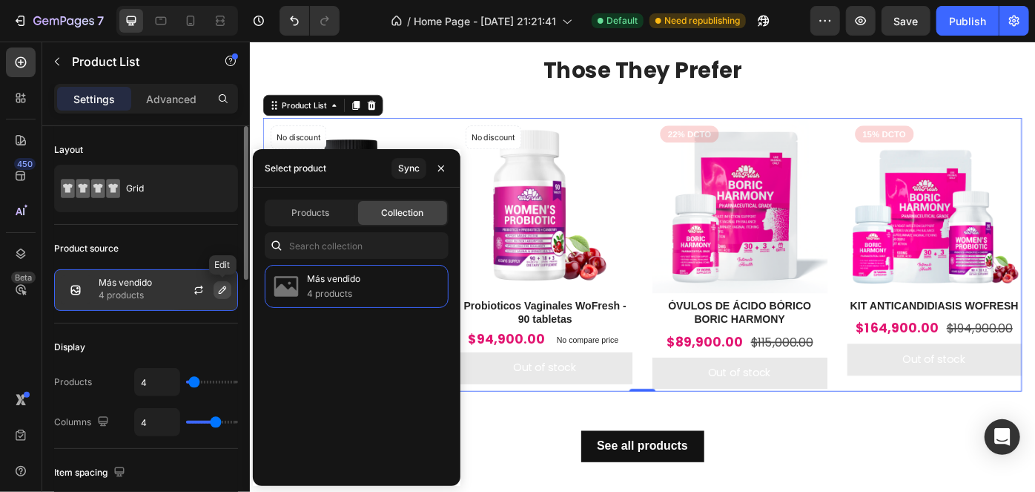
click at [222, 287] on icon "button" at bounding box center [222, 289] width 7 height 7
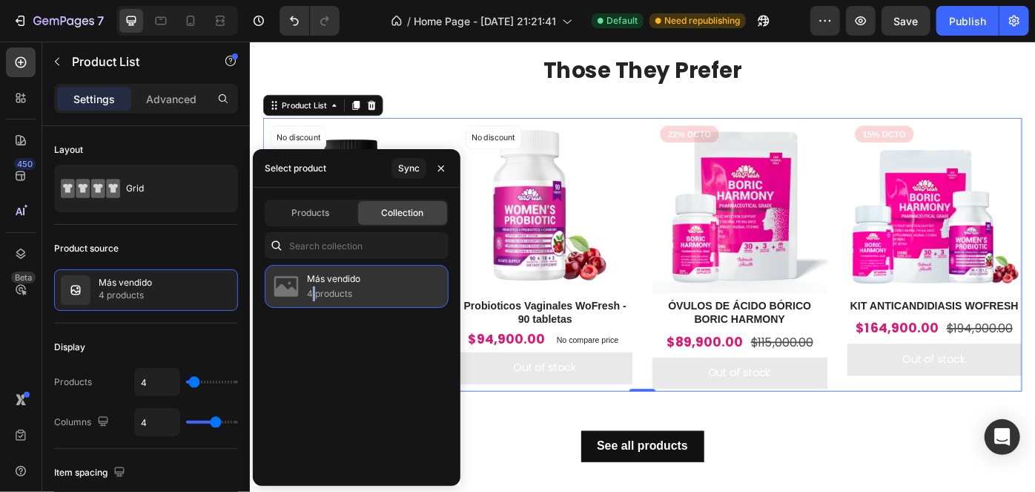
click at [314, 289] on p "4 products" at bounding box center [333, 293] width 53 height 15
click at [368, 285] on div "Más vendido 4 products" at bounding box center [357, 286] width 184 height 43
click at [372, 284] on div "Más vendido 4 products" at bounding box center [357, 286] width 184 height 43
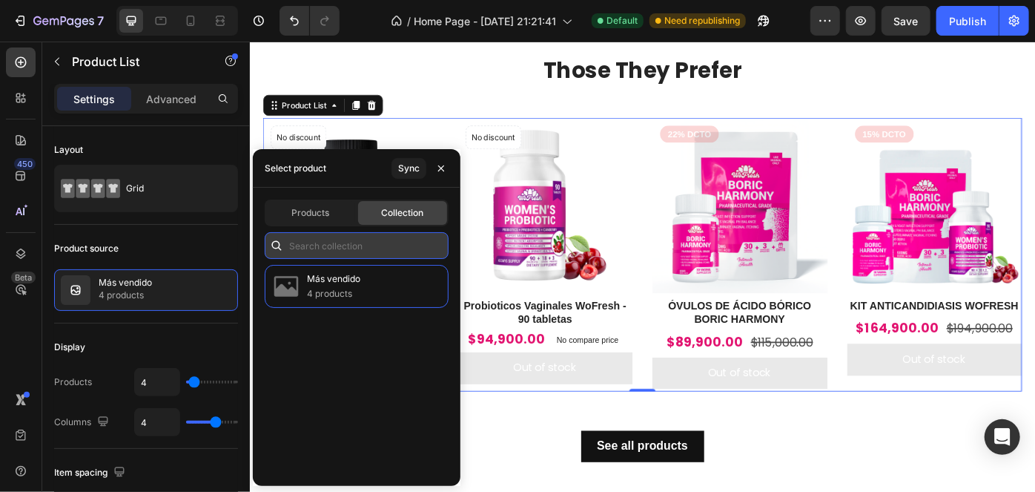
click at [360, 243] on input "text" at bounding box center [357, 245] width 184 height 27
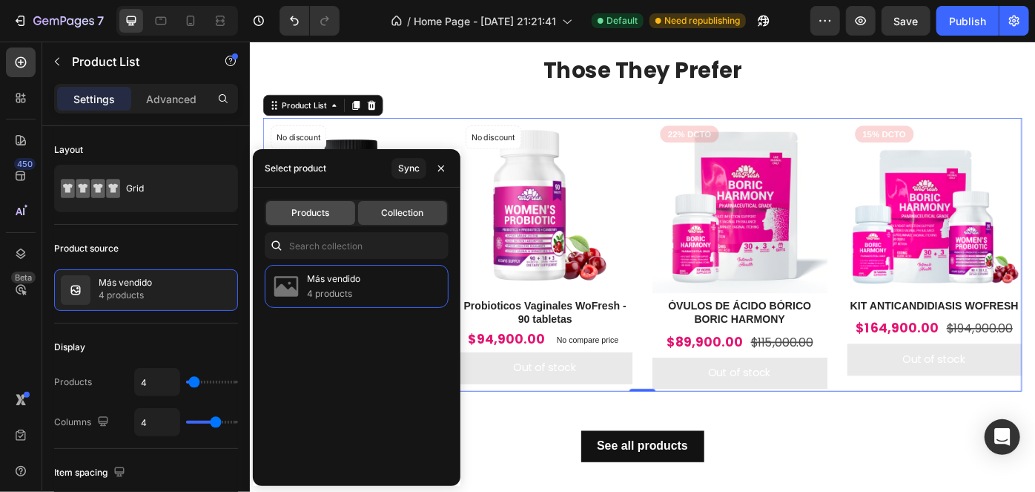
click at [320, 223] on div "Products" at bounding box center [310, 213] width 89 height 24
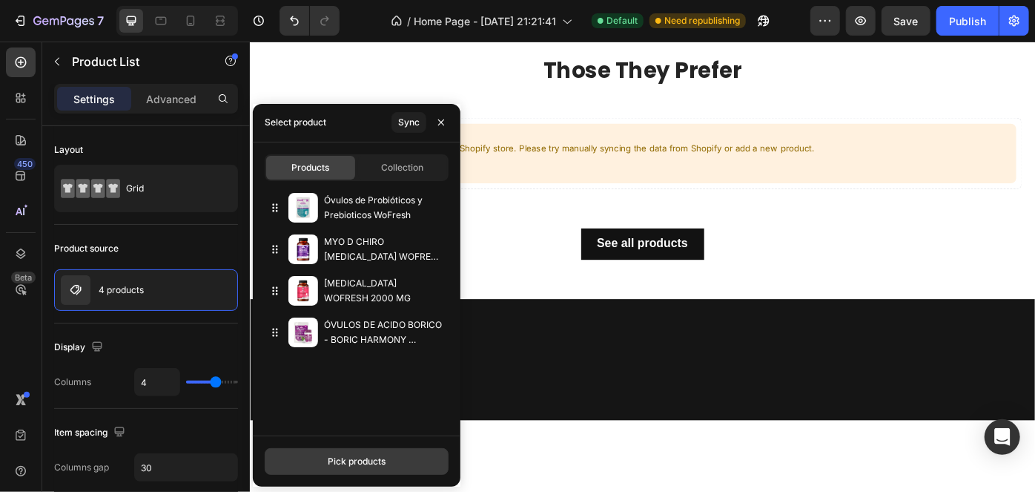
click at [386, 460] on button "Pick products" at bounding box center [357, 461] width 184 height 27
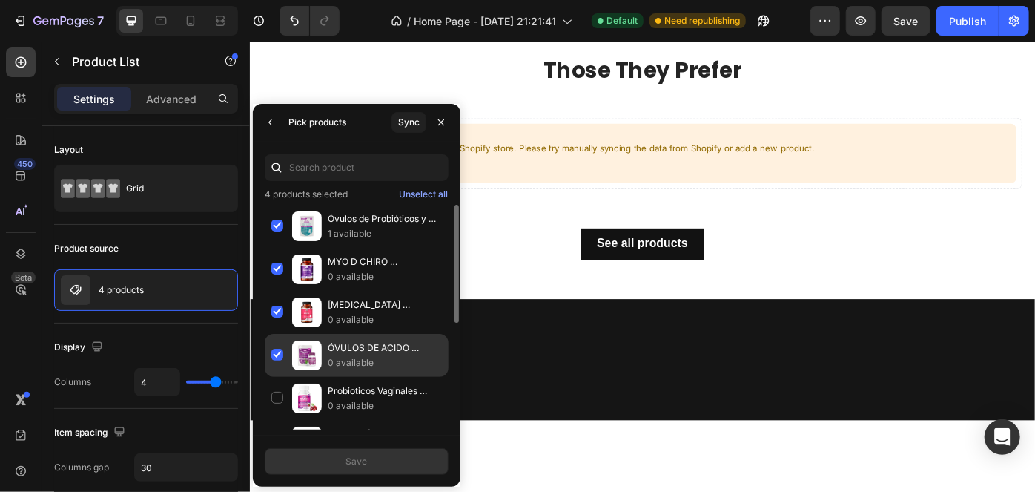
click at [282, 377] on div "ÓVULOS DE ACIDO BORICO - BORIC HARMONY ADVANCE WOFRESH 0 available" at bounding box center [357, 398] width 184 height 43
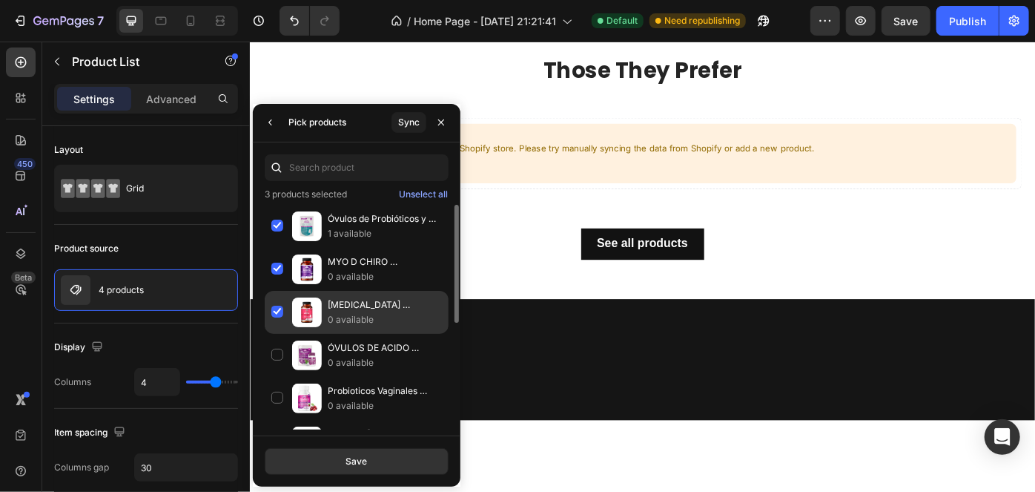
click at [292, 317] on img at bounding box center [307, 312] width 30 height 30
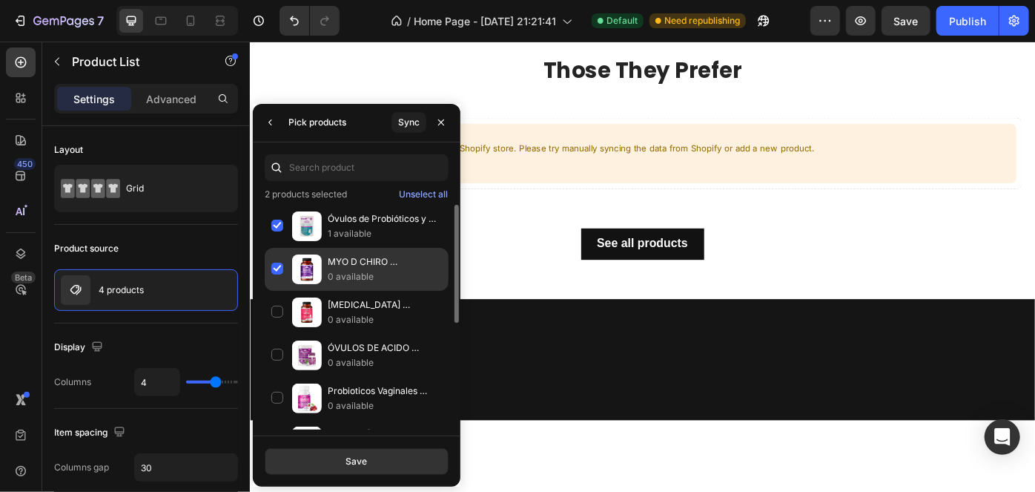
click at [293, 279] on img at bounding box center [307, 269] width 30 height 30
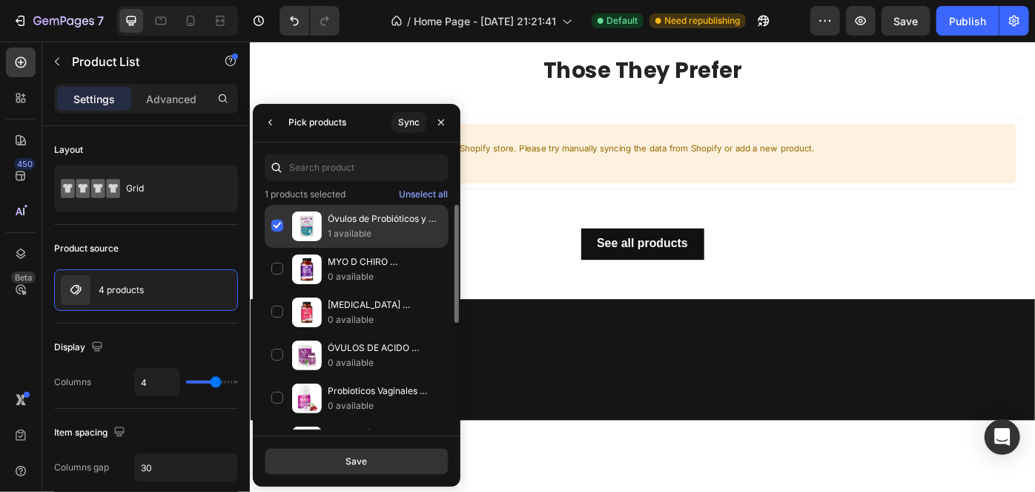
click at [292, 226] on img at bounding box center [307, 226] width 30 height 30
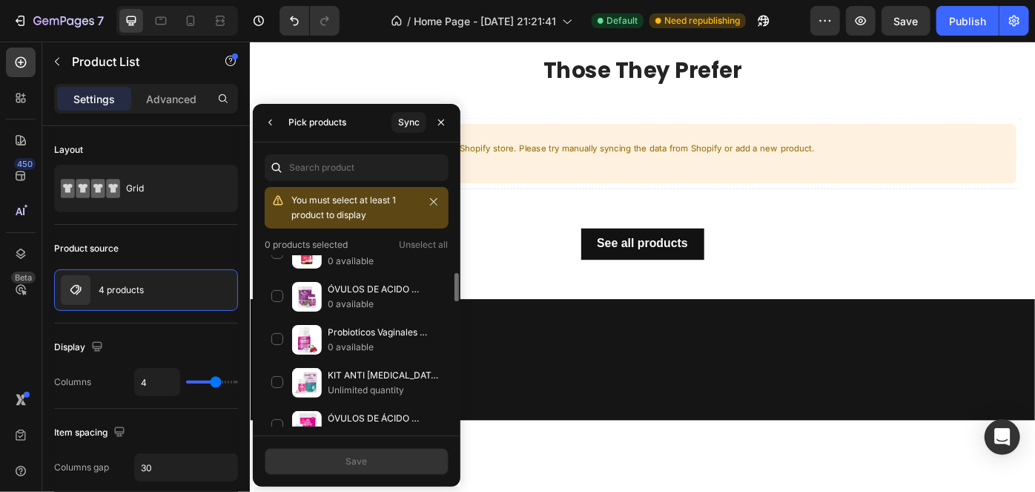
scroll to position [0, 0]
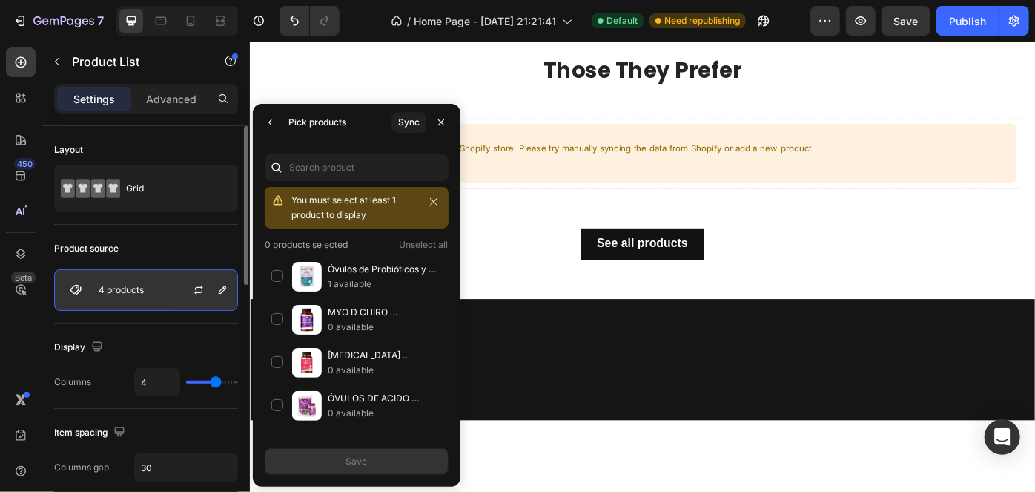
click at [164, 290] on div "4 products" at bounding box center [146, 290] width 184 height 42
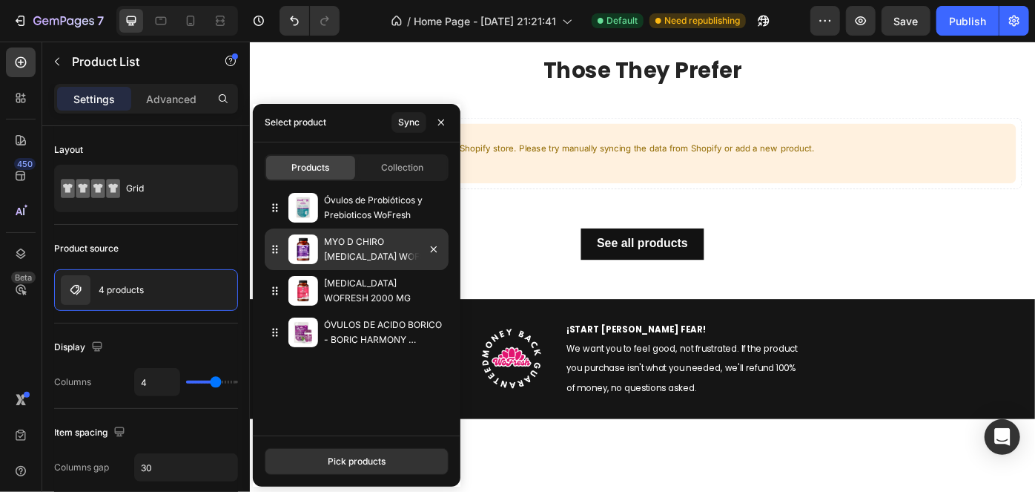
scroll to position [337, 0]
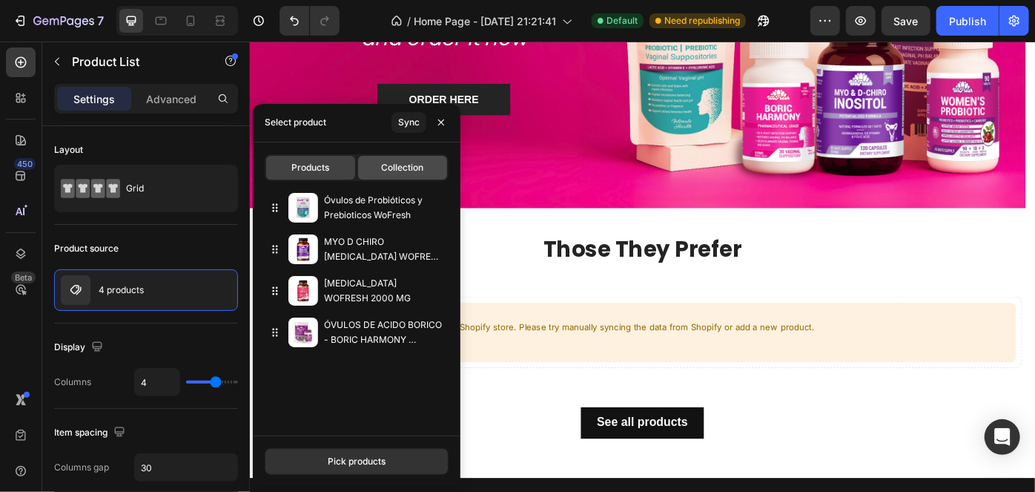
click at [398, 171] on span "Collection" at bounding box center [403, 167] width 42 height 13
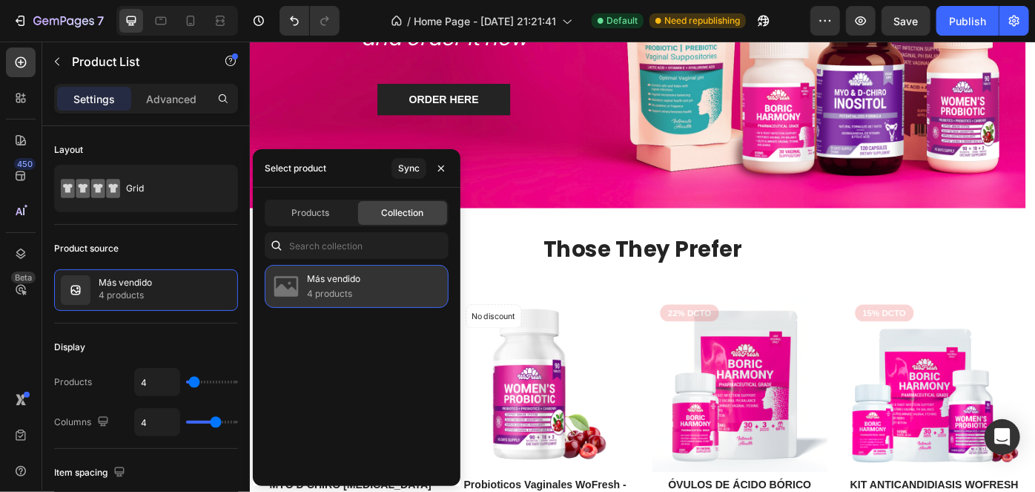
click at [363, 291] on div "Más vendido 4 products" at bounding box center [357, 286] width 184 height 43
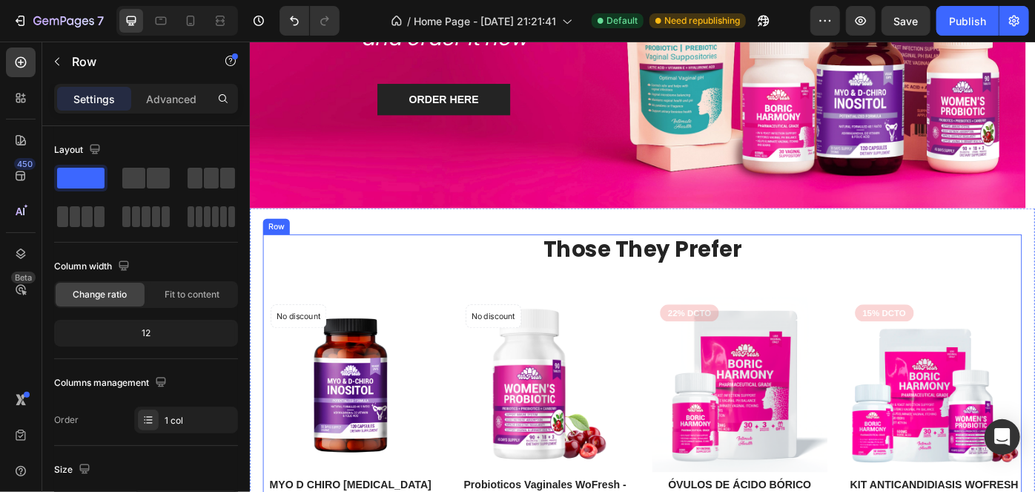
click at [916, 298] on div "Those They Prefer Heading Product Images No discount Not be displayed when publ…" at bounding box center [694, 449] width 860 height 380
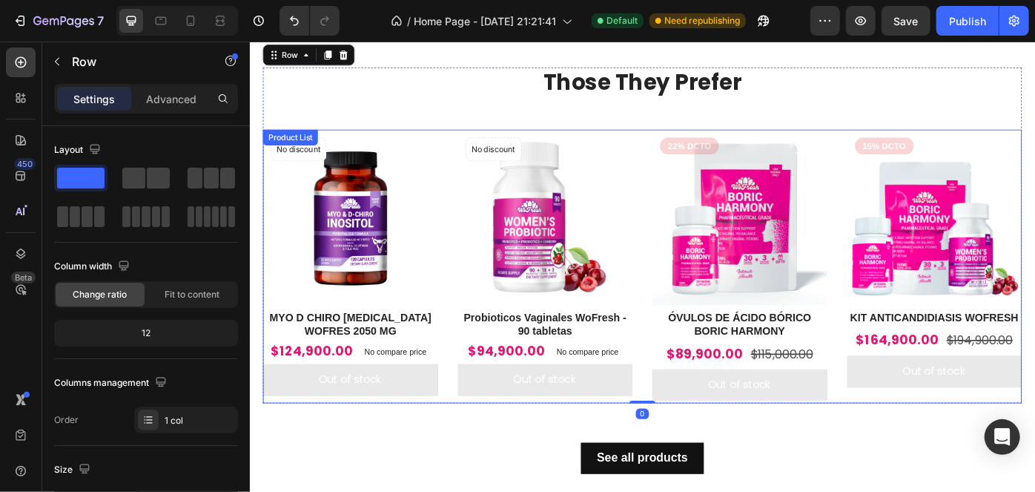
scroll to position [472, 0]
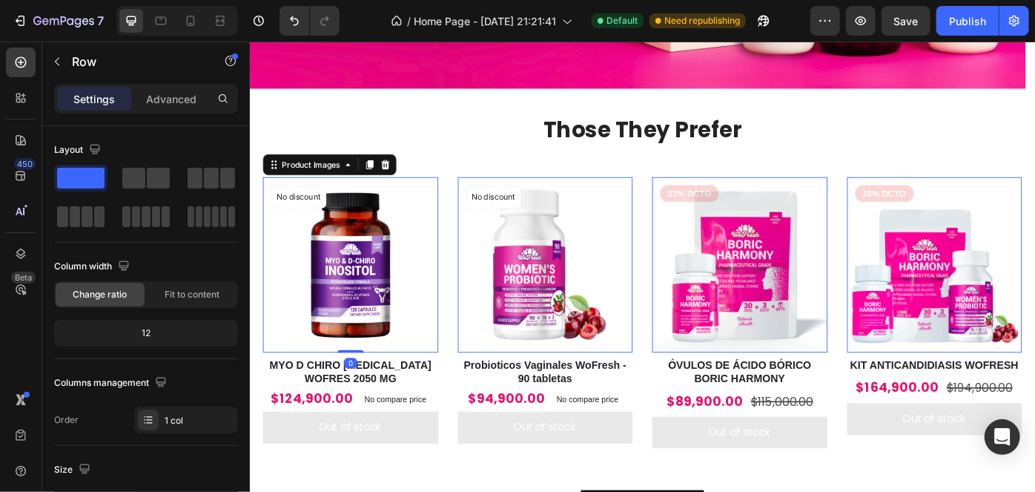
click at [347, 285] on img at bounding box center [363, 293] width 199 height 199
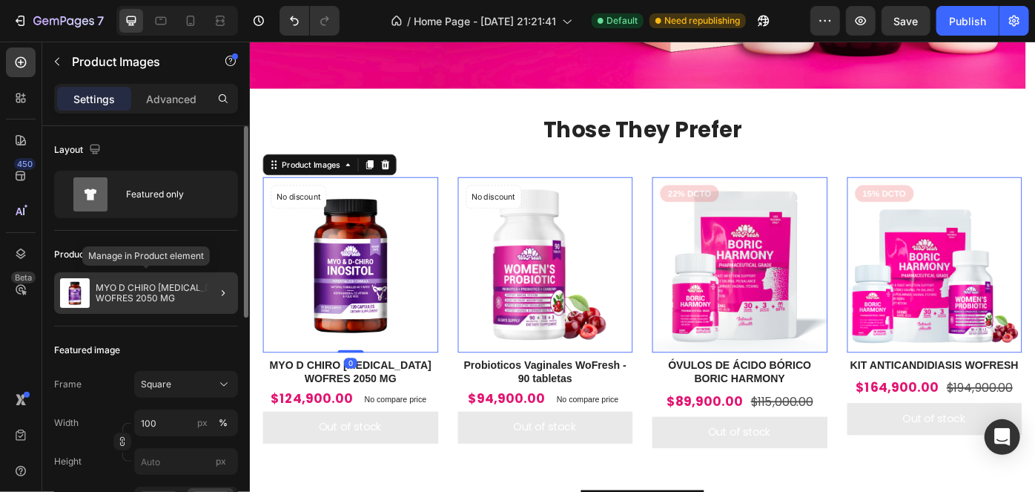
click at [151, 293] on p "MYO D CHIRO INOSITOL WOFRES 2050 MG" at bounding box center [164, 293] width 136 height 21
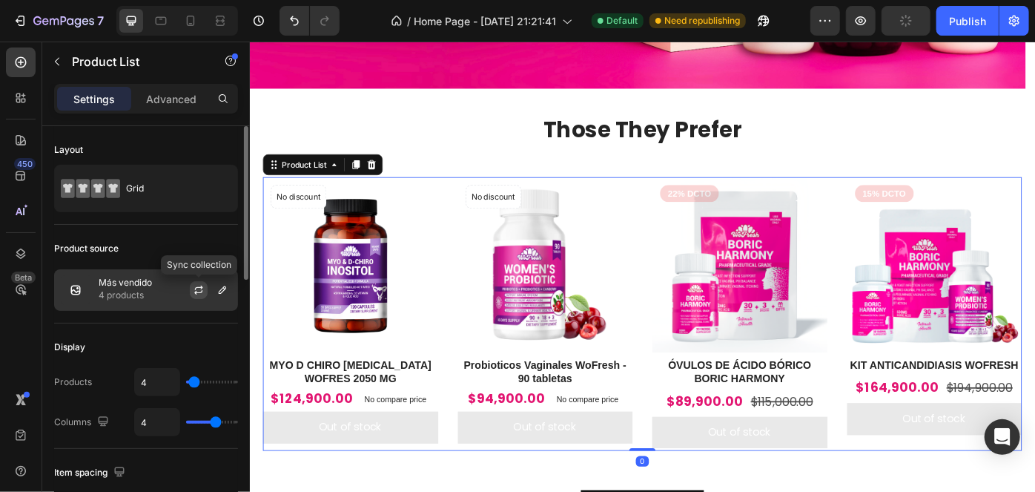
click at [202, 285] on icon "button" at bounding box center [199, 290] width 12 height 12
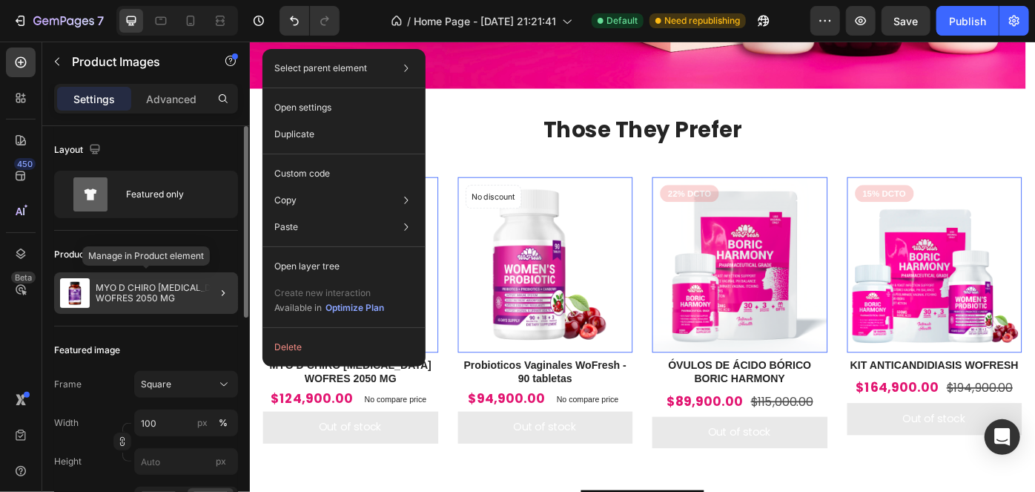
click at [138, 281] on div "MYO D CHIRO INOSITOL WOFRES 2050 MG" at bounding box center [146, 293] width 184 height 42
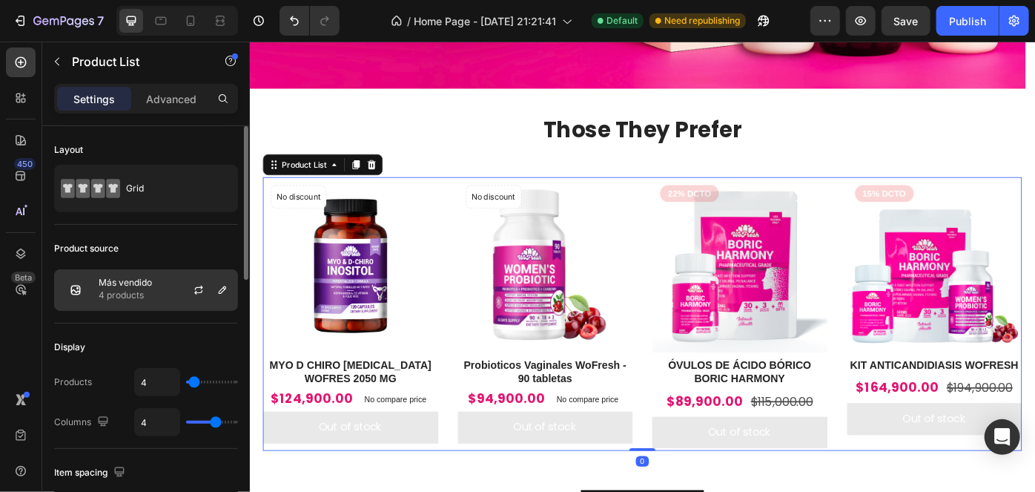
click at [83, 290] on img at bounding box center [76, 290] width 30 height 30
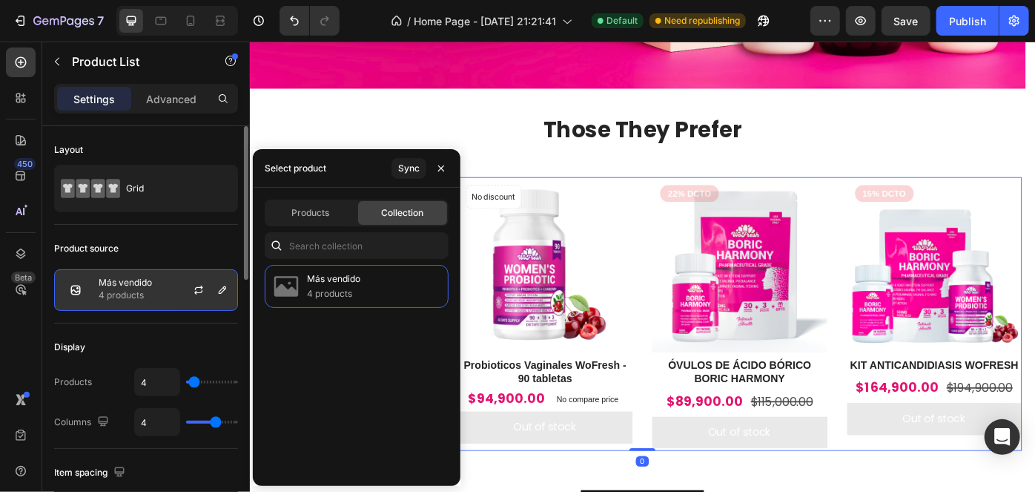
click at [83, 290] on img at bounding box center [76, 290] width 30 height 30
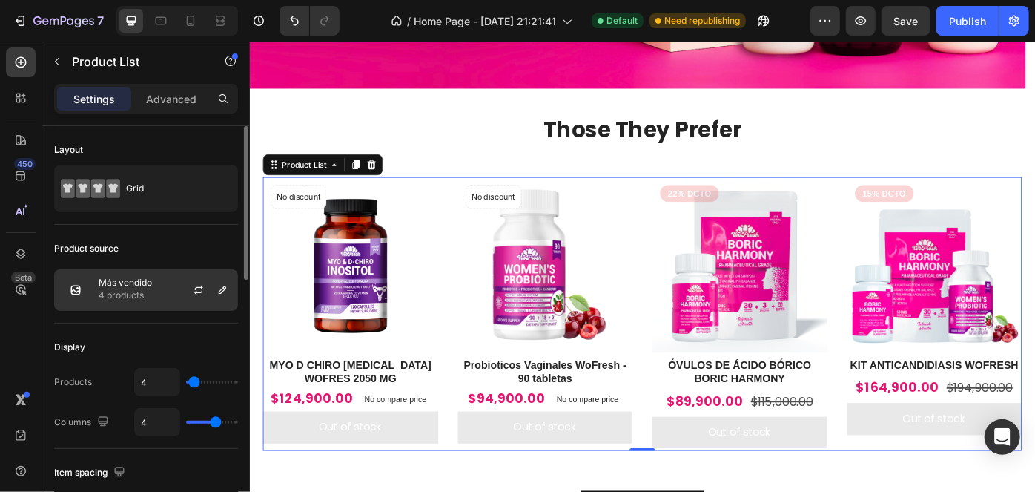
click at [83, 290] on img at bounding box center [76, 290] width 30 height 30
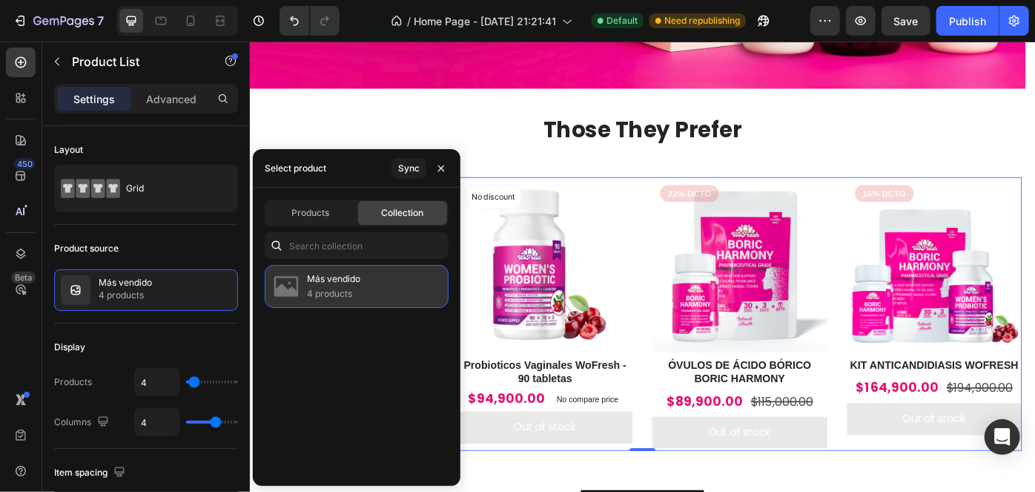
click at [343, 281] on p "Más vendido" at bounding box center [333, 278] width 53 height 15
click at [342, 284] on p "Más vendido" at bounding box center [333, 278] width 53 height 15
click at [342, 283] on p "Más vendido" at bounding box center [333, 278] width 53 height 15
click at [344, 283] on p "Más vendido" at bounding box center [333, 278] width 53 height 15
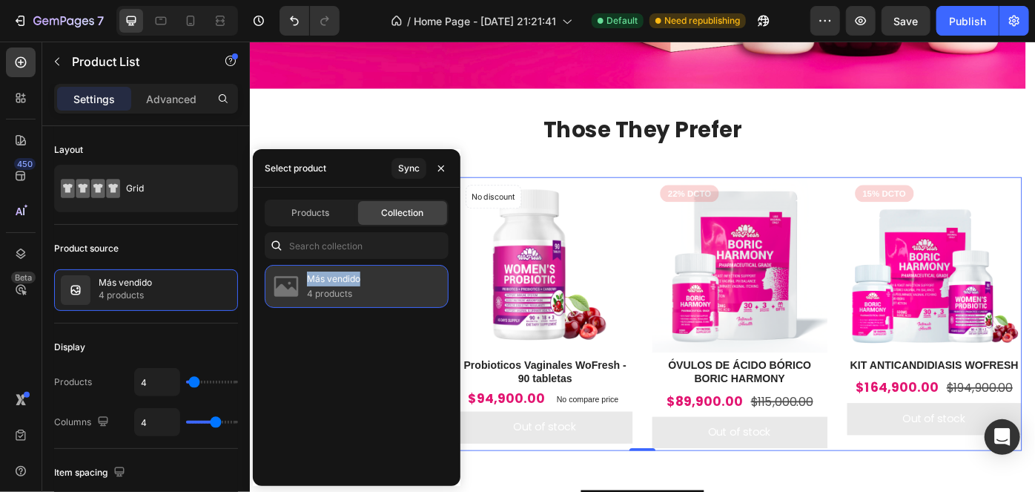
click at [344, 283] on p "Más vendido" at bounding box center [333, 278] width 53 height 15
drag, startPoint x: 344, startPoint y: 283, endPoint x: 346, endPoint y: 291, distance: 8.3
click at [346, 289] on div "Más vendido 4 products" at bounding box center [333, 286] width 53 height 30
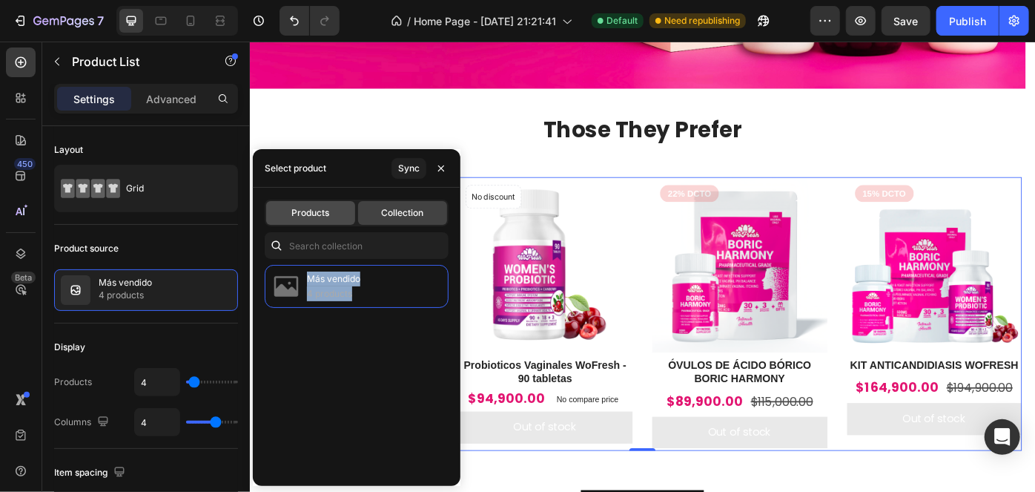
click at [306, 210] on span "Products" at bounding box center [311, 212] width 38 height 13
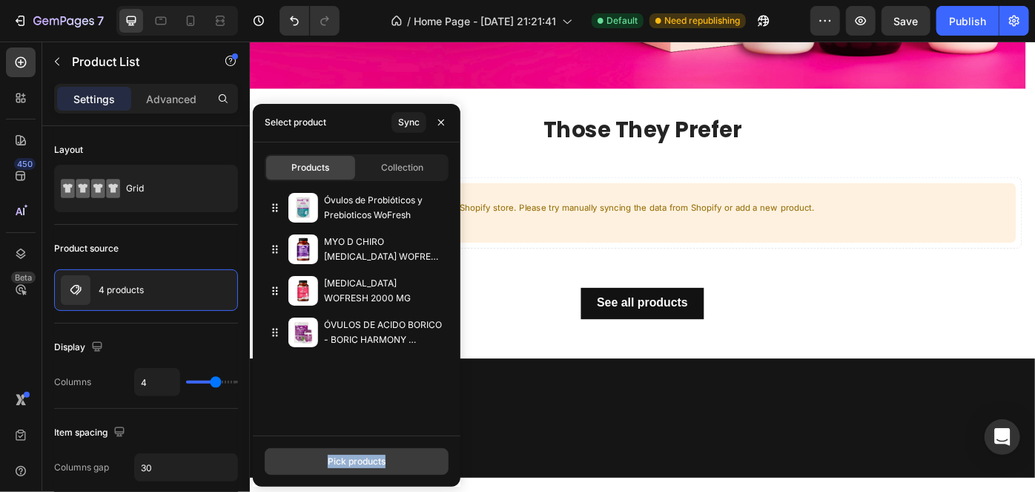
click at [397, 465] on button "Pick products" at bounding box center [357, 461] width 184 height 27
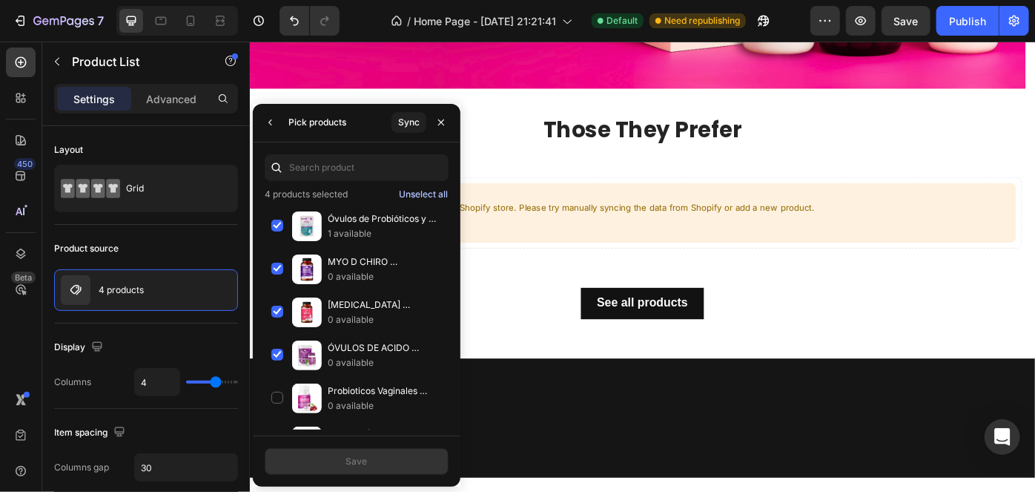
click at [432, 188] on div "Unselect all" at bounding box center [423, 194] width 49 height 13
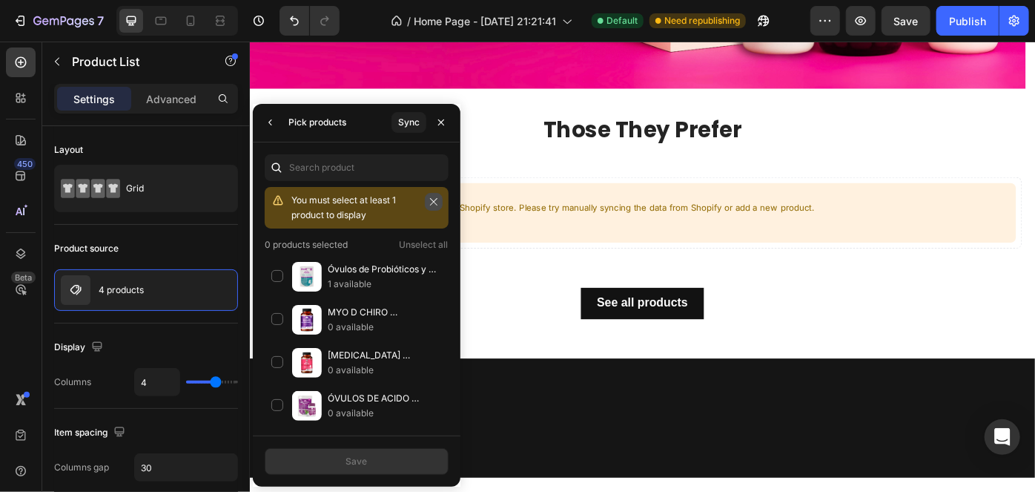
click at [432, 197] on icon "button" at bounding box center [434, 202] width 10 height 10
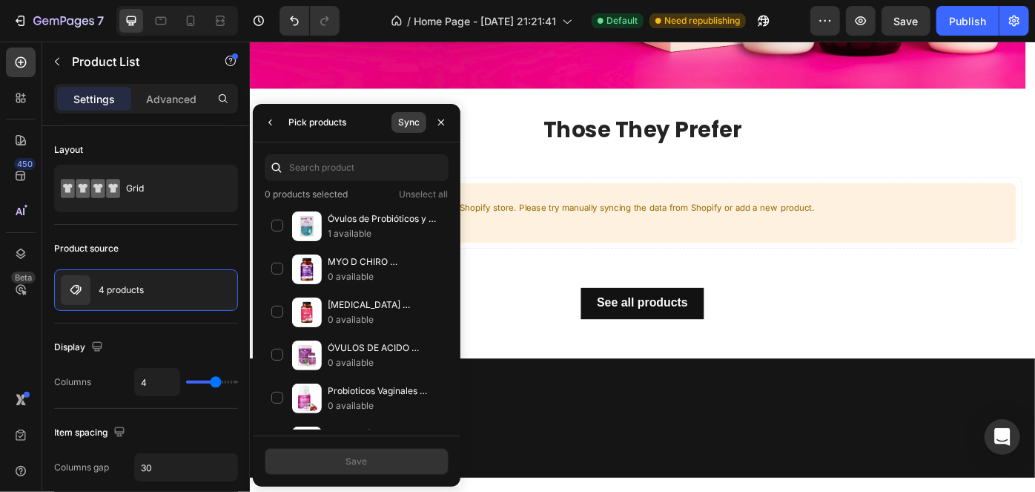
click at [409, 119] on div "Sync" at bounding box center [409, 122] width 22 height 13
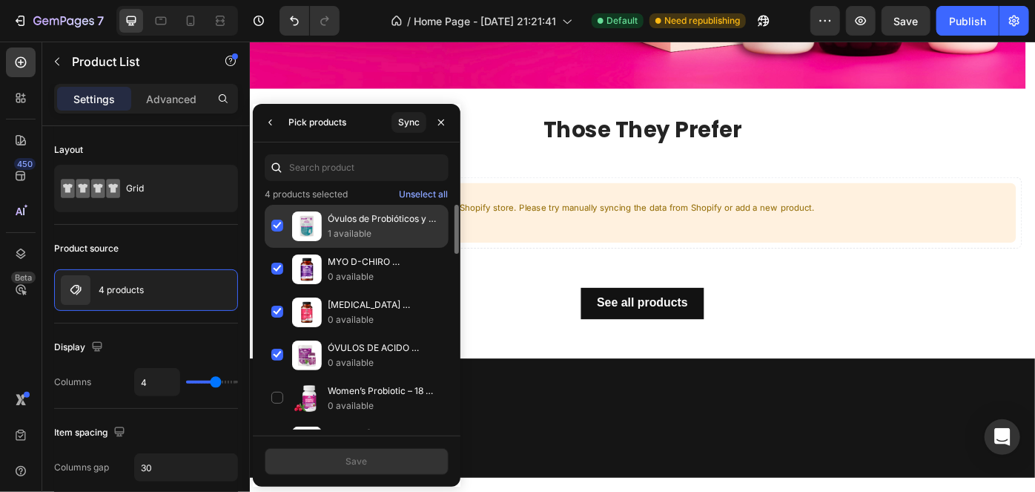
click at [399, 221] on p "Óvulos de Probióticos y Prebioticos WoFresh" at bounding box center [385, 218] width 114 height 15
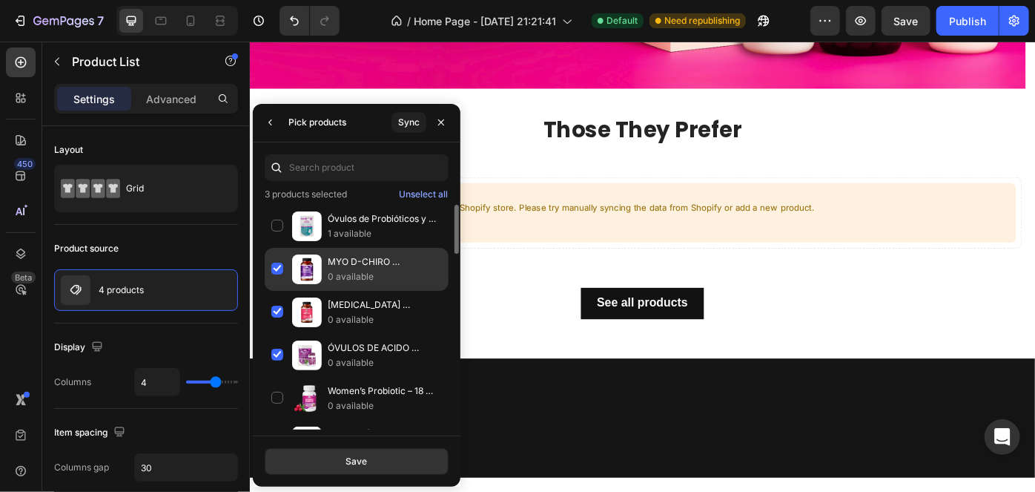
click at [387, 291] on div "MYO D-CHIRO INOSITOL WOFRESH 2050 MG 0 available" at bounding box center [357, 312] width 184 height 43
click at [385, 291] on div "MYO D-CHIRO INOSITOL WOFRESH 2050 MG 0 available" at bounding box center [357, 312] width 184 height 43
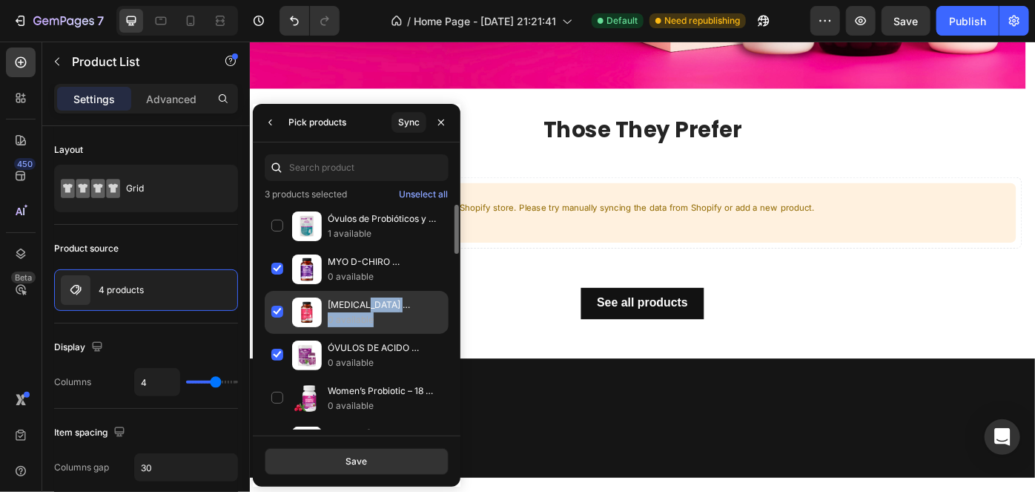
click at [373, 310] on div "MYO INOSITOL WOFRESH 2000 MG 0 available" at bounding box center [385, 312] width 114 height 30
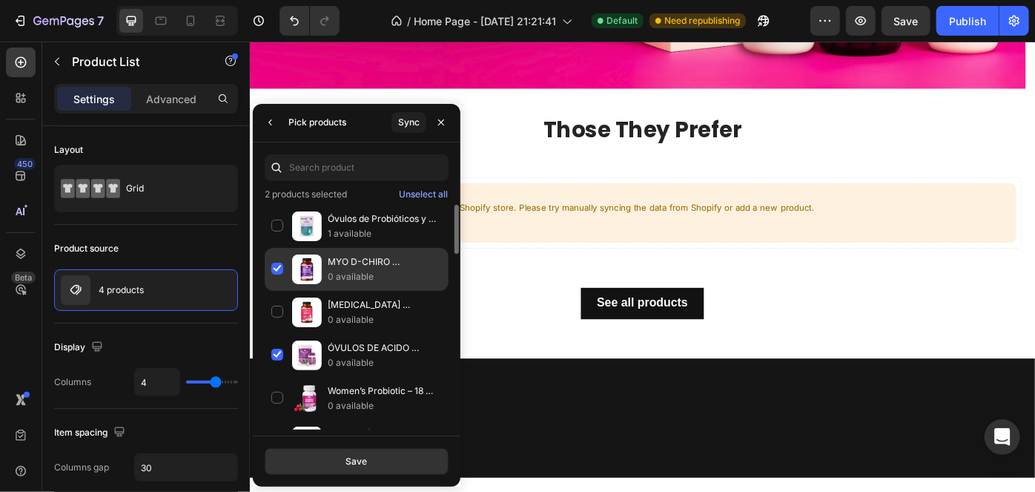
click at [363, 279] on p "0 available" at bounding box center [385, 276] width 114 height 15
click at [361, 377] on div "ÓVULOS DE ACIDO BORICO - BORIC HARMONY ADVANCE WOFRESH 0 available" at bounding box center [357, 398] width 184 height 43
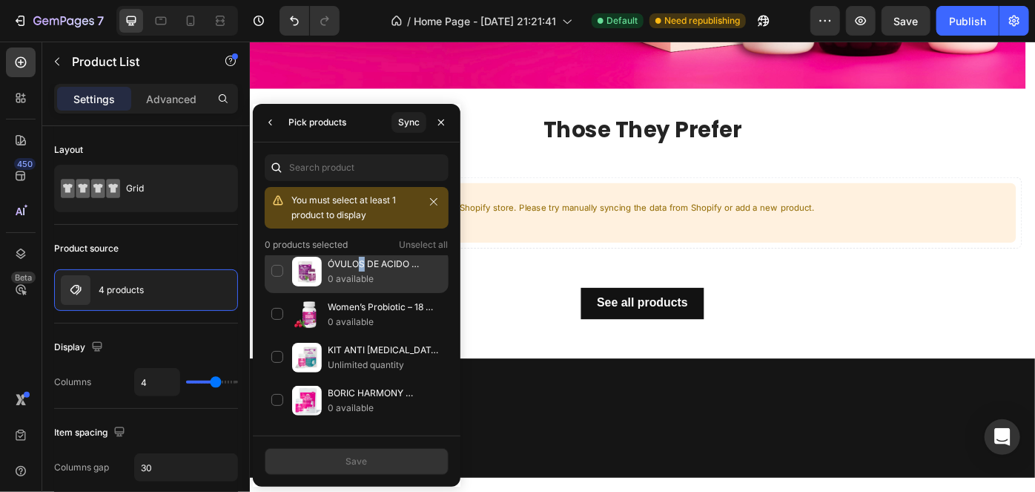
scroll to position [202, 0]
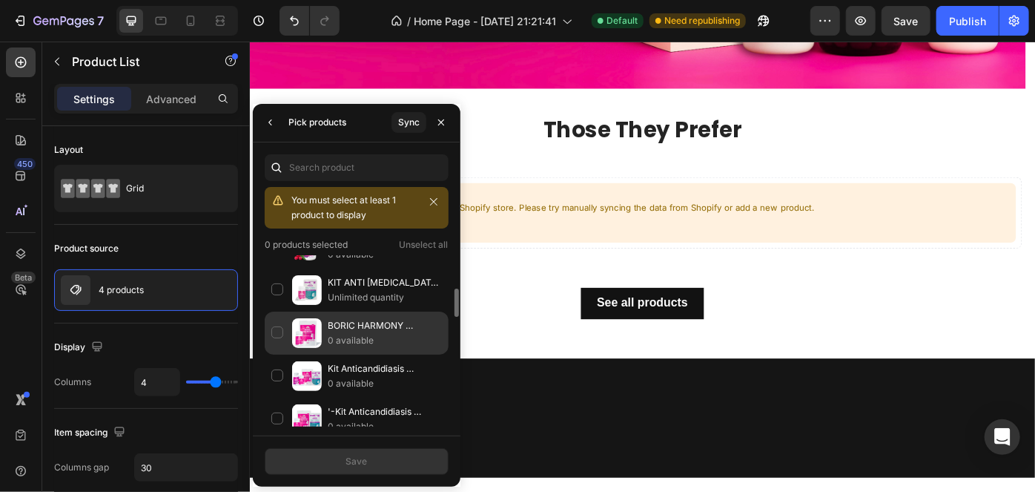
click at [373, 333] on p "0 available" at bounding box center [385, 340] width 114 height 15
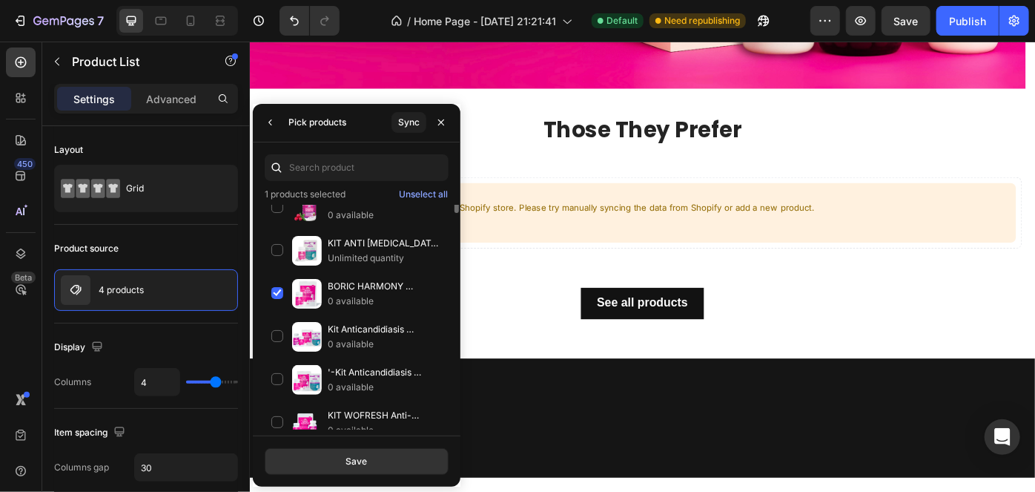
scroll to position [123, 0]
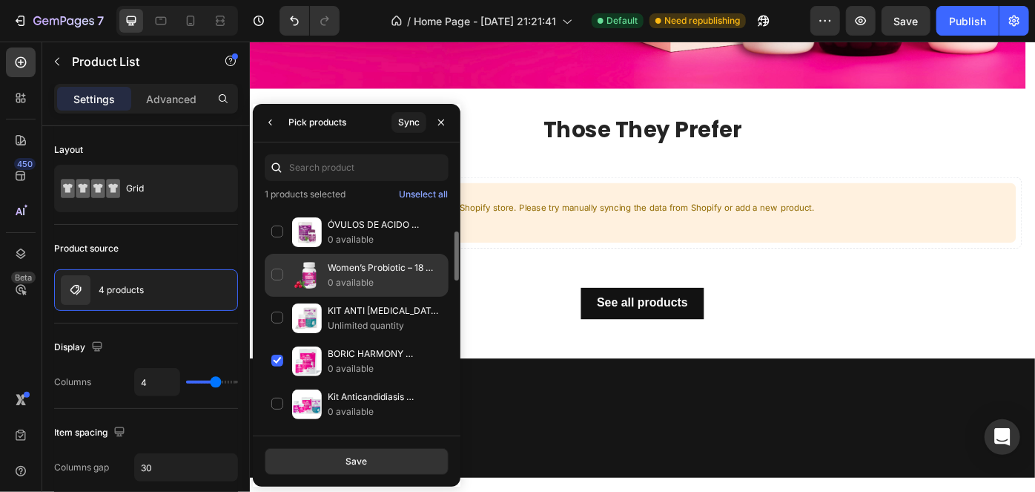
click at [275, 297] on div "Women’s Probiotic – 18 Strains | 90 Billion CFU | 90 TabletsBrand: 0 available" at bounding box center [357, 318] width 184 height 43
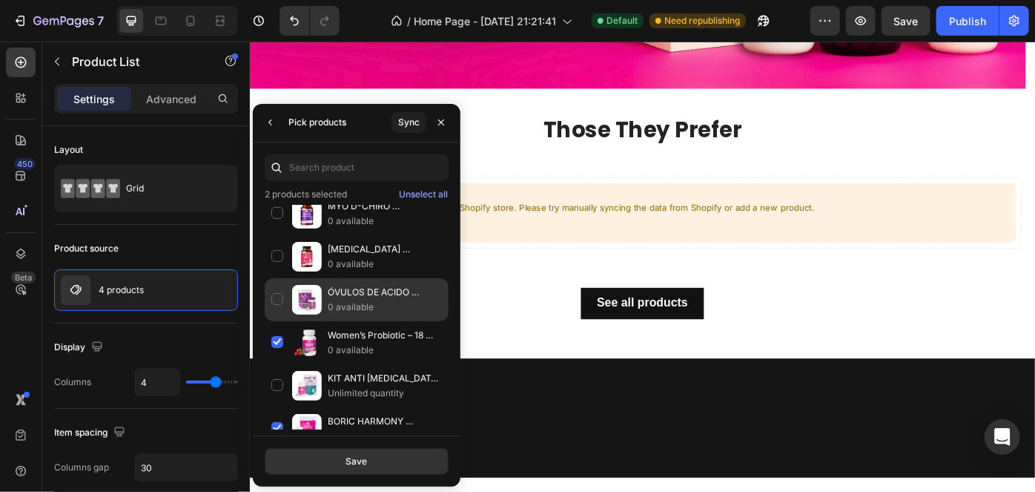
scroll to position [0, 0]
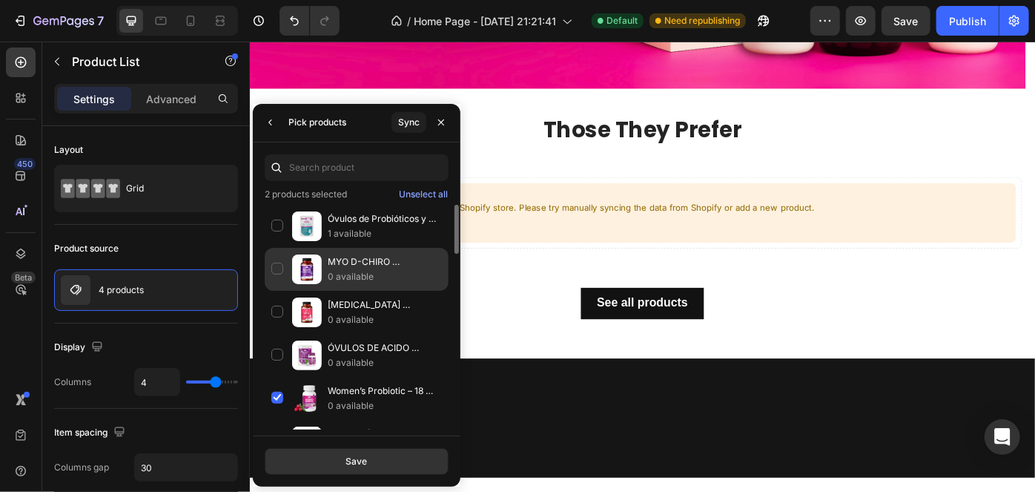
click at [275, 291] on div "MYO D-CHIRO INOSITOL WOFRESH 2050 MG 0 available" at bounding box center [357, 312] width 184 height 43
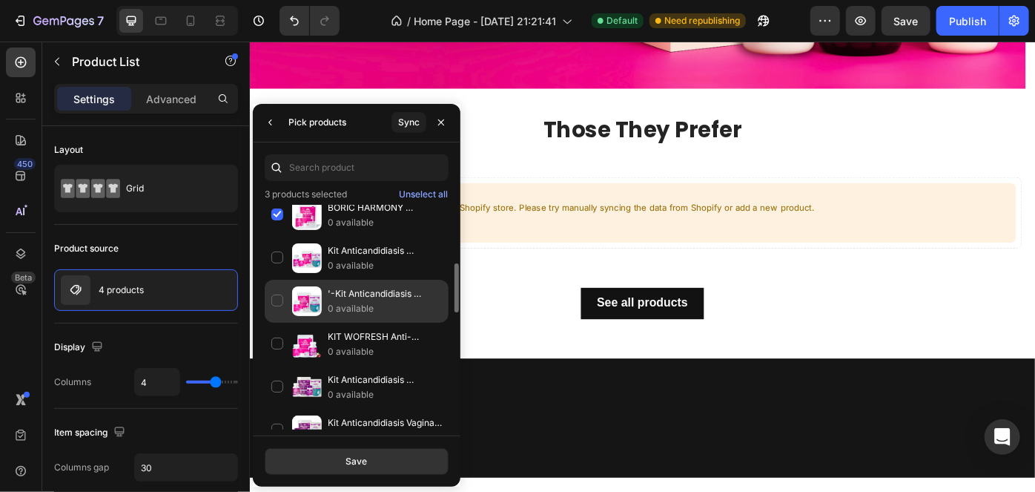
scroll to position [337, 0]
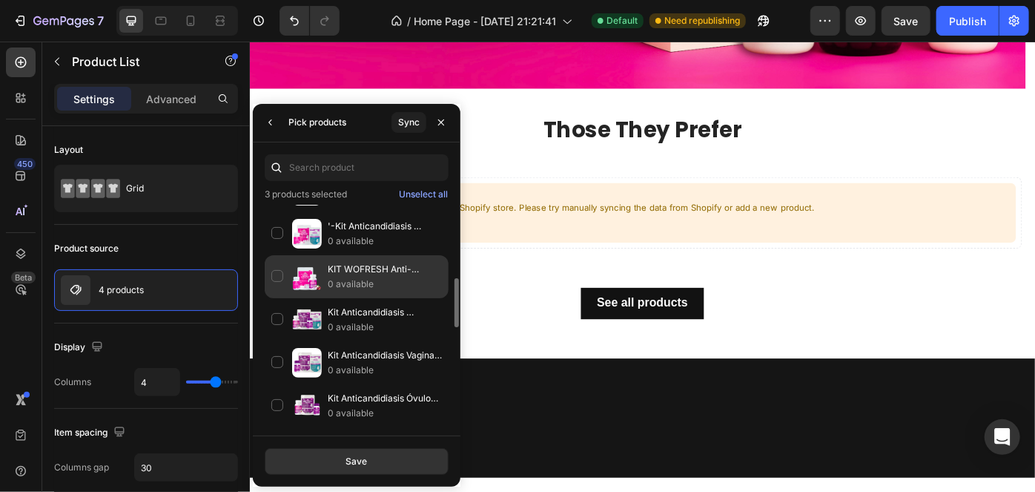
click at [277, 298] on div "KIT WOFRESH Anti-Candida Kit 0 available" at bounding box center [357, 319] width 184 height 43
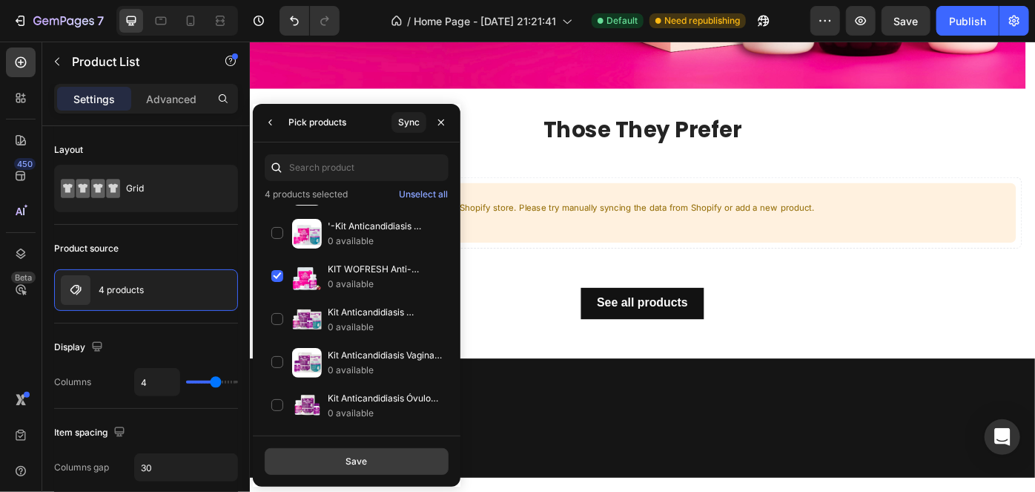
click at [389, 466] on button "Save" at bounding box center [357, 461] width 184 height 27
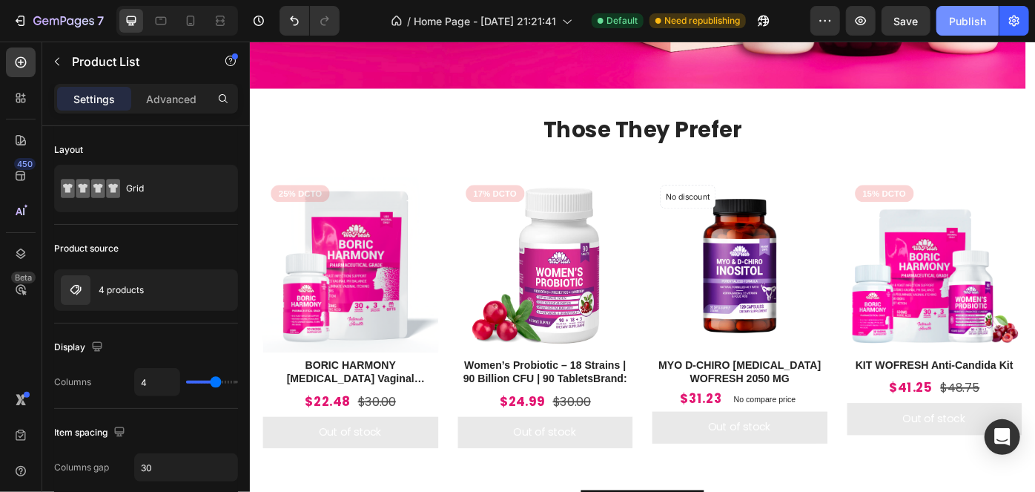
click at [957, 24] on div "Publish" at bounding box center [967, 21] width 37 height 16
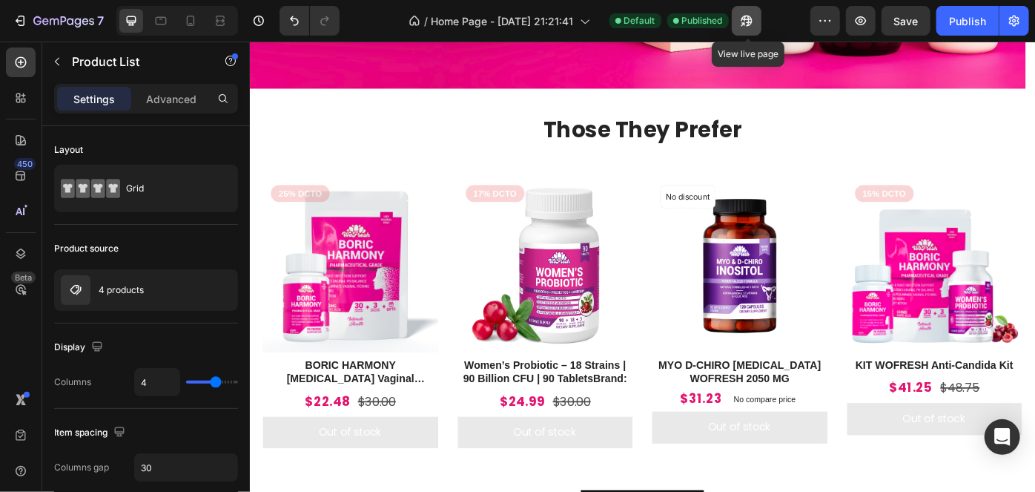
click at [749, 22] on icon "button" at bounding box center [746, 20] width 15 height 15
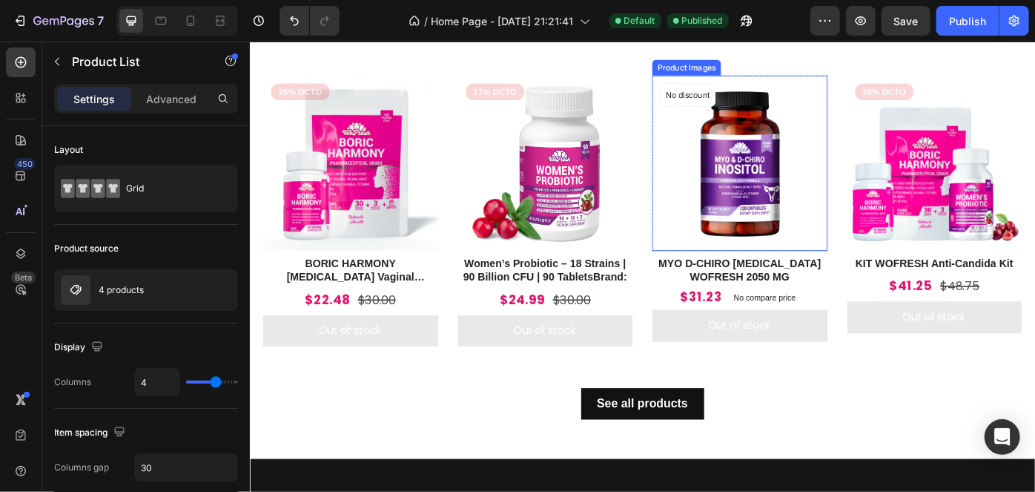
scroll to position [607, 0]
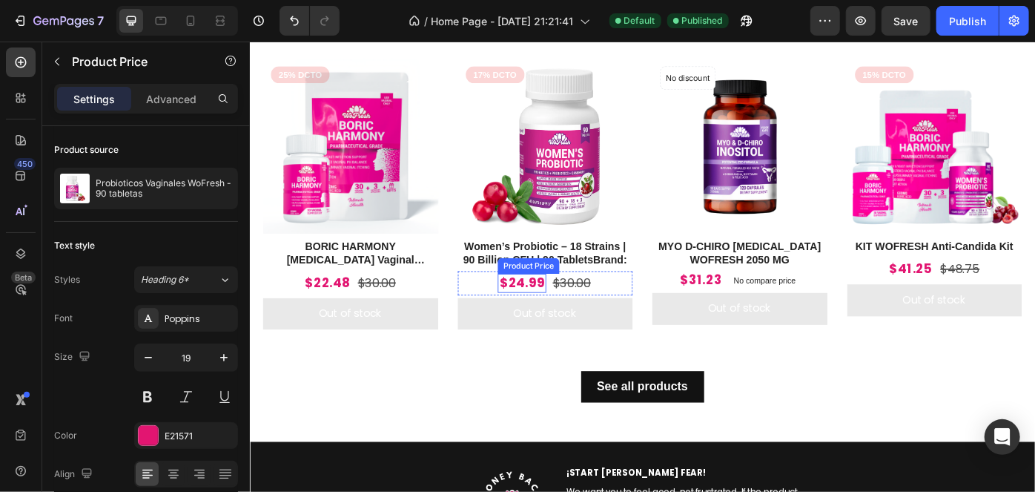
click at [364, 306] on div "$24.99" at bounding box center [337, 314] width 54 height 22
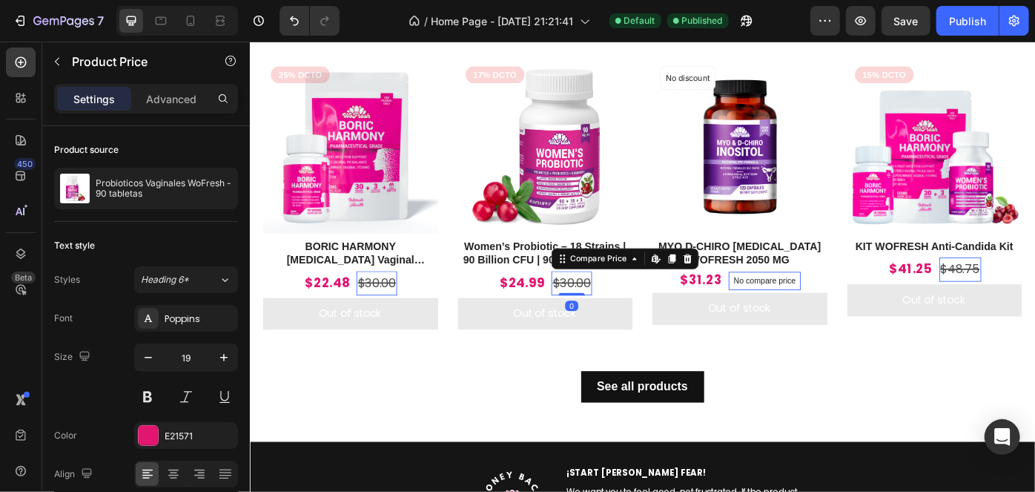
click at [416, 312] on div "$30.00" at bounding box center [393, 313] width 46 height 27
click at [463, 302] on div "$24.99 Product Price Product Price $30.00 Compare Price Edit content in Shopify…" at bounding box center [363, 313] width 199 height 27
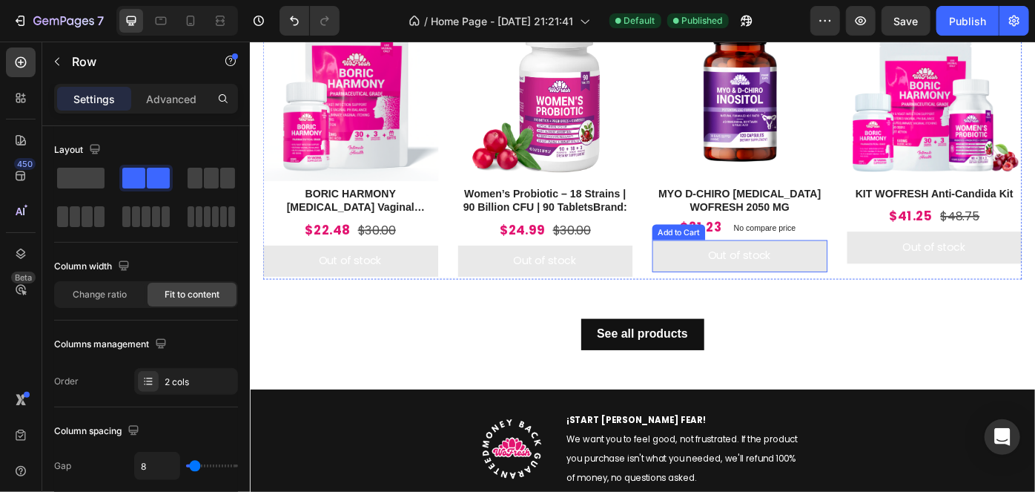
scroll to position [539, 0]
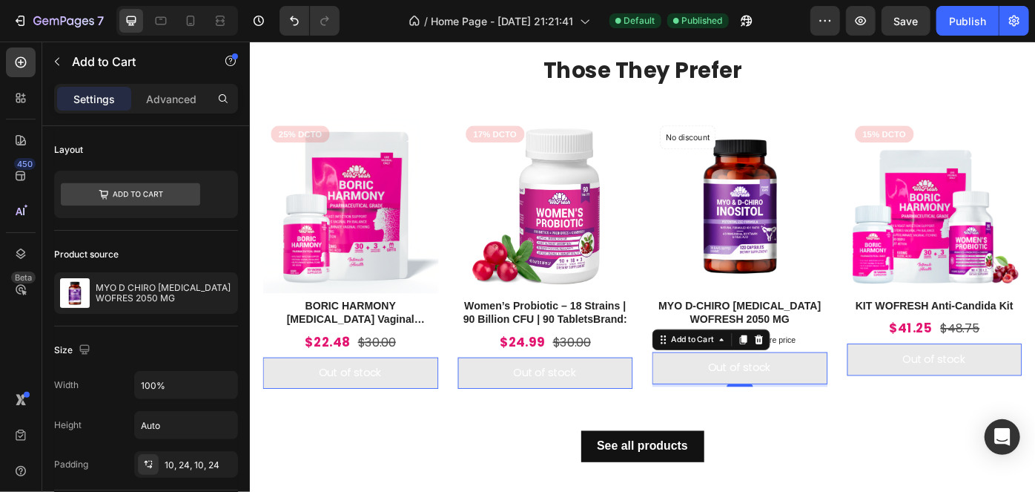
click at [752, 416] on button "Out of stock" at bounding box center [804, 410] width 199 height 36
click at [747, 379] on div "Add to Cart" at bounding box center [751, 378] width 54 height 13
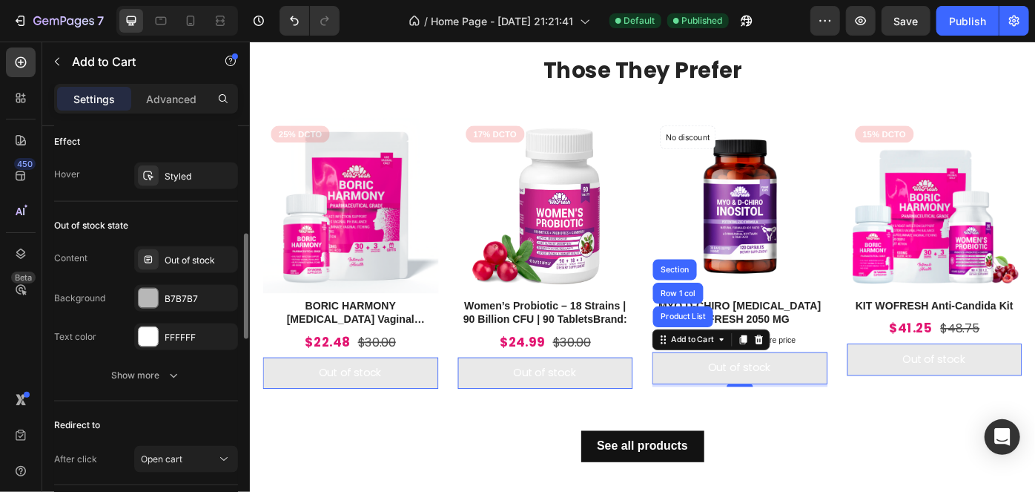
scroll to position [1177, 0]
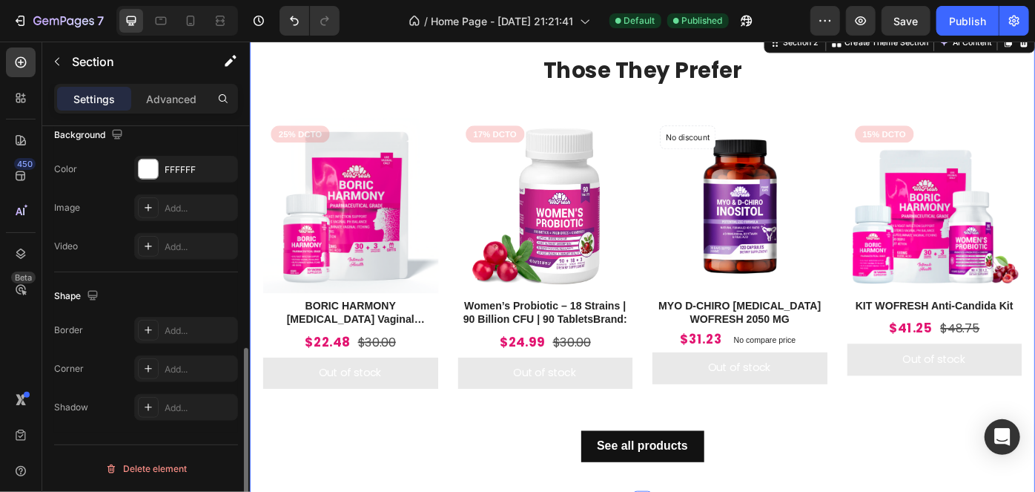
click at [886, 463] on div "See all products Button" at bounding box center [694, 476] width 860 height 79
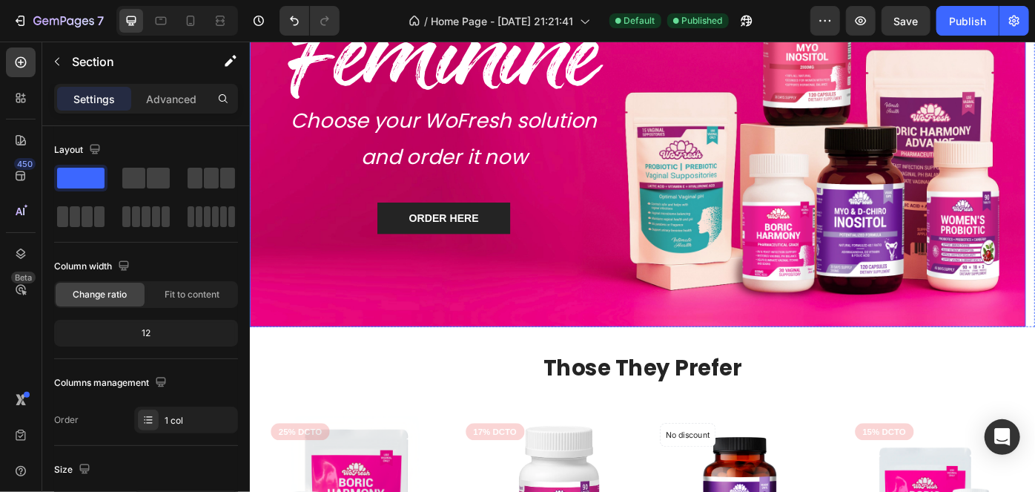
scroll to position [0, 0]
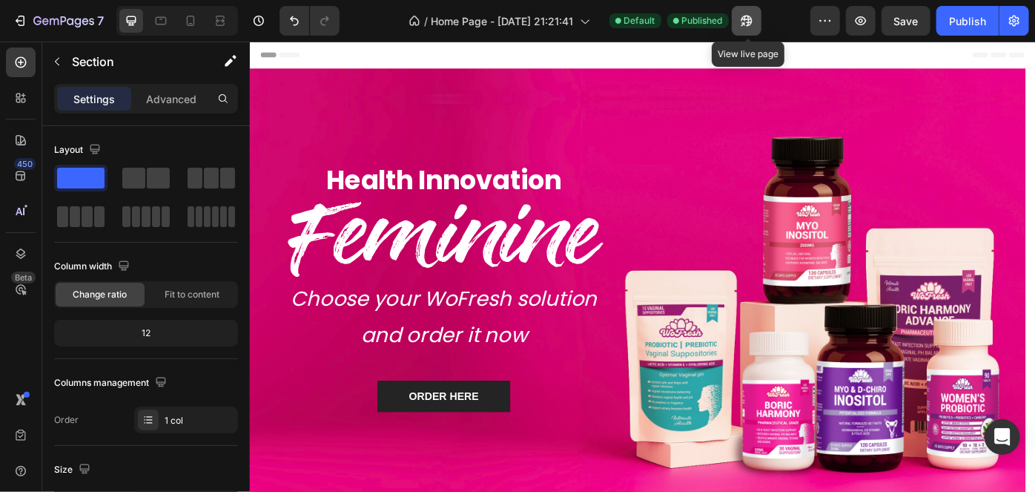
click at [744, 22] on icon "button" at bounding box center [743, 24] width 4 height 4
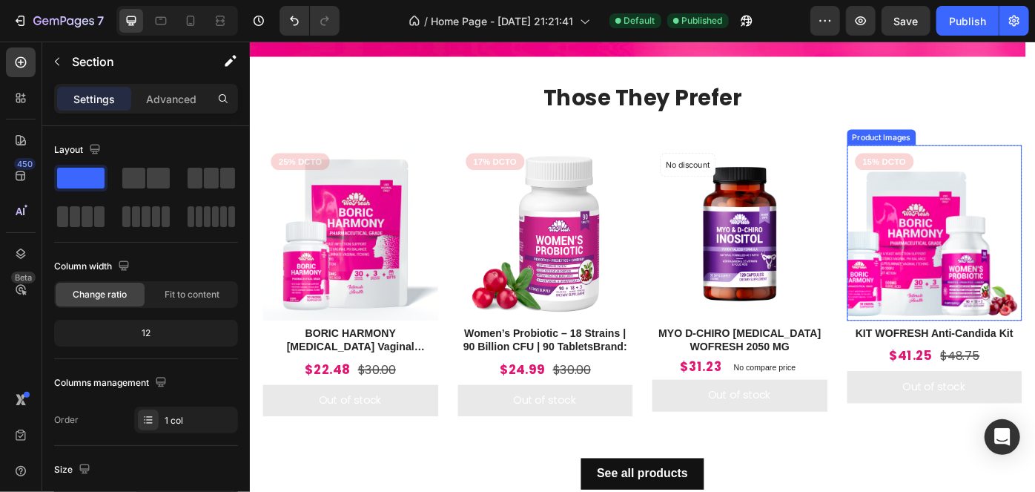
scroll to position [472, 0]
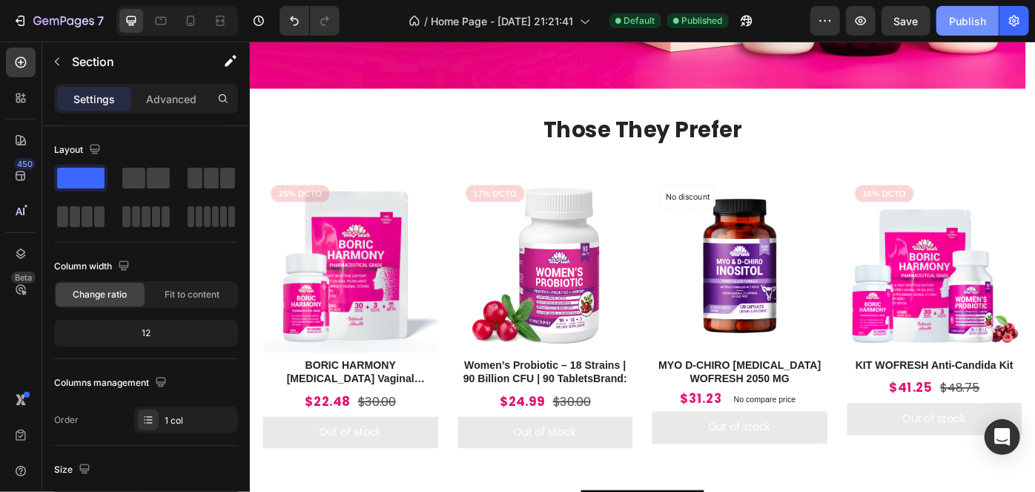
click at [961, 21] on div "Publish" at bounding box center [967, 21] width 37 height 16
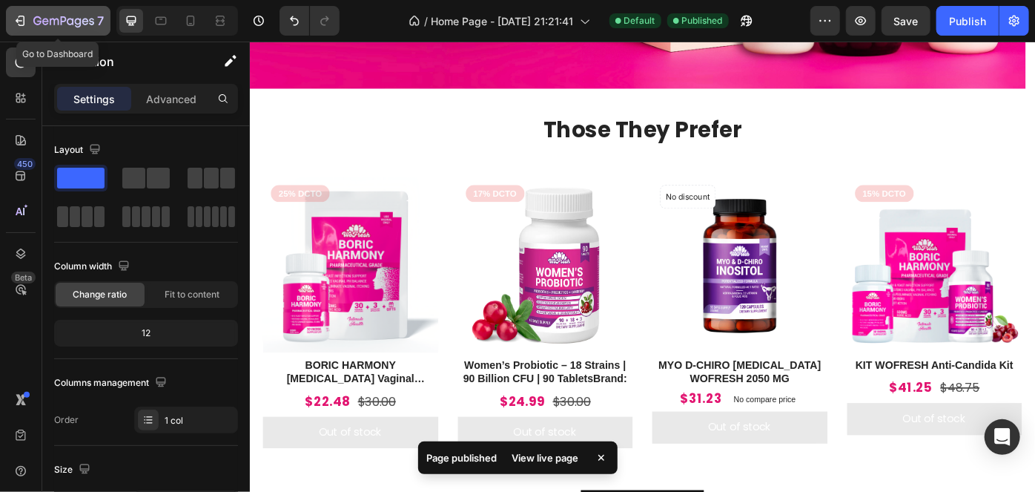
click at [76, 22] on icon "button" at bounding box center [63, 22] width 61 height 13
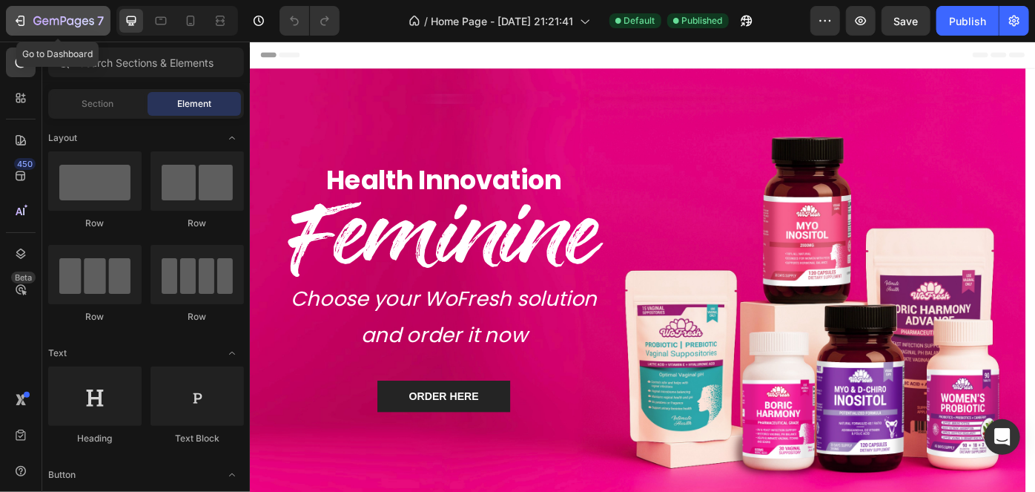
click at [31, 10] on button "7" at bounding box center [58, 21] width 105 height 30
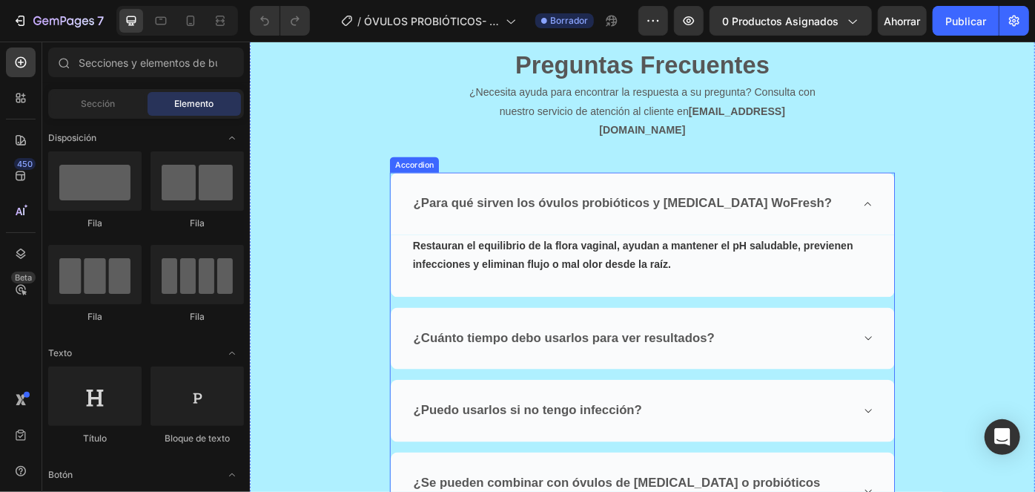
scroll to position [6217, 0]
